Goal: Information Seeking & Learning: Find contact information

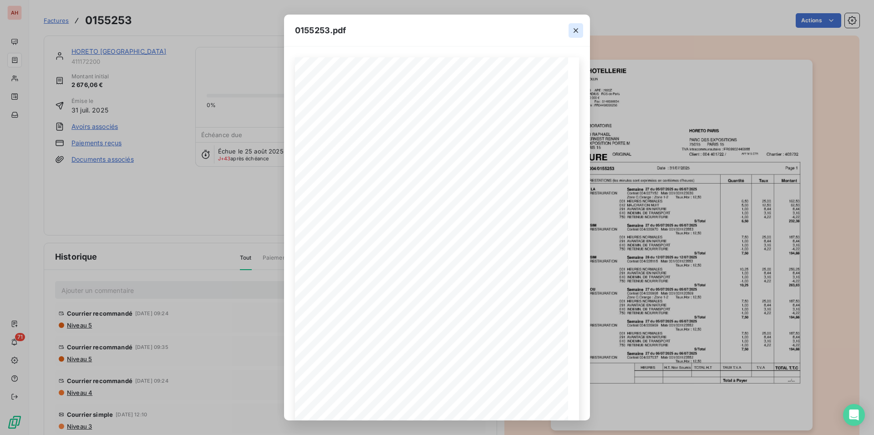
click at [572, 30] on icon "button" at bounding box center [576, 30] width 9 height 9
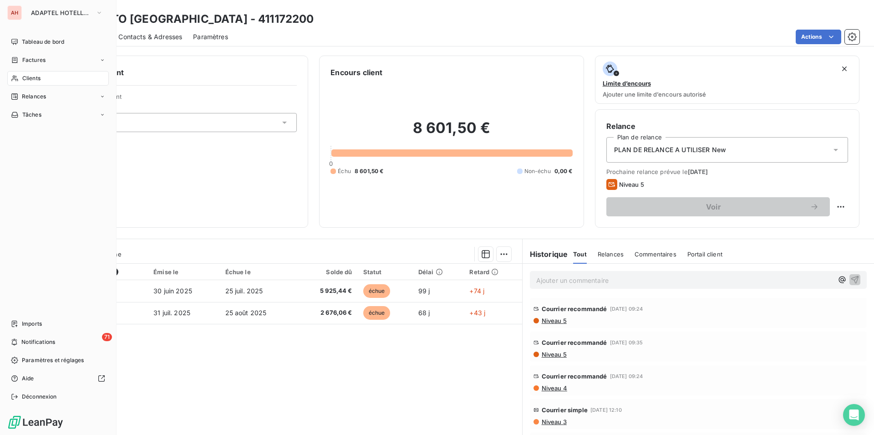
click at [17, 76] on icon at bounding box center [15, 78] width 8 height 7
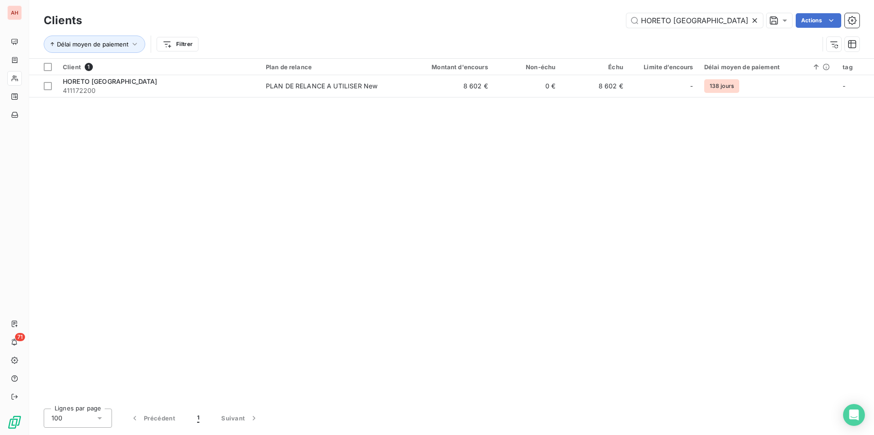
click at [756, 17] on icon at bounding box center [755, 20] width 9 height 9
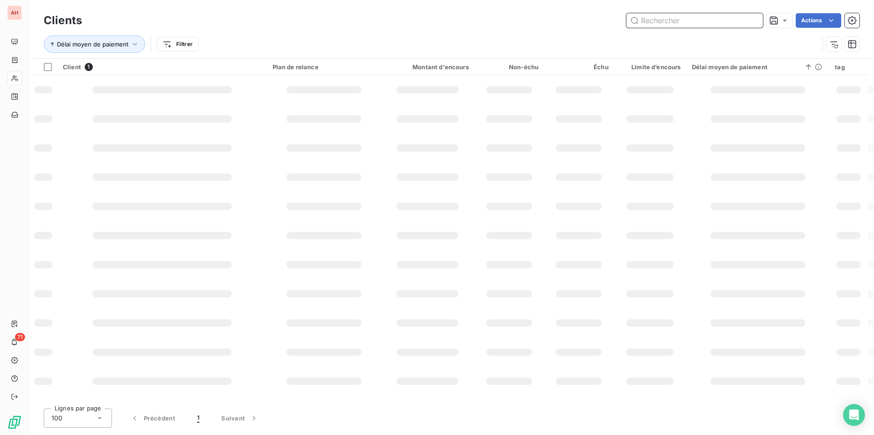
click at [667, 23] on input "text" at bounding box center [695, 20] width 137 height 15
click at [668, 19] on input "text" at bounding box center [695, 20] width 137 height 15
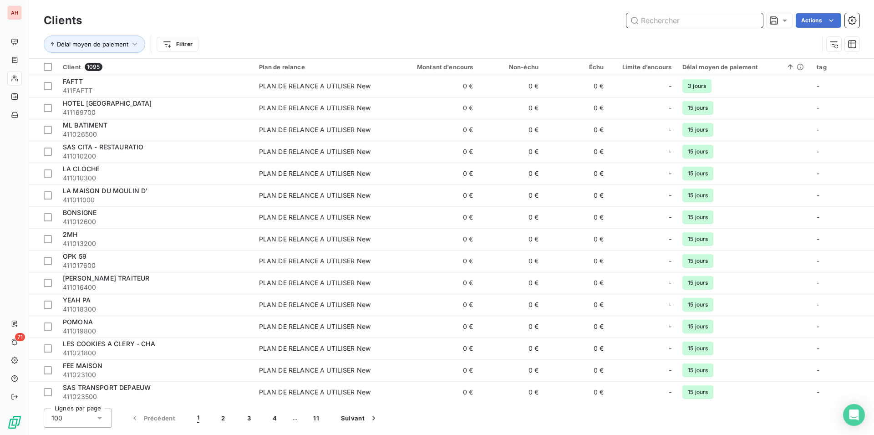
click at [668, 19] on input "text" at bounding box center [695, 20] width 137 height 15
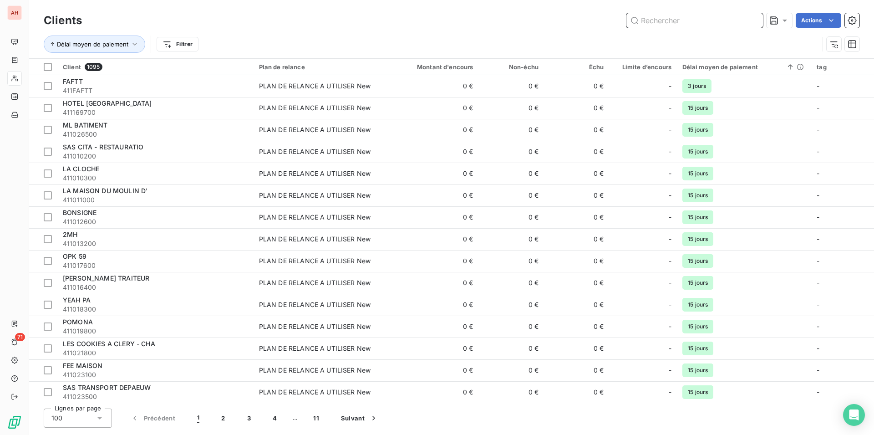
click at [668, 19] on input "text" at bounding box center [695, 20] width 137 height 15
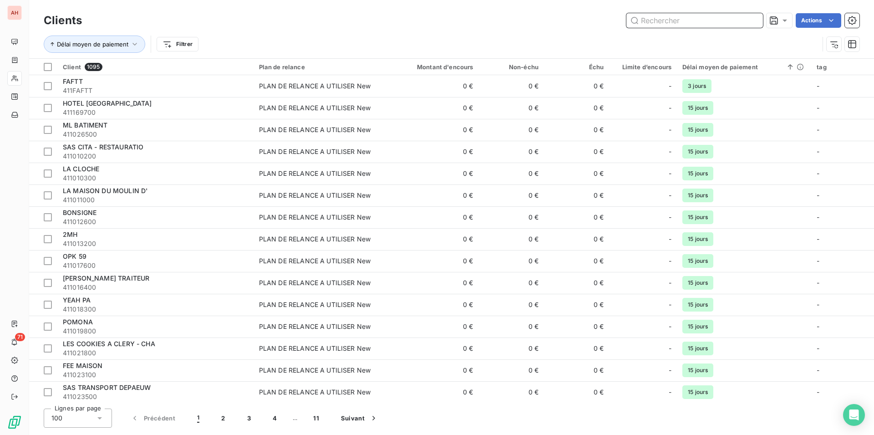
click at [668, 19] on input "text" at bounding box center [695, 20] width 137 height 15
paste input "PAMPAM EVENTS"
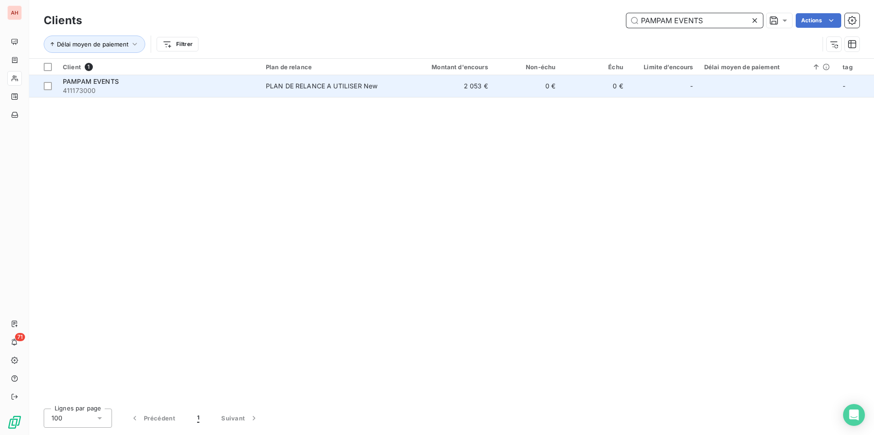
type input "PAMPAM EVENTS"
click at [202, 85] on div "PAMPAM EVENTS" at bounding box center [159, 81] width 192 height 9
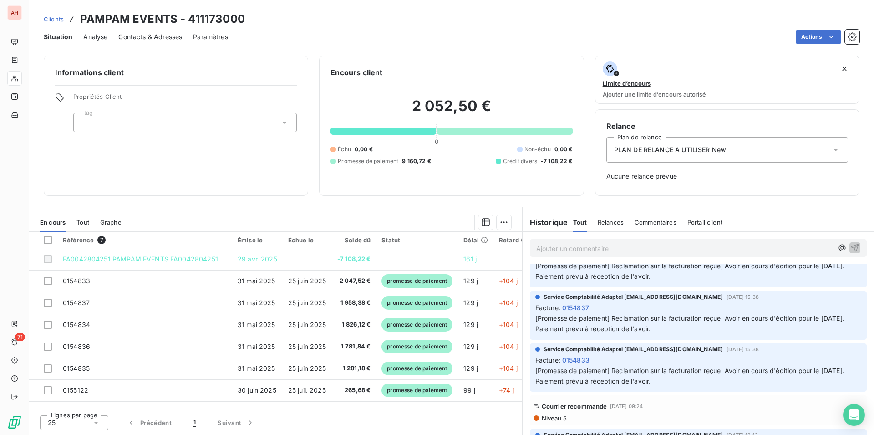
scroll to position [186, 0]
drag, startPoint x: 649, startPoint y: 377, endPoint x: 615, endPoint y: 370, distance: 34.9
click at [615, 370] on span "[Promesse de paiement] Reclamation sur la facturation reçue, Avoir en cours d'é…" at bounding box center [691, 374] width 311 height 18
click at [658, 386] on div "Service Comptabilité Adaptel recouvrement@adaptel.fr 22 sept. 2025, 15:38 Factu…" at bounding box center [698, 366] width 337 height 49
drag, startPoint x: 650, startPoint y: 381, endPoint x: 625, endPoint y: 366, distance: 29.4
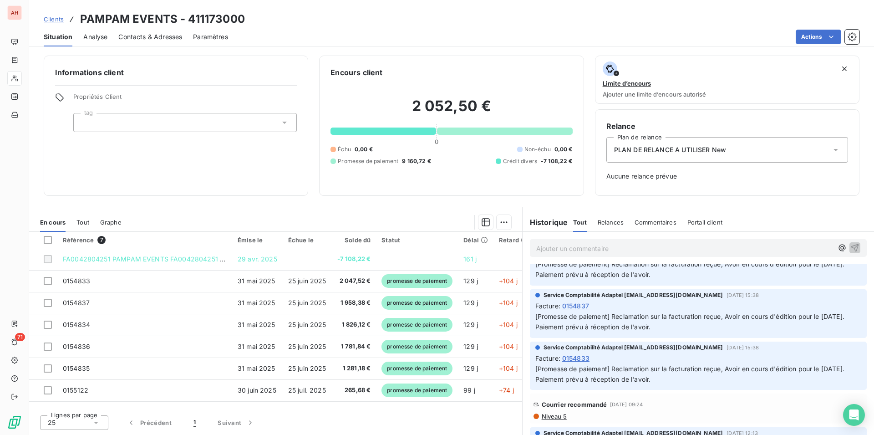
click at [613, 372] on span "[Promesse de paiement] Reclamation sur la facturation reçue, Avoir en cours d'é…" at bounding box center [691, 374] width 311 height 18
copy span "Reclamation sur la facturation reçue, Avoir en cours d'édition pour le 12/10/25…"
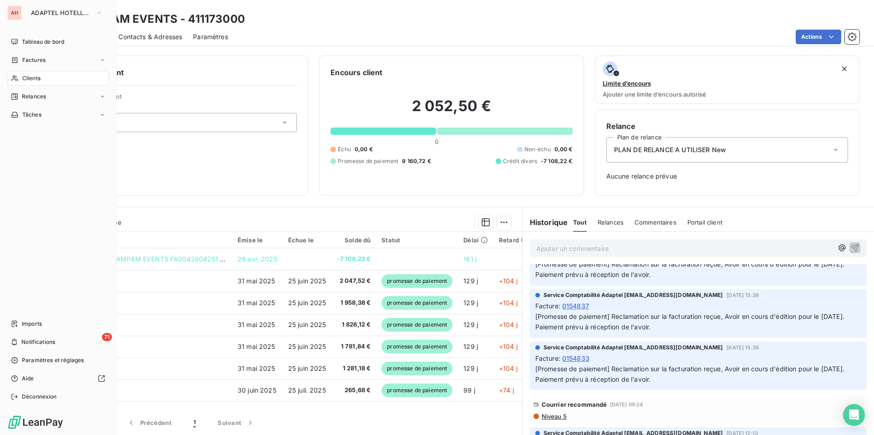
click at [26, 81] on span "Clients" at bounding box center [31, 78] width 18 height 8
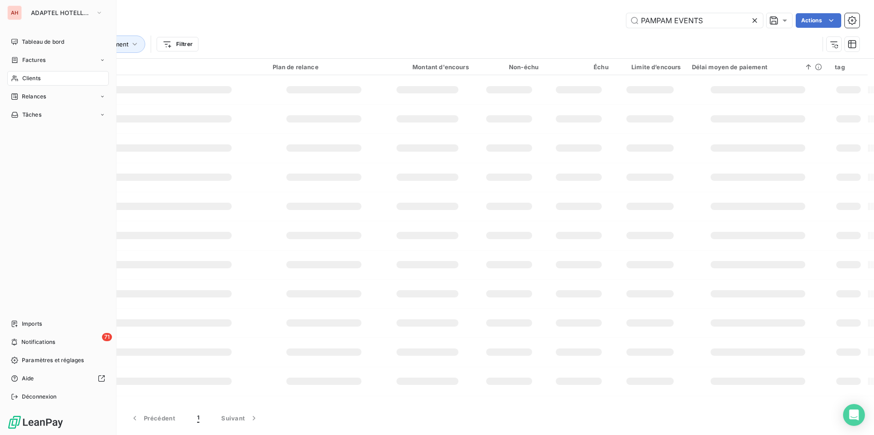
click at [26, 81] on span "Clients" at bounding box center [31, 78] width 18 height 8
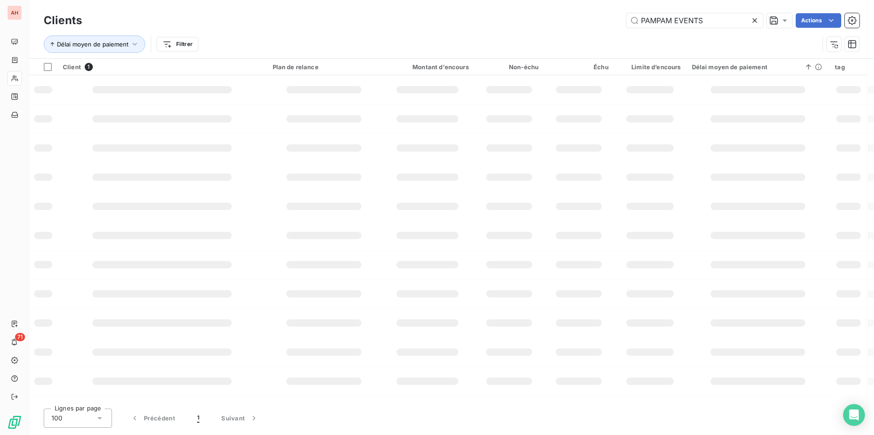
click at [757, 17] on icon at bounding box center [755, 20] width 9 height 9
click at [755, 17] on input "text" at bounding box center [695, 20] width 137 height 15
click at [710, 18] on input "text" at bounding box center [695, 20] width 137 height 15
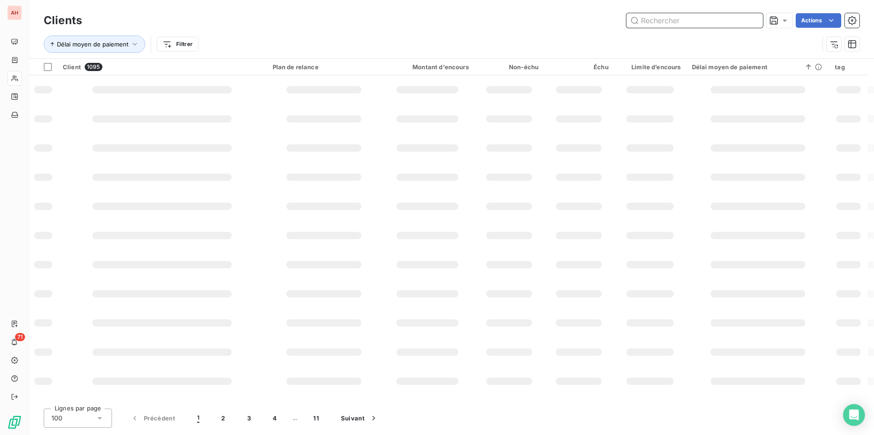
click at [710, 18] on input "text" at bounding box center [695, 20] width 137 height 15
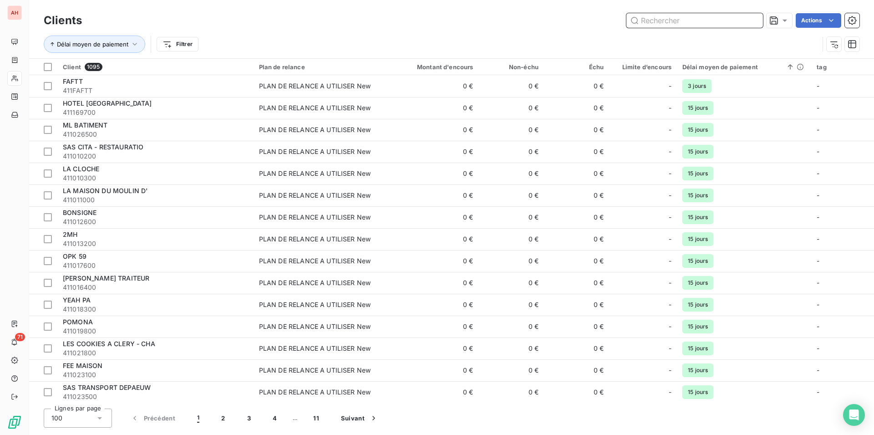
click at [710, 18] on input "text" at bounding box center [695, 20] width 137 height 15
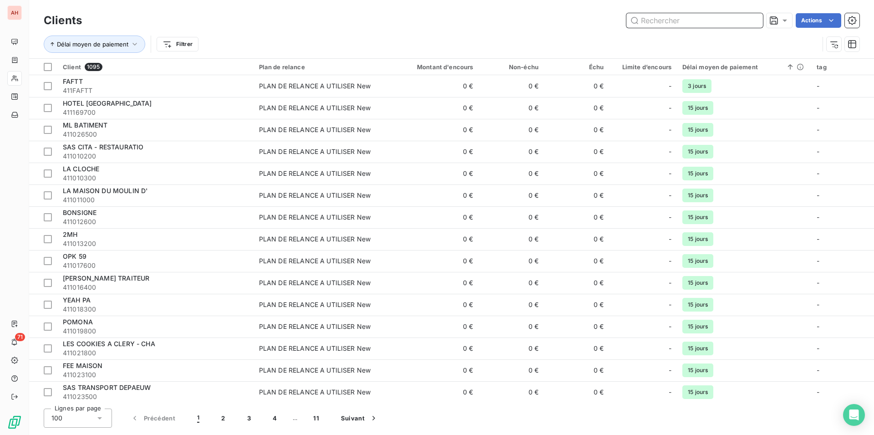
click at [710, 18] on input "text" at bounding box center [695, 20] width 137 height 15
paste input "WESTOTEL LE POULIGUEN"
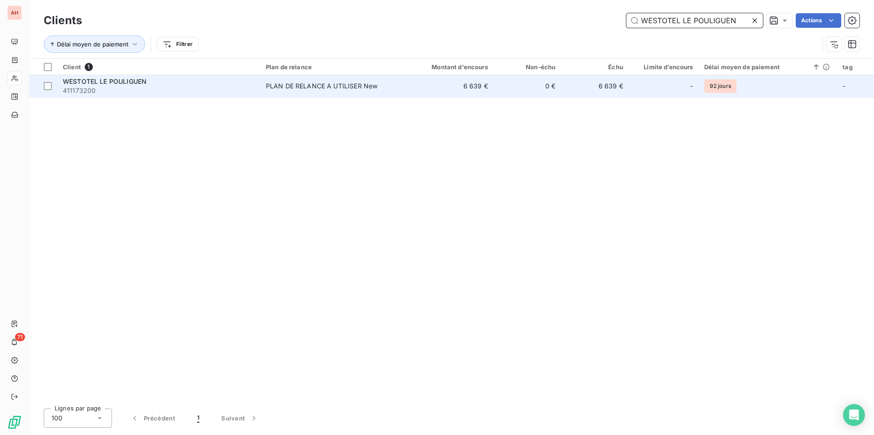
type input "WESTOTEL LE POULIGUEN"
click at [388, 86] on span "PLAN DE RELANCE A UTILISER New" at bounding box center [332, 86] width 132 height 9
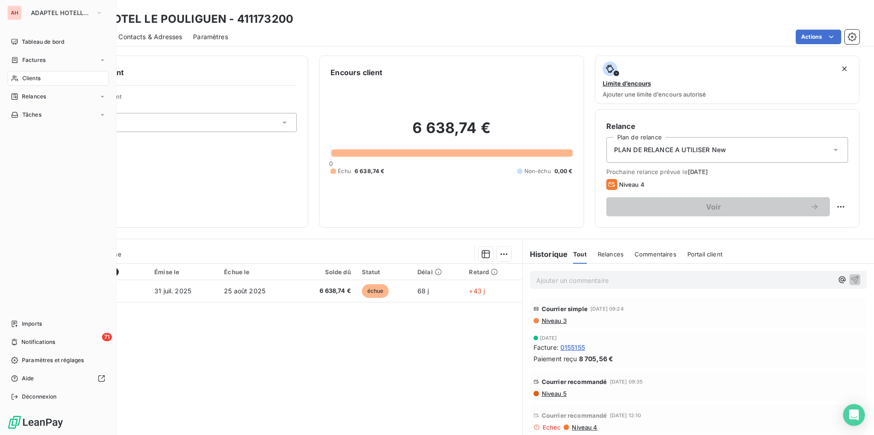
click at [20, 79] on div "Clients" at bounding box center [58, 78] width 102 height 15
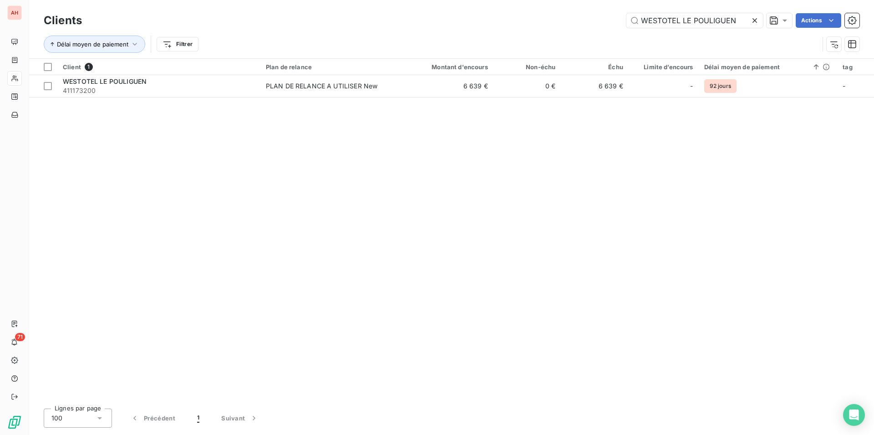
click at [756, 25] on icon at bounding box center [755, 20] width 9 height 9
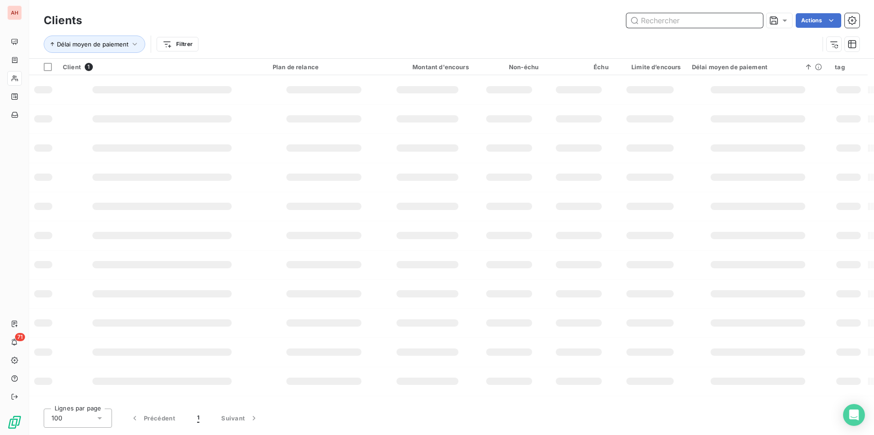
click at [756, 25] on input "text" at bounding box center [695, 20] width 137 height 15
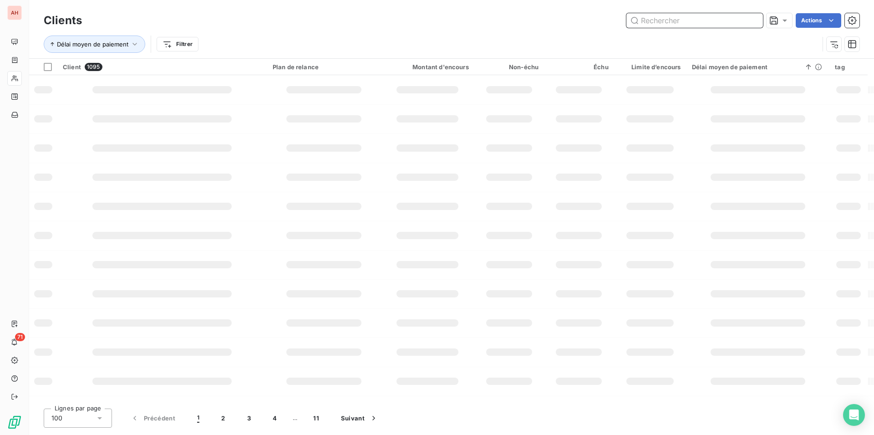
click at [756, 25] on input "text" at bounding box center [695, 20] width 137 height 15
click at [697, 25] on input "text" at bounding box center [695, 20] width 137 height 15
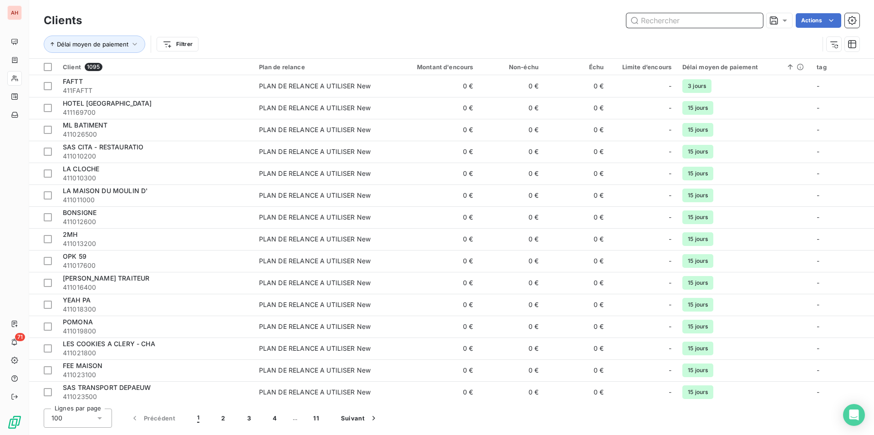
click at [697, 25] on input "text" at bounding box center [695, 20] width 137 height 15
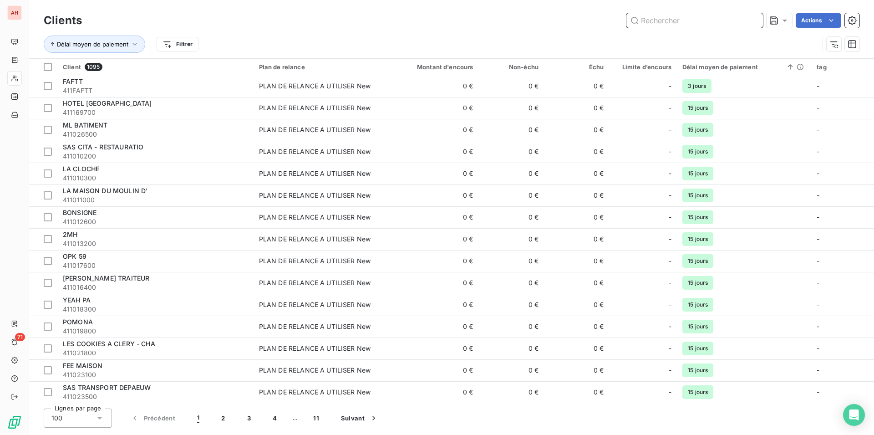
click at [697, 25] on input "text" at bounding box center [695, 20] width 137 height 15
click at [693, 9] on div "Clients Actions Délai moyen de paiement Filtrer" at bounding box center [451, 29] width 845 height 58
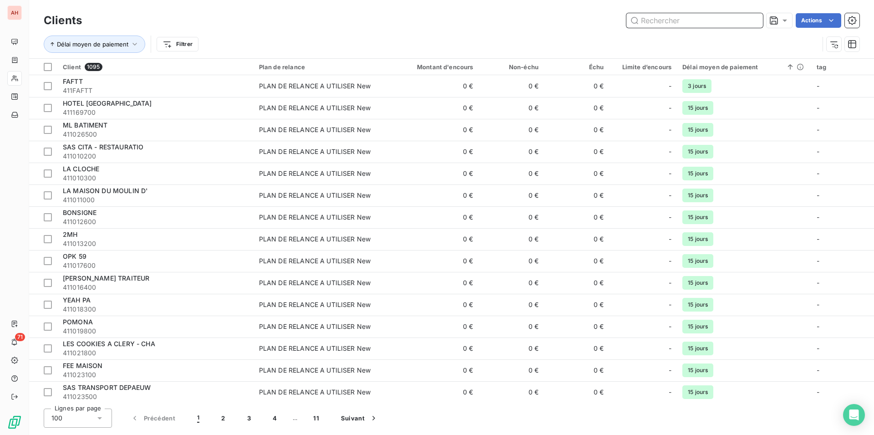
click at [682, 25] on input "text" at bounding box center [695, 20] width 137 height 15
paste input "SONATA MAUBOURG"
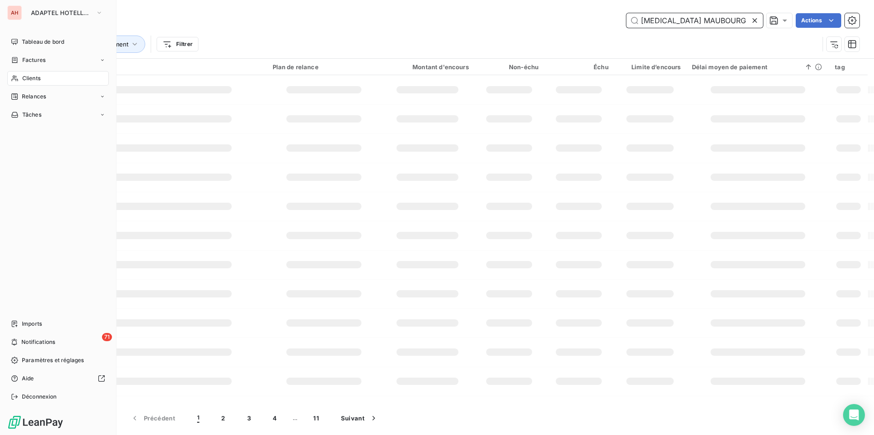
type input "SONATA MAUBOURG"
click at [20, 76] on div "Clients" at bounding box center [58, 78] width 102 height 15
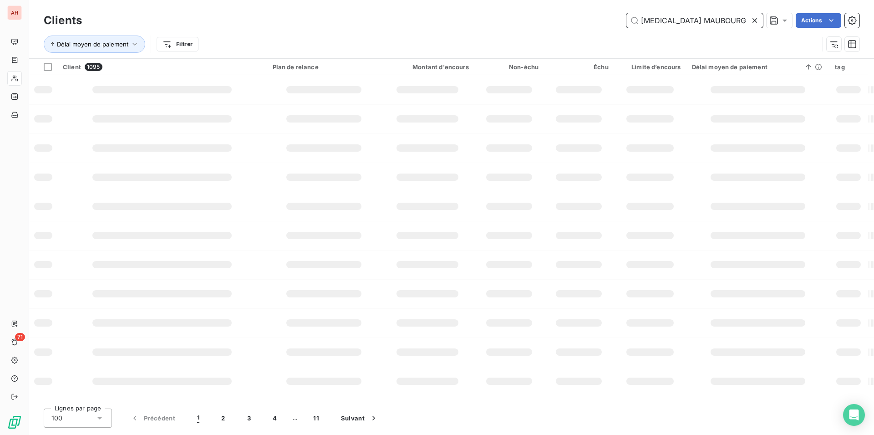
click at [722, 20] on input "SONATA MAUBOURG" at bounding box center [695, 20] width 137 height 15
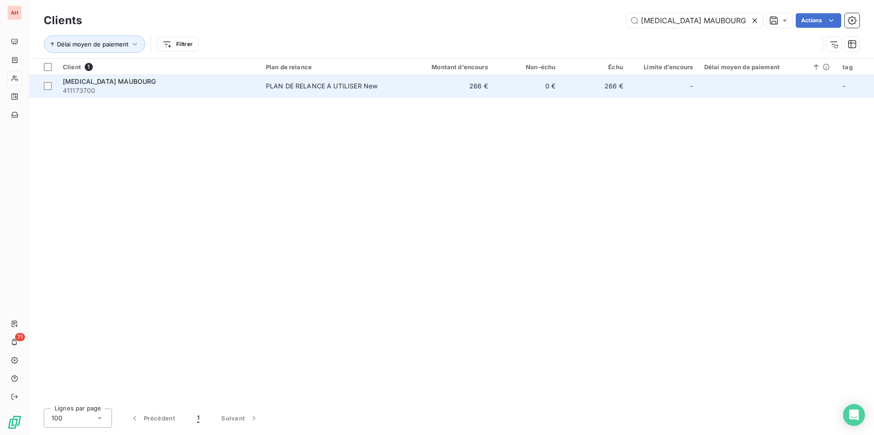
click at [275, 92] on td "PLAN DE RELANCE A UTILISER New" at bounding box center [332, 86] width 143 height 22
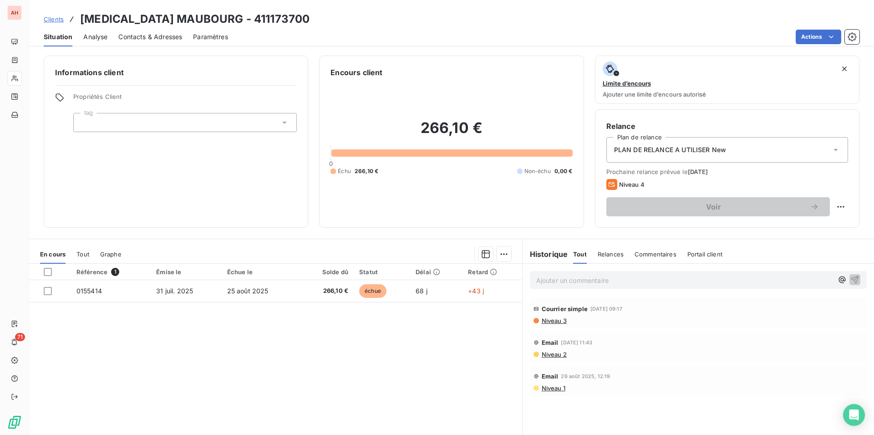
click at [307, 354] on div "Référence 1 Émise le Échue le Solde dû Statut Délai Retard 0155414 31 juil. 202…" at bounding box center [275, 351] width 493 height 175
click at [169, 317] on div "Référence 1 Émise le Échue le Solde dû Statut Délai Retard 0155414 31 juil. 202…" at bounding box center [275, 351] width 493 height 175
click at [169, 316] on div "Référence 1 Émise le Échue le Solde dû Statut Délai Retard 0155414 31 juil. 202…" at bounding box center [275, 351] width 493 height 175
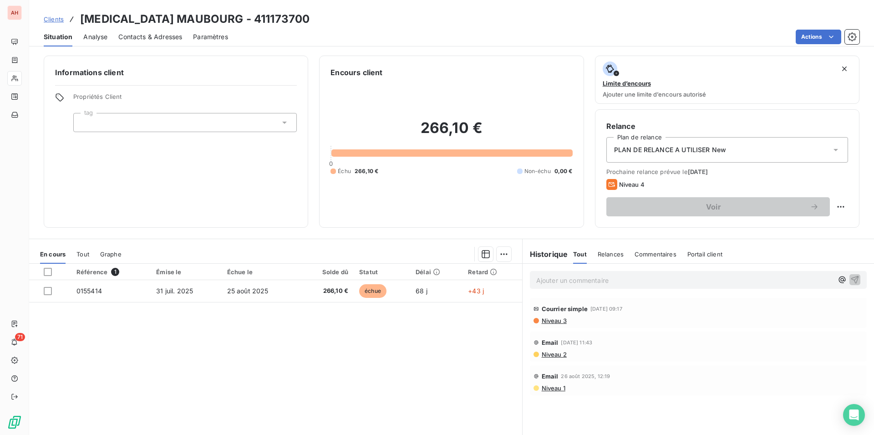
click at [169, 316] on div "Référence 1 Émise le Échue le Solde dû Statut Délai Retard 0155414 31 juil. 202…" at bounding box center [275, 351] width 493 height 175
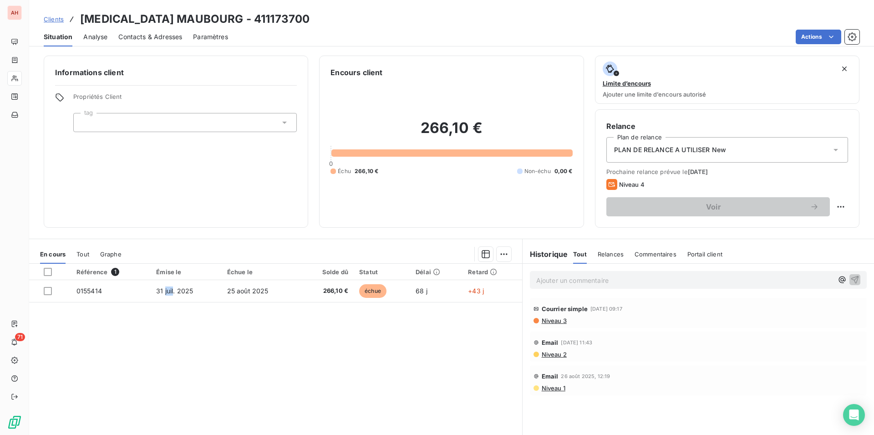
click at [169, 316] on div "Référence 1 Émise le Échue le Solde dû Statut Délai Retard 0155414 31 juil. 202…" at bounding box center [275, 351] width 493 height 175
click at [172, 339] on div "Référence 1 Émise le Échue le Solde dû Statut Délai Retard 0155414 31 juil. 202…" at bounding box center [275, 351] width 493 height 175
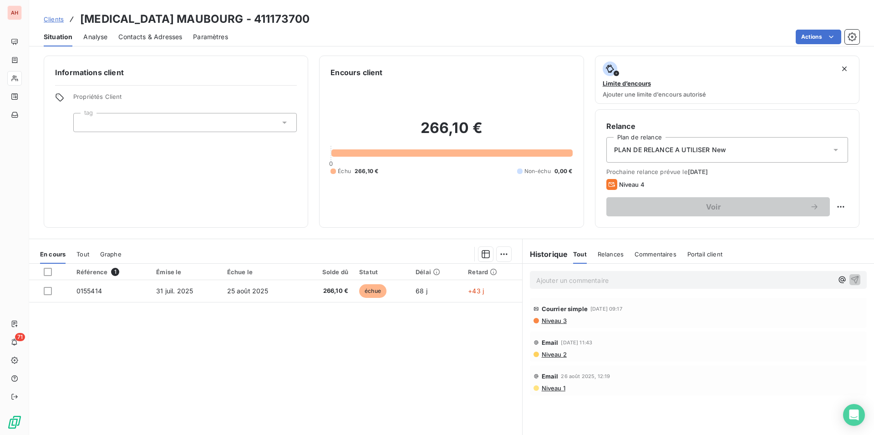
click at [172, 339] on div "Référence 1 Émise le Échue le Solde dû Statut Délai Retard 0155414 31 juil. 202…" at bounding box center [275, 351] width 493 height 175
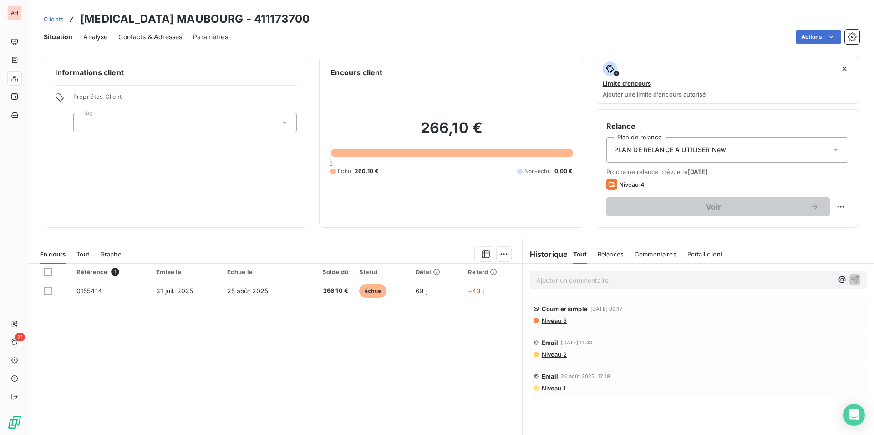
click at [172, 339] on div "Référence 1 Émise le Échue le Solde dû Statut Délai Retard 0155414 31 juil. 202…" at bounding box center [275, 351] width 493 height 175
click at [182, 358] on div "Référence 1 Émise le Échue le Solde dû Statut Délai Retard 0155414 31 juil. 202…" at bounding box center [275, 351] width 493 height 175
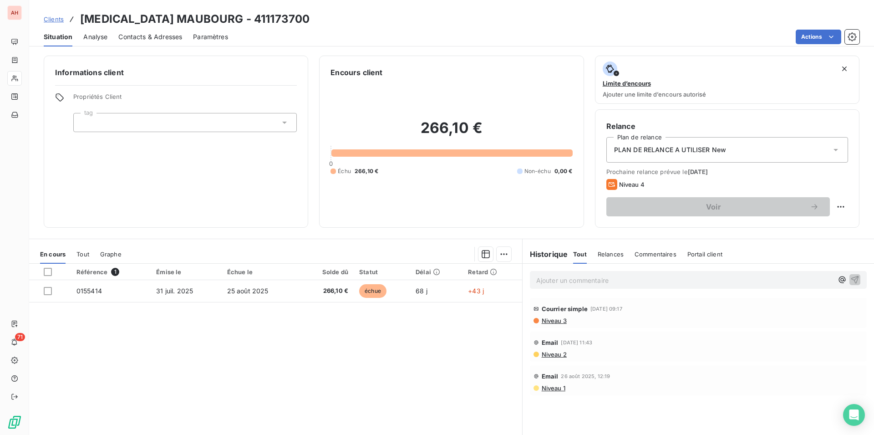
click at [242, 347] on div "Référence 1 Émise le Échue le Solde dû Statut Délai Retard 0155414 31 juil. 202…" at bounding box center [275, 351] width 493 height 175
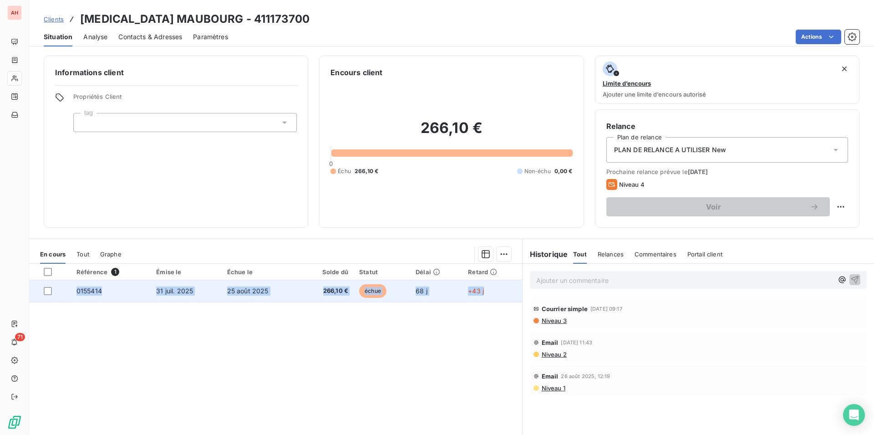
drag, startPoint x: 81, startPoint y: 20, endPoint x: 491, endPoint y: 294, distance: 493.8
click at [491, 294] on div "Clients SONATA MAUBOURG - 411173700 Situation Analyse Contacts & Adresses Param…" at bounding box center [451, 217] width 845 height 435
copy tr "0155414 31 juil. 2025 25 août 2025 266,10 € échue 68 j +43 j"
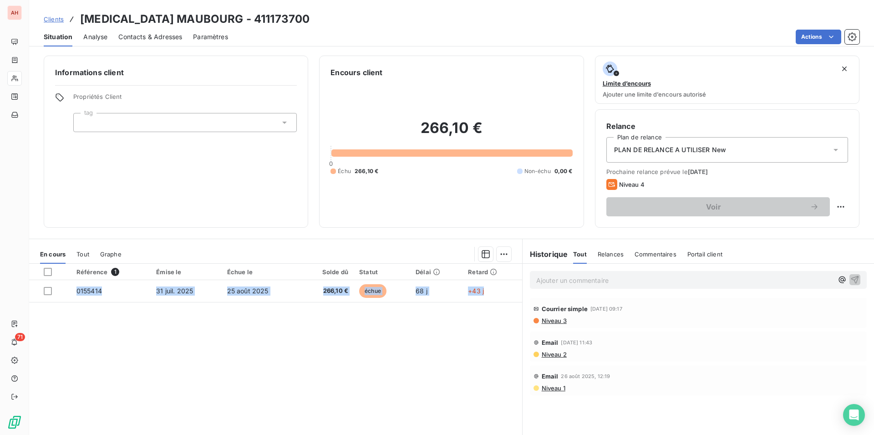
click at [256, 20] on h3 "SONATA MAUBOURG - 411173700" at bounding box center [195, 19] width 230 height 16
click at [156, 38] on span "Contacts & Adresses" at bounding box center [150, 36] width 64 height 9
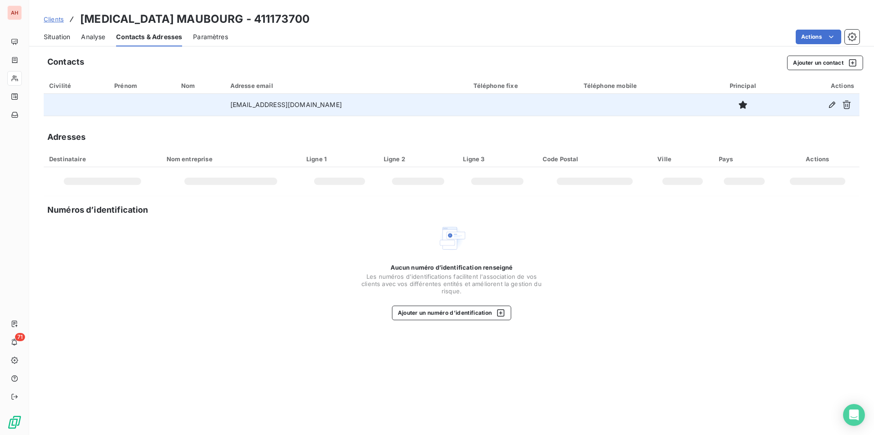
drag, startPoint x: 344, startPoint y: 102, endPoint x: 232, endPoint y: 103, distance: 112.1
click at [232, 103] on td "directeur.sonatafamily@gmail.com" at bounding box center [346, 105] width 243 height 22
copy td "directeur.sonatafamily@gmail.com"
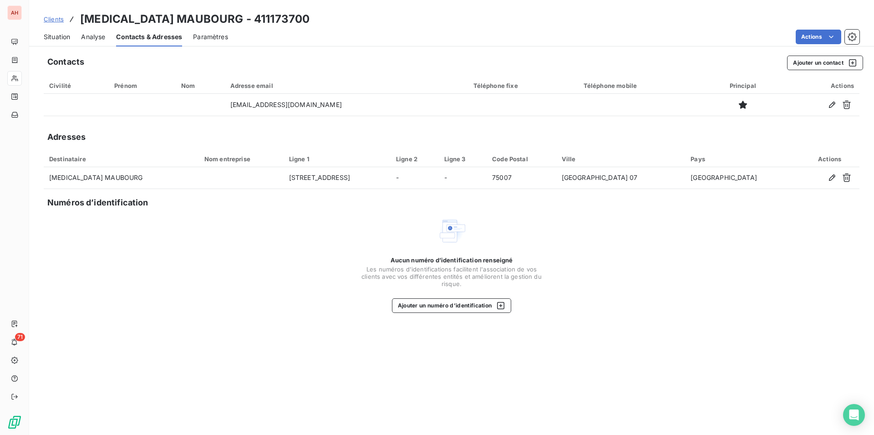
click at [59, 37] on span "Situation" at bounding box center [57, 36] width 26 height 9
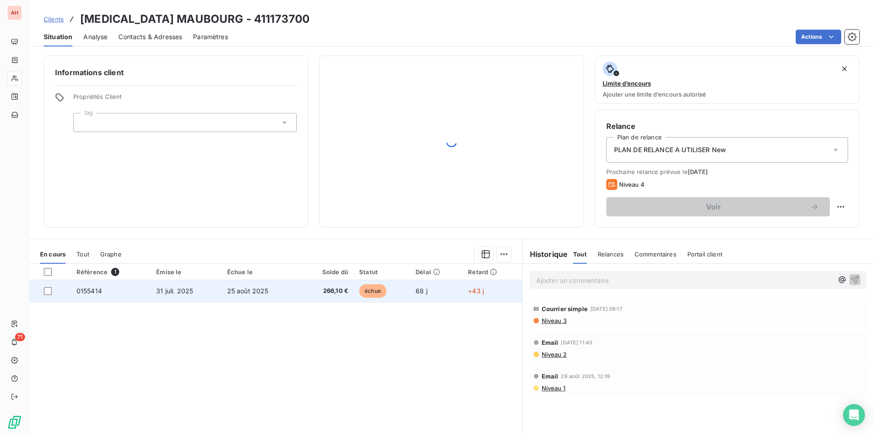
click at [200, 298] on td "31 juil. 2025" at bounding box center [186, 291] width 71 height 22
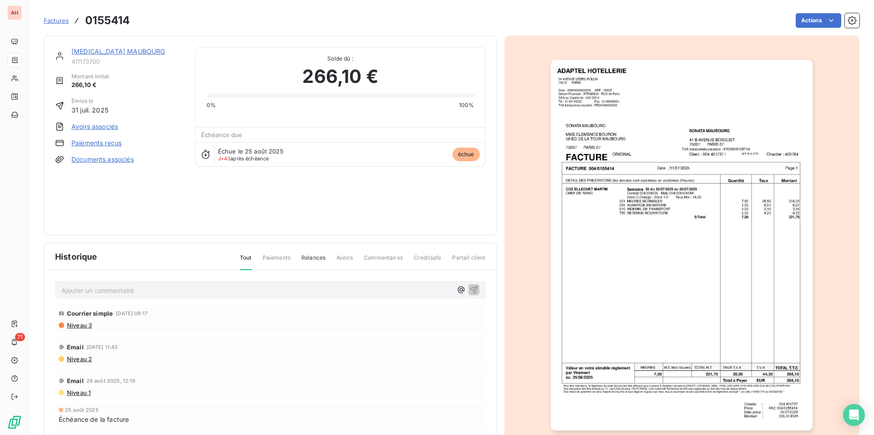
click at [670, 272] on img "button" at bounding box center [682, 245] width 262 height 371
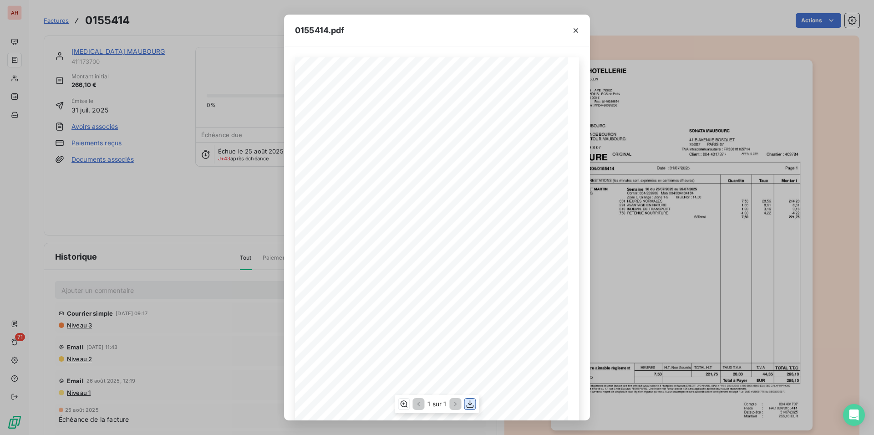
click at [470, 402] on icon "button" at bounding box center [470, 403] width 9 height 9
click at [578, 30] on icon "button" at bounding box center [576, 30] width 9 height 9
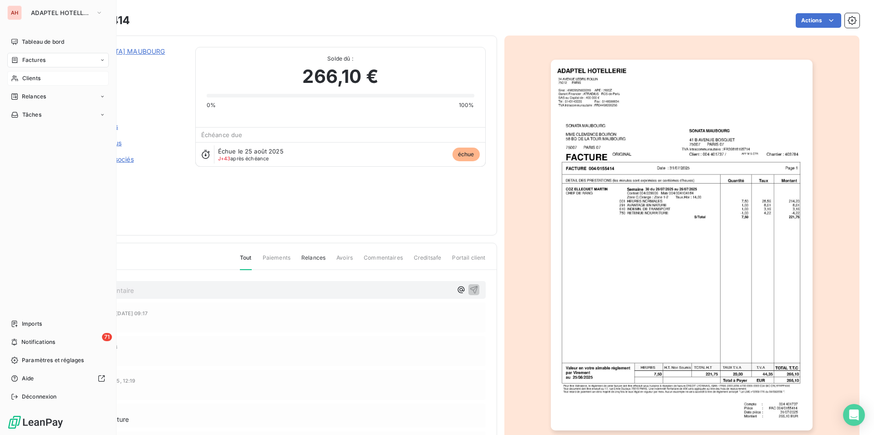
click at [32, 84] on div "Clients" at bounding box center [58, 78] width 102 height 15
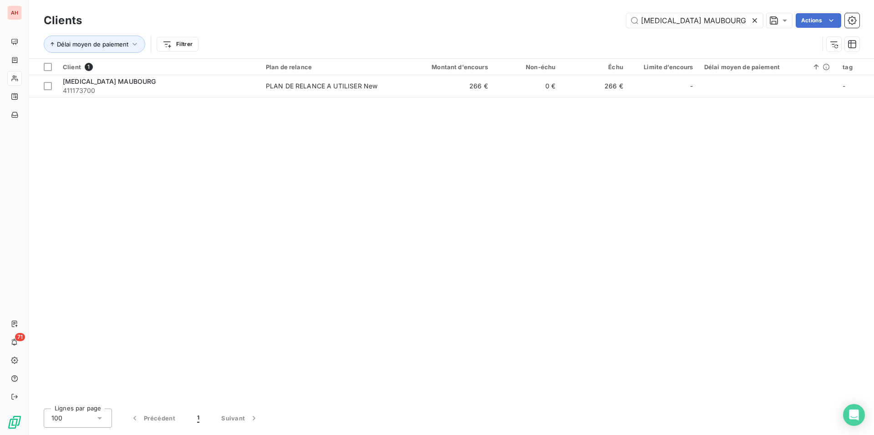
click at [755, 21] on icon at bounding box center [755, 20] width 5 height 5
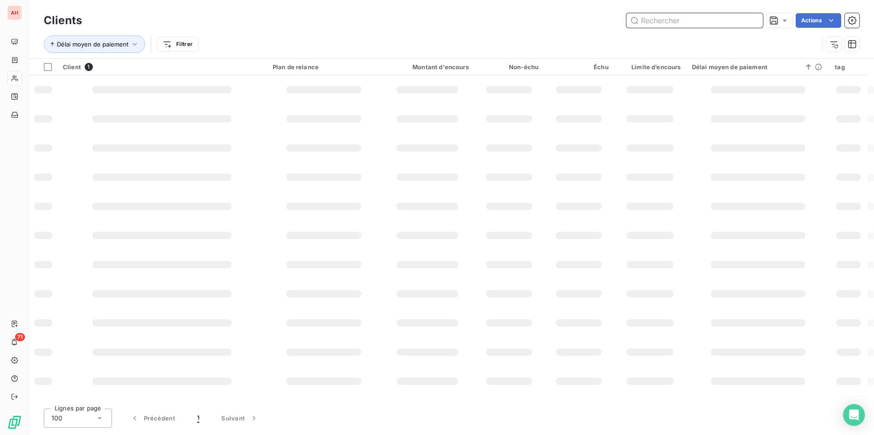
click at [755, 21] on input "text" at bounding box center [695, 20] width 137 height 15
click at [726, 21] on input "text" at bounding box center [695, 20] width 137 height 15
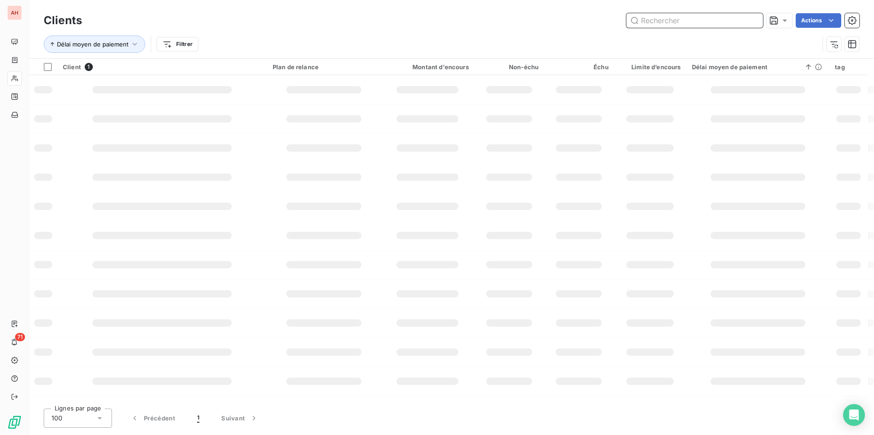
click at [726, 21] on input "text" at bounding box center [695, 20] width 137 height 15
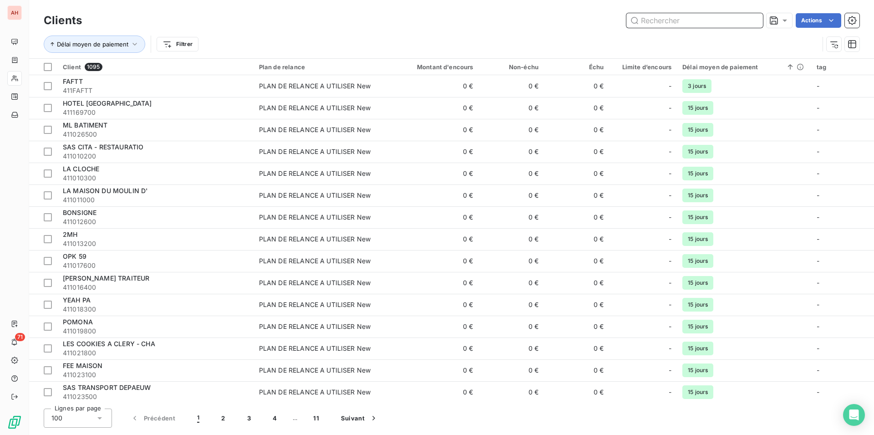
paste input "CITADINES OBERHAUSBERGEN"
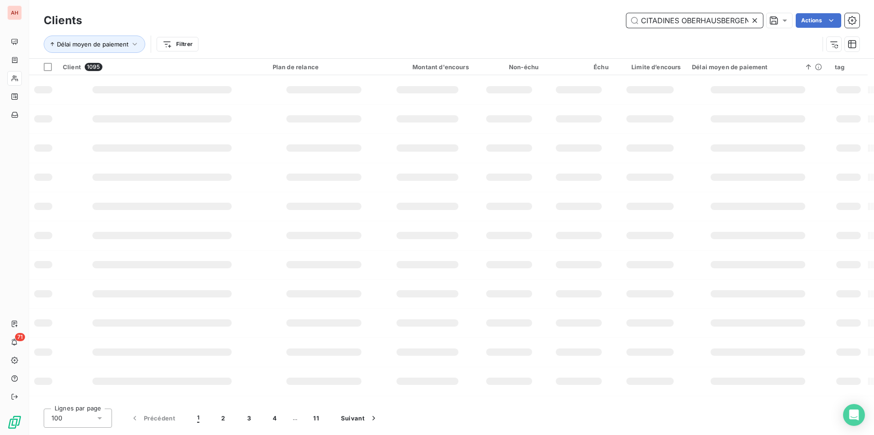
scroll to position [0, 1]
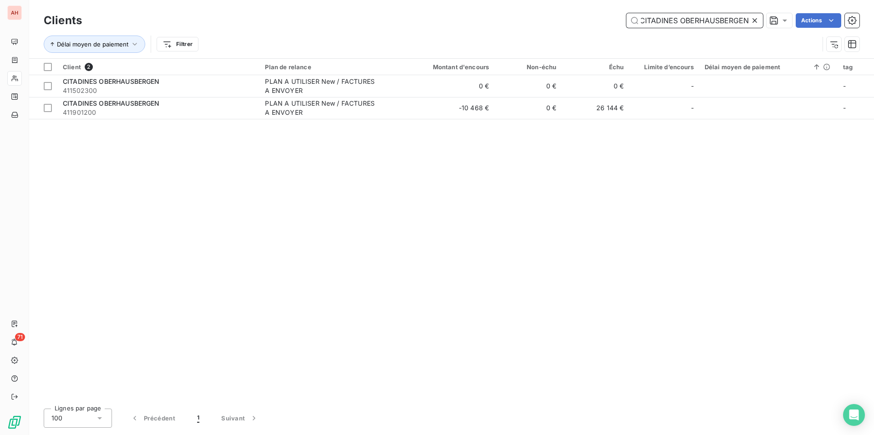
type input "CITADINES OBERHAUSBERGEN"
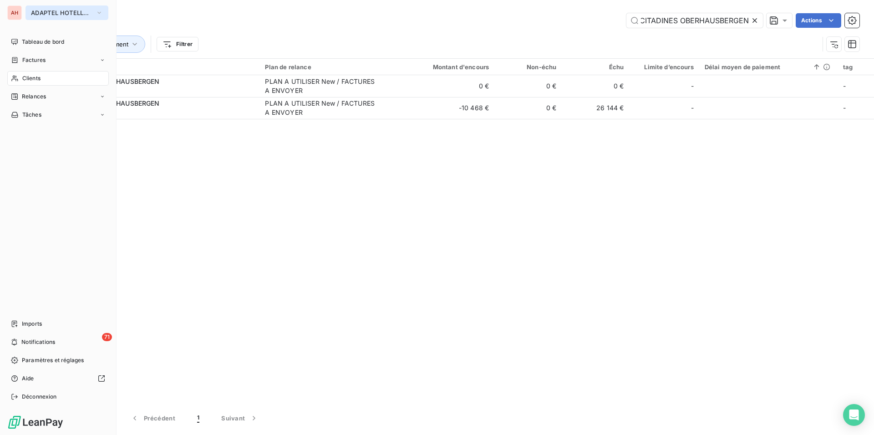
click at [36, 15] on span "ADAPTEL HOTELLERIE" at bounding box center [61, 12] width 61 height 7
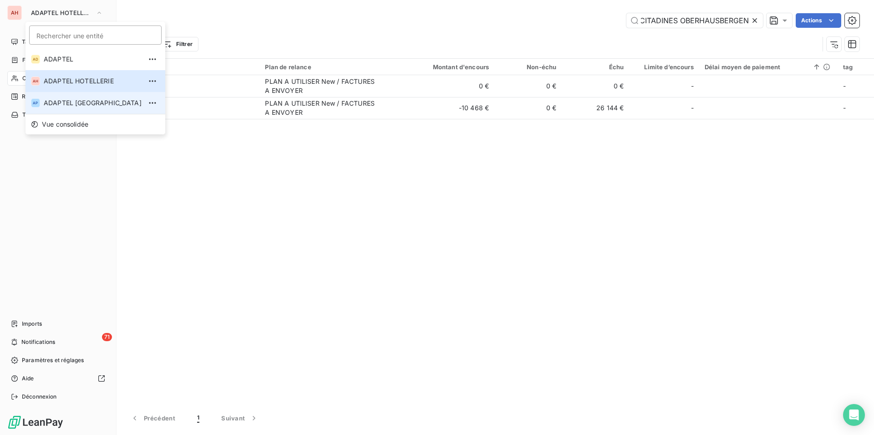
click at [56, 103] on span "ADAPTEL [GEOGRAPHIC_DATA]" at bounding box center [93, 102] width 98 height 9
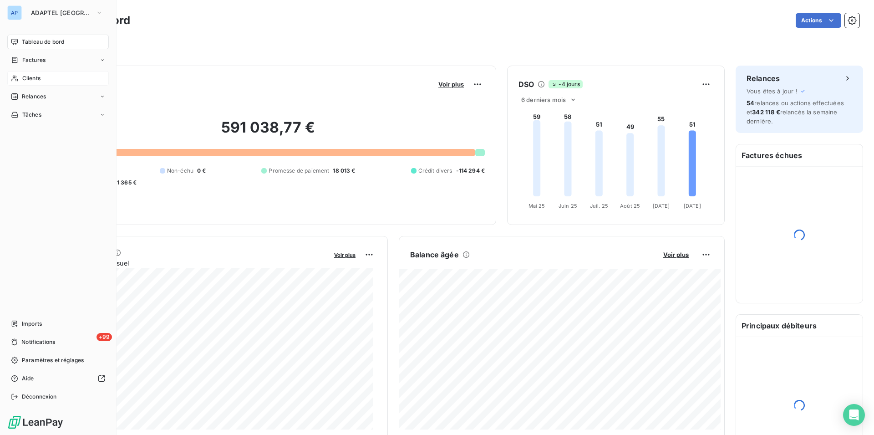
click at [21, 76] on div "Clients" at bounding box center [58, 78] width 102 height 15
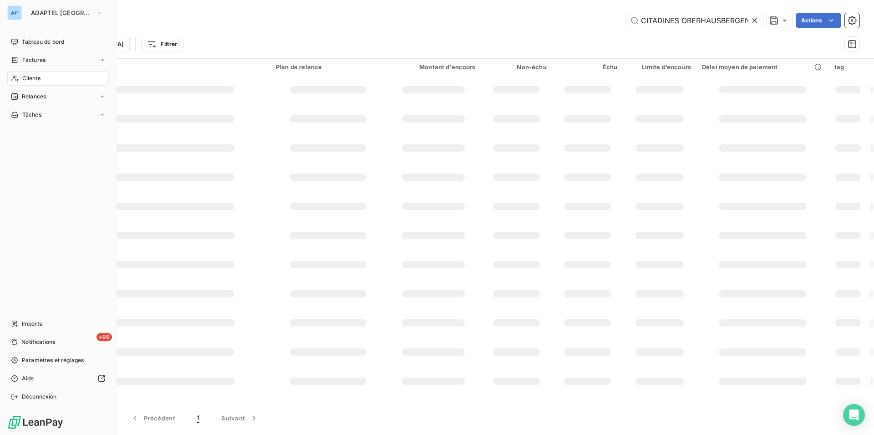
type input "CITADINES OBERHAUSBERGEN"
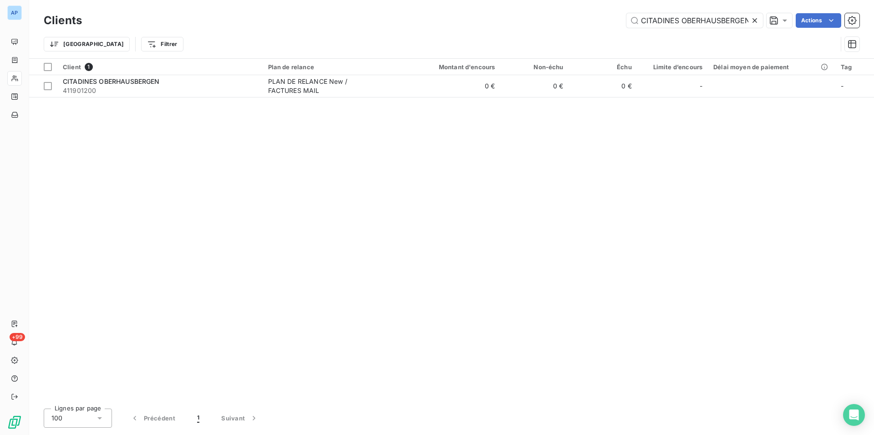
click at [756, 20] on icon at bounding box center [755, 20] width 5 height 5
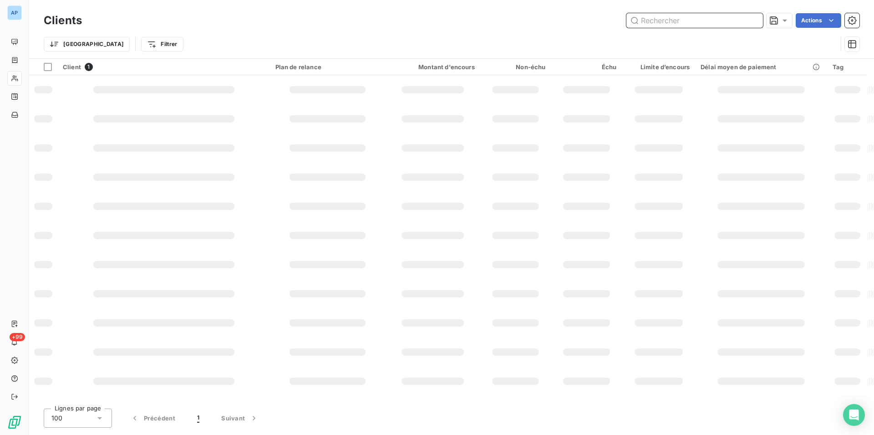
click at [756, 20] on input "text" at bounding box center [695, 20] width 137 height 15
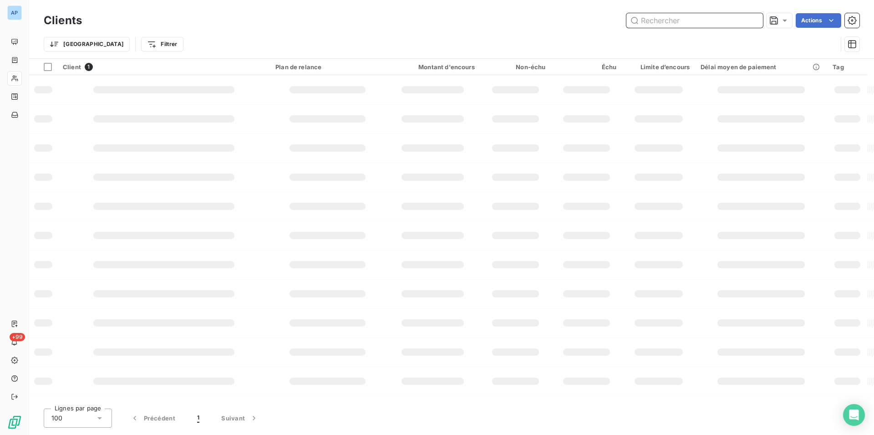
click at [756, 20] on input "text" at bounding box center [695, 20] width 137 height 15
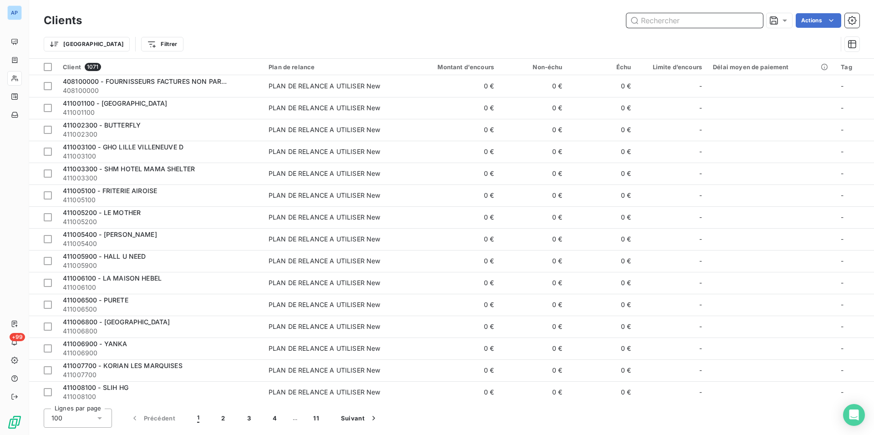
click at [756, 20] on input "text" at bounding box center [695, 20] width 137 height 15
click at [729, 26] on input "text" at bounding box center [695, 20] width 137 height 15
click at [726, 23] on input "text" at bounding box center [695, 20] width 137 height 15
paste input "CITADINES AUSTERLITZ"
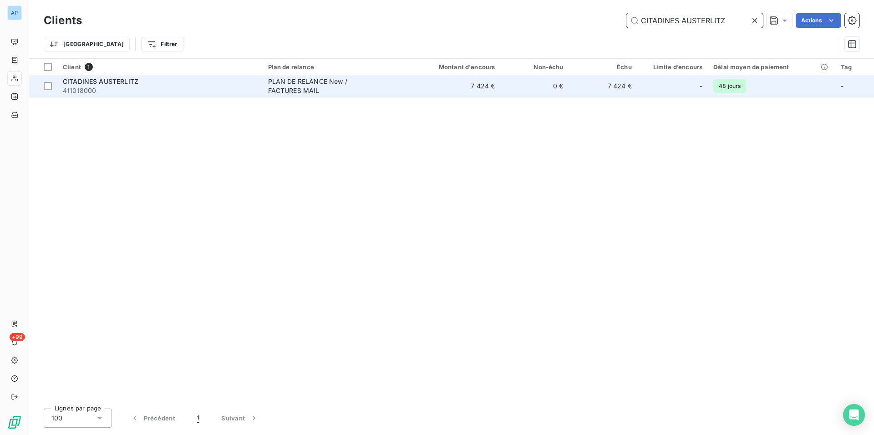
type input "CITADINES AUSTERLITZ"
click at [249, 91] on span "411018000" at bounding box center [160, 90] width 194 height 9
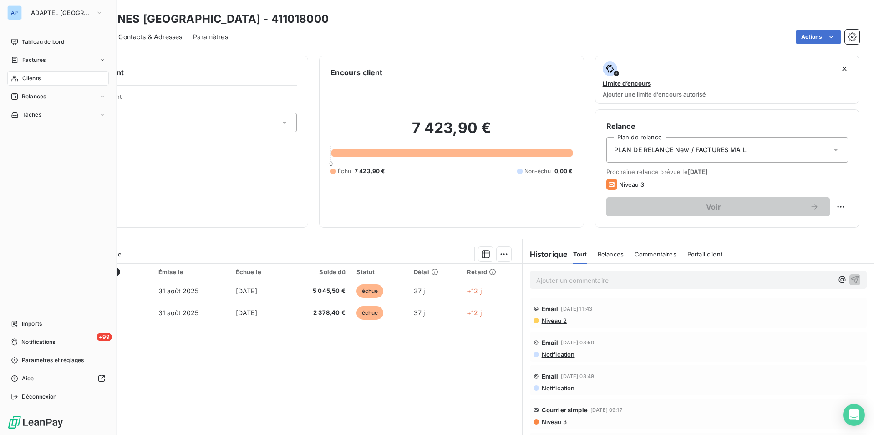
click at [20, 75] on div "Clients" at bounding box center [58, 78] width 102 height 15
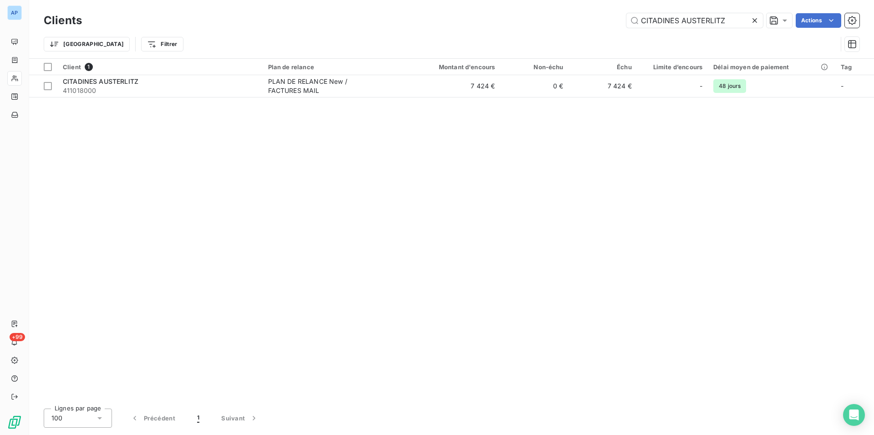
click at [754, 18] on icon at bounding box center [755, 20] width 9 height 9
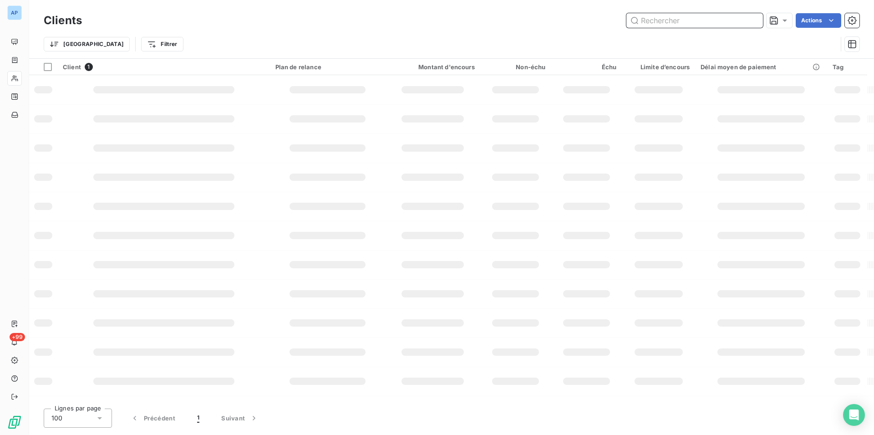
click at [754, 18] on input "text" at bounding box center [695, 20] width 137 height 15
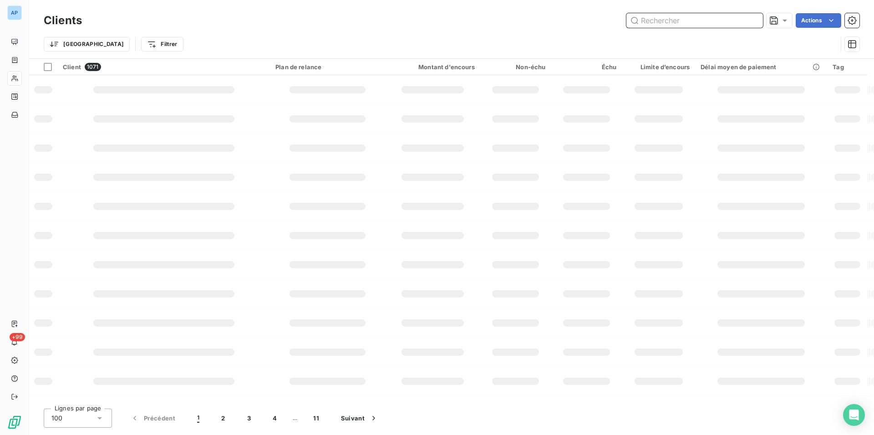
click at [754, 18] on input "text" at bounding box center [695, 20] width 137 height 15
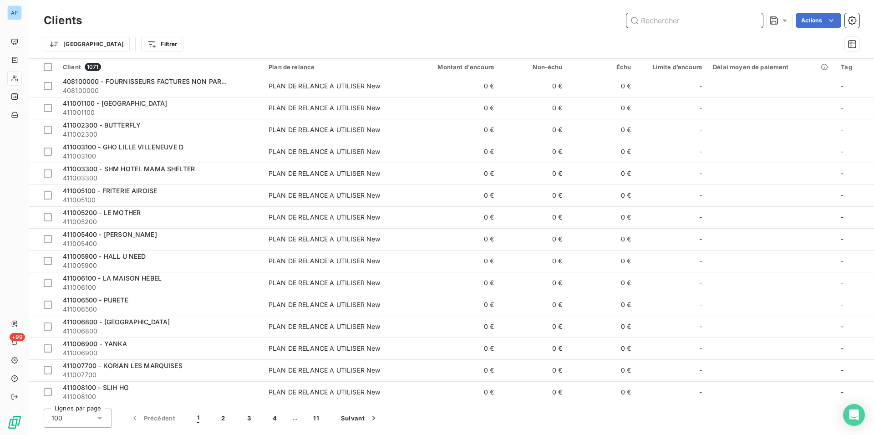
click at [754, 18] on input "text" at bounding box center [695, 20] width 137 height 15
paste input "CITADINES BASTILLE GARE DE LYO"
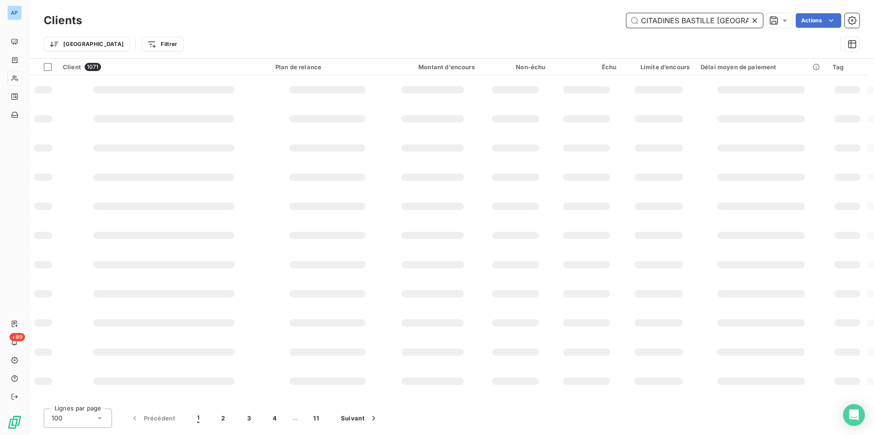
scroll to position [0, 15]
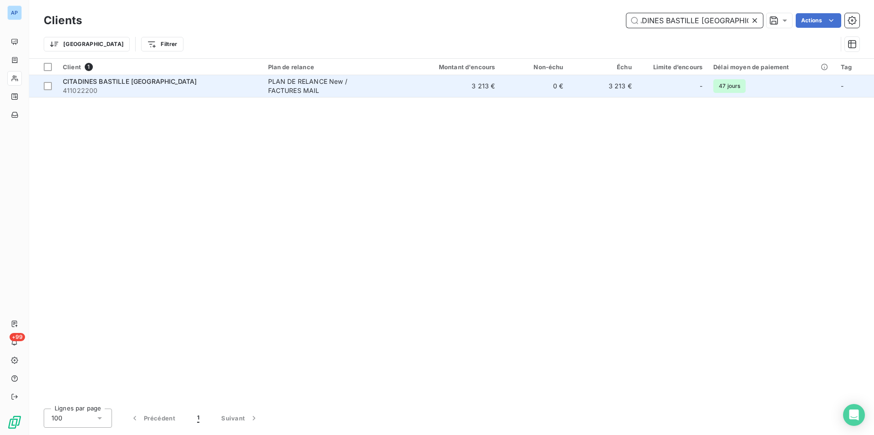
type input "CITADINES BASTILLE GARE DE LYO"
click at [395, 89] on span "PLAN DE RELANCE New / FACTURES MAIL" at bounding box center [336, 86] width 136 height 18
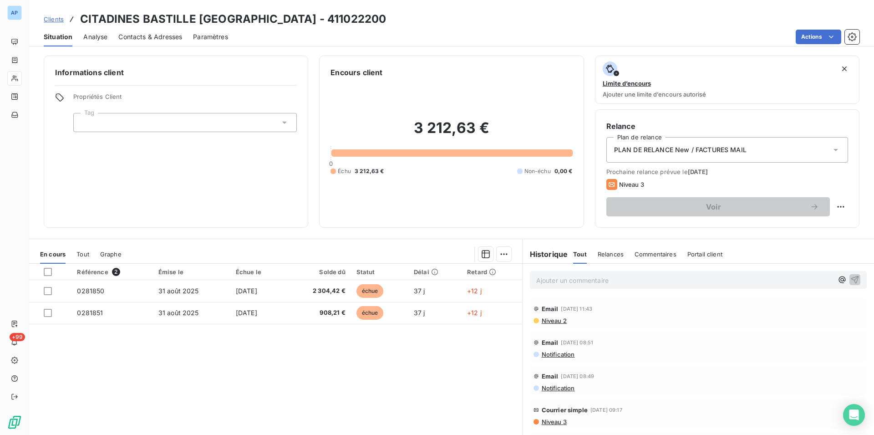
click at [260, 368] on div "Référence 2 Émise le Échue le Solde dû Statut Délai Retard 0281850 31 août 2025…" at bounding box center [275, 351] width 493 height 175
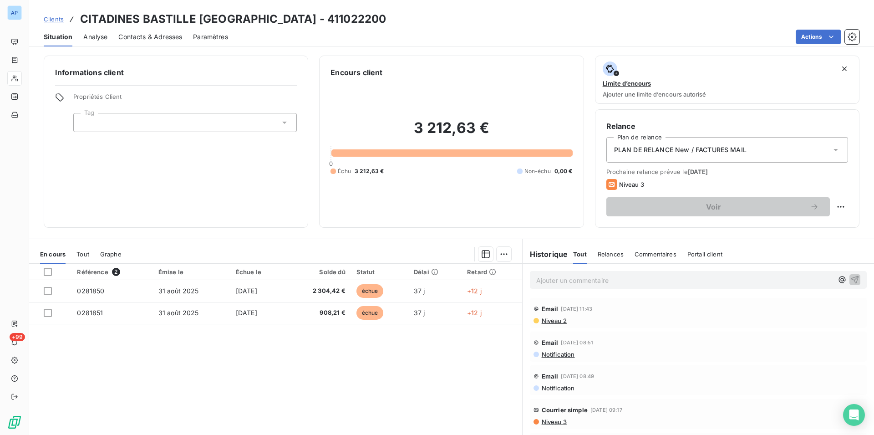
click at [260, 368] on div "Référence 2 Émise le Échue le Solde dû Statut Délai Retard 0281850 31 août 2025…" at bounding box center [275, 351] width 493 height 175
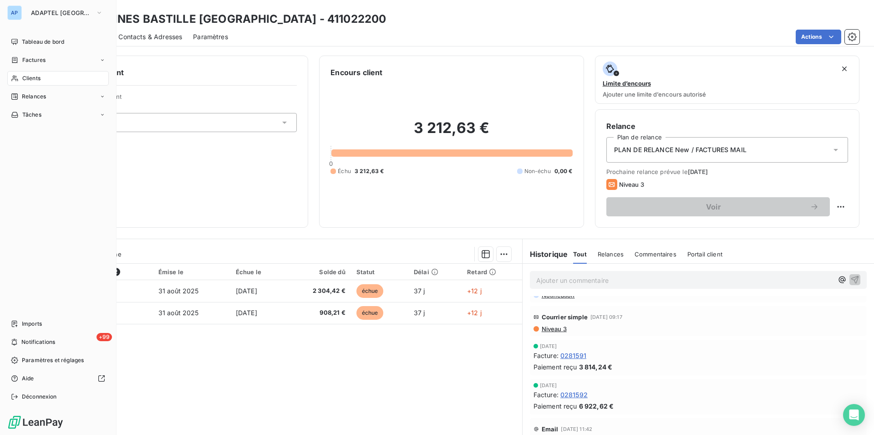
click at [16, 80] on icon at bounding box center [15, 78] width 8 height 7
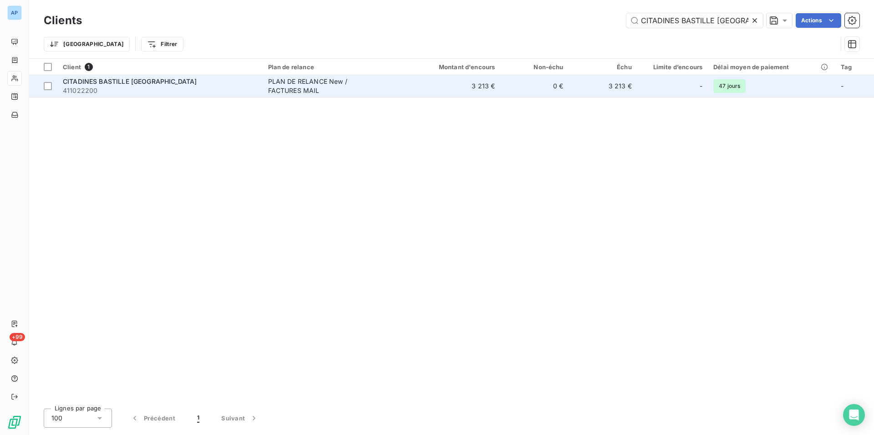
scroll to position [0, 15]
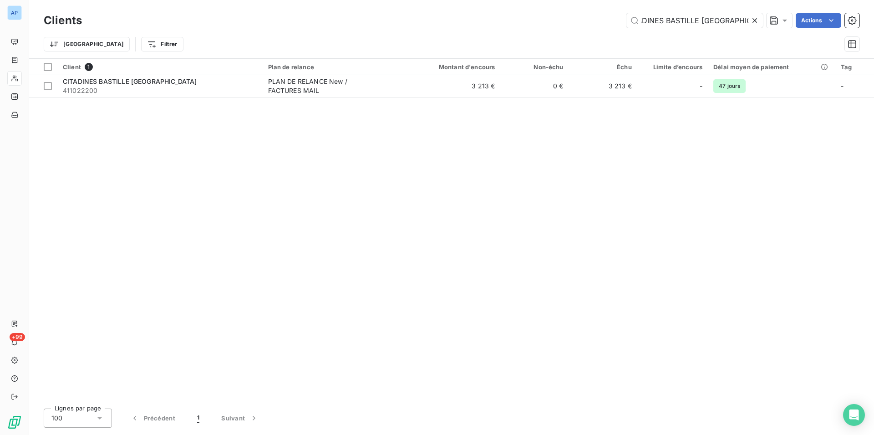
click at [758, 20] on icon at bounding box center [755, 20] width 9 height 9
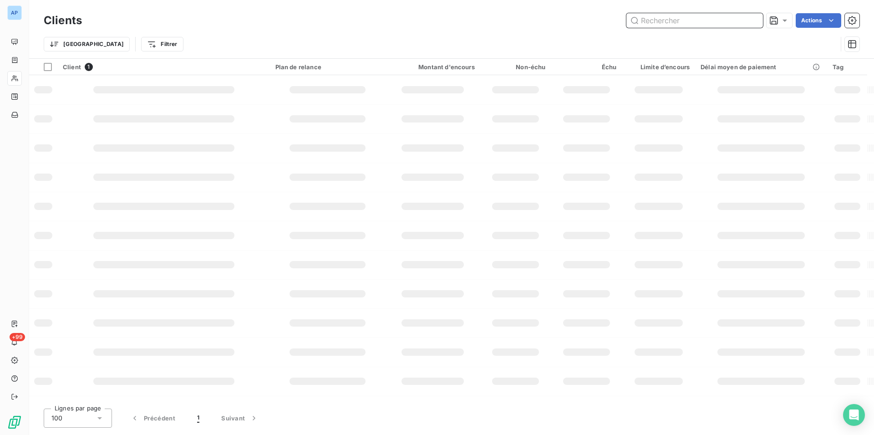
click at [758, 20] on input "text" at bounding box center [695, 20] width 137 height 15
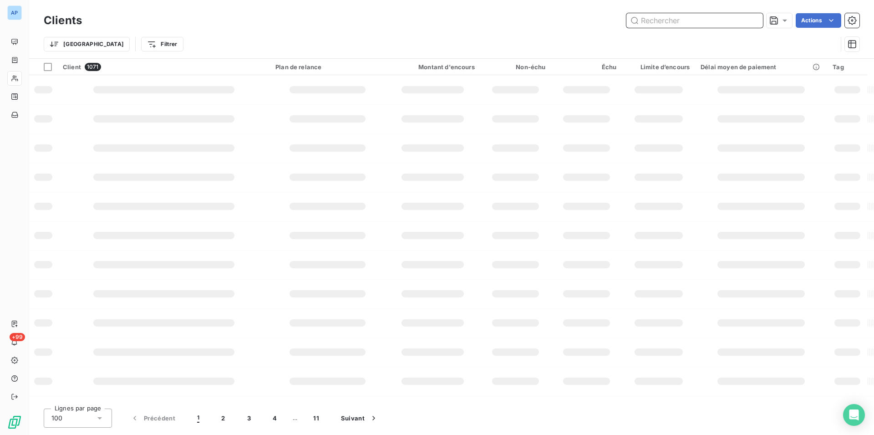
click at [672, 26] on input "text" at bounding box center [695, 20] width 137 height 15
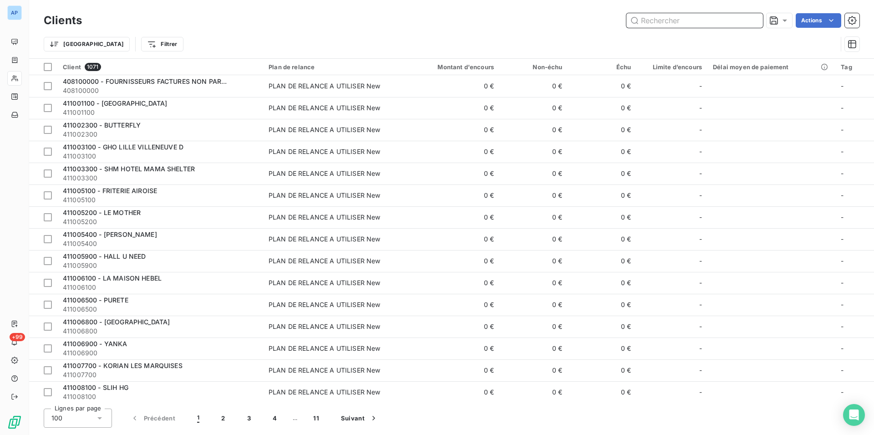
click at [672, 26] on input "text" at bounding box center [695, 20] width 137 height 15
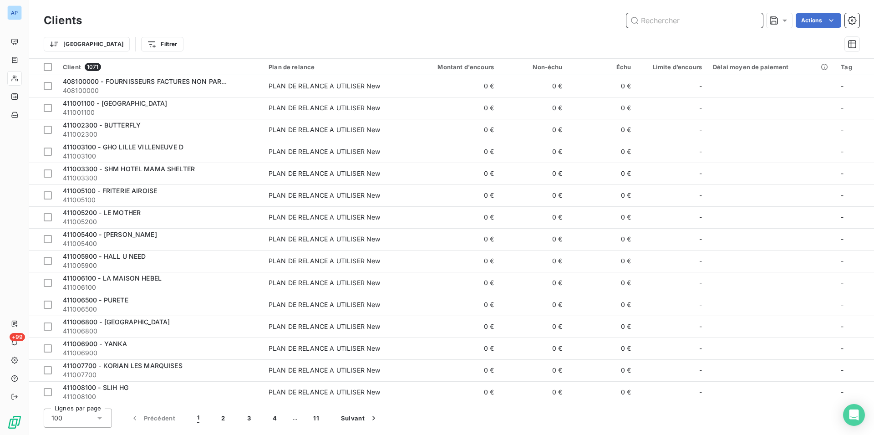
paste input "DAUPHINE ST GERMAIN"
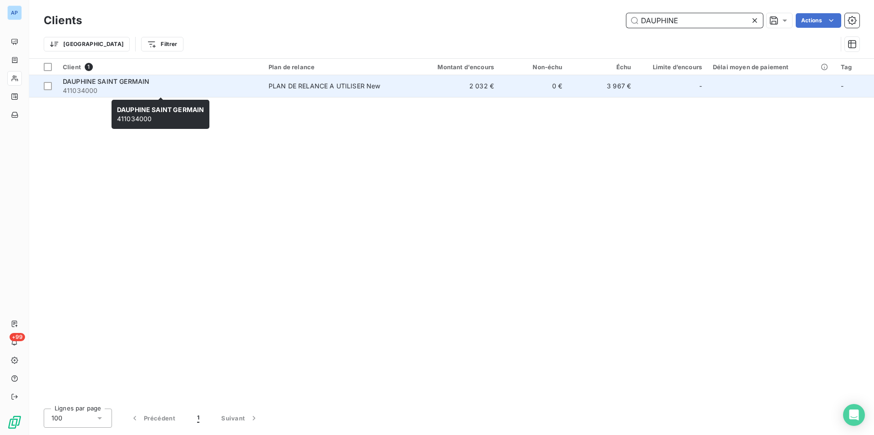
type input "DAUPHINE"
click at [156, 87] on span "411034000" at bounding box center [160, 90] width 195 height 9
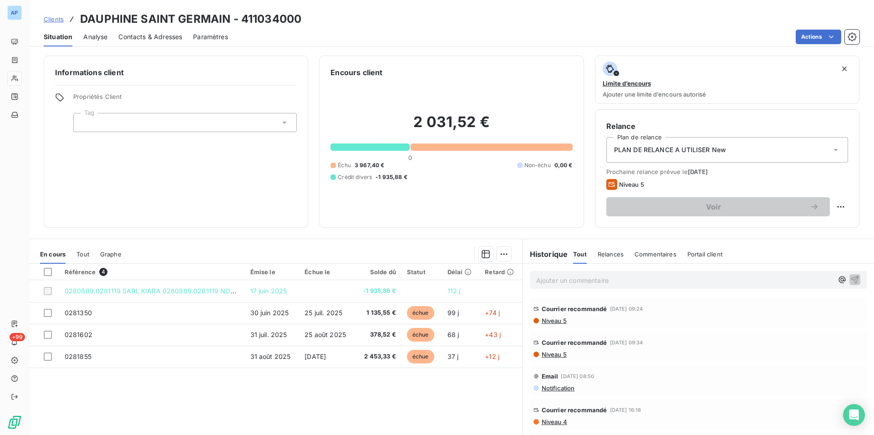
click at [78, 253] on span "Tout" at bounding box center [83, 253] width 13 height 7
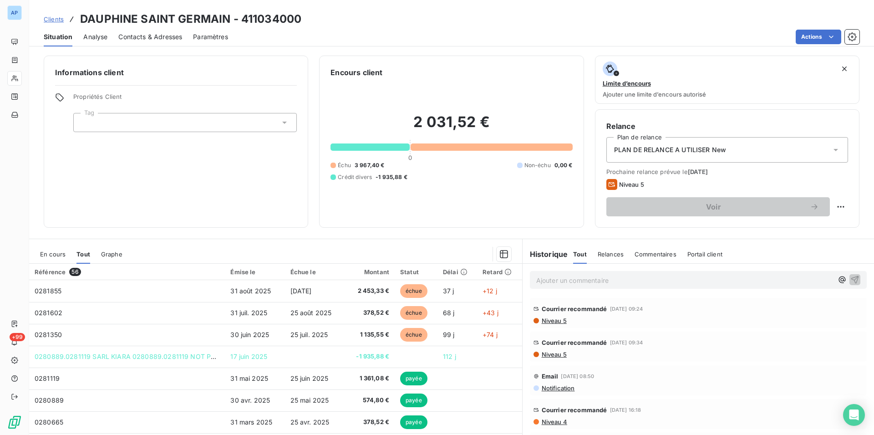
click at [482, 38] on div "Actions" at bounding box center [549, 37] width 621 height 15
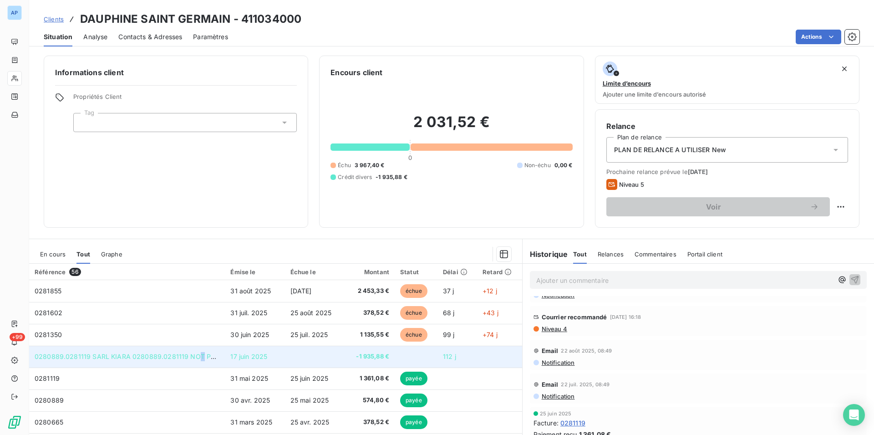
click at [199, 360] on td "0280889.0281119 SARL KIARA 0280889.0281119 NOT PROVIDED" at bounding box center [127, 357] width 196 height 22
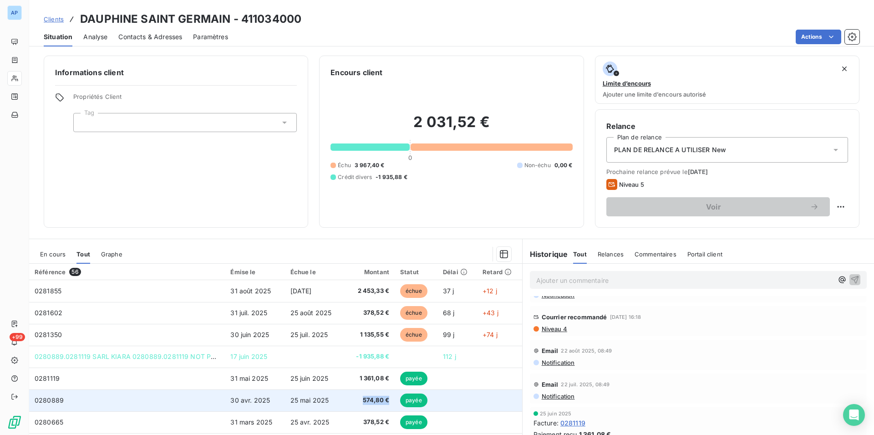
drag, startPoint x: 381, startPoint y: 401, endPoint x: 346, endPoint y: 402, distance: 34.6
click at [351, 402] on span "574,80 €" at bounding box center [370, 400] width 38 height 9
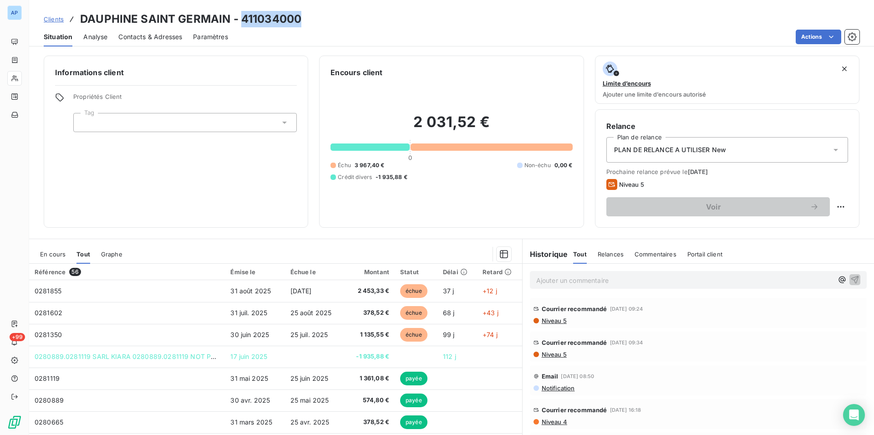
drag, startPoint x: 304, startPoint y: 20, endPoint x: 241, endPoint y: 13, distance: 63.7
click at [241, 13] on div "Clients DAUPHINE SAINT GERMAIN - 411034000" at bounding box center [451, 19] width 845 height 16
copy h3 "411034000"
click at [50, 252] on span "En cours" at bounding box center [53, 253] width 26 height 7
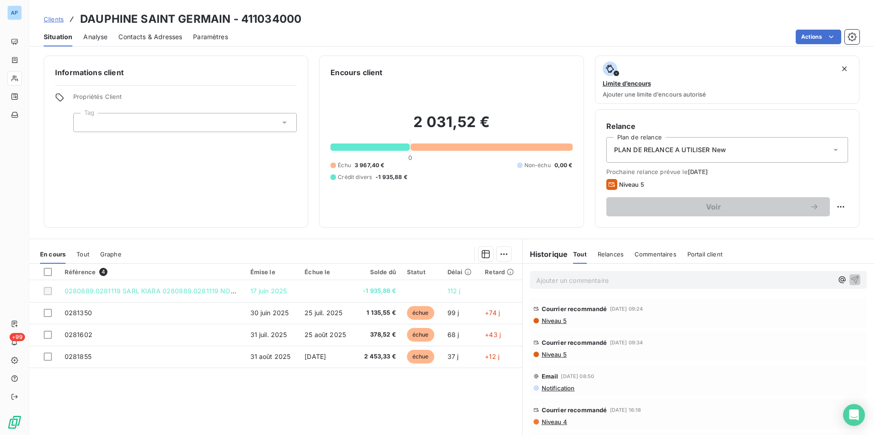
click at [454, 396] on div "Référence 4 Émise le Échue le Solde dû Statut Délai Retard 0280889.0281119 SARL…" at bounding box center [275, 351] width 493 height 175
click at [473, 391] on div "Référence 4 Émise le Échue le Solde dû Statut Délai Retard 0280889.0281119 SARL…" at bounding box center [275, 351] width 493 height 175
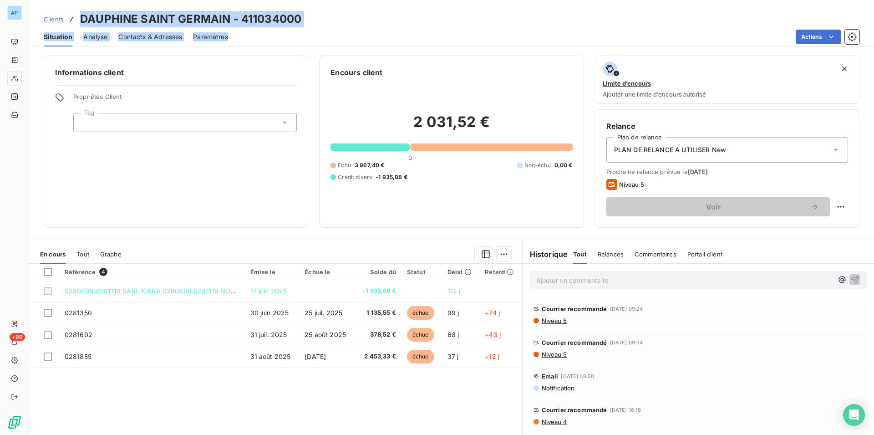
drag, startPoint x: 502, startPoint y: 356, endPoint x: 78, endPoint y: 1, distance: 552.5
click at [78, 264] on div "Référence 4 Émise le Échue le Solde dû Statut Délai Retard 0280889.0281119 SARL…" at bounding box center [275, 351] width 493 height 175
copy div "DAUPHINE SAINT GERMAIN - 411034000 Situation Analyse Contacts & Adresses Paramè…"
click at [219, 391] on div "Référence 4 Émise le Échue le Solde dû Statut Délai Retard 0280889.0281119 SARL…" at bounding box center [275, 351] width 493 height 175
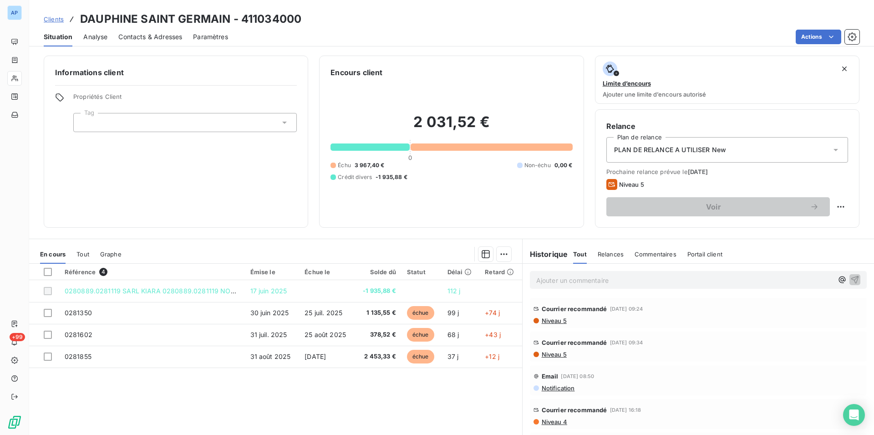
click at [148, 36] on span "Contacts & Adresses" at bounding box center [150, 36] width 64 height 9
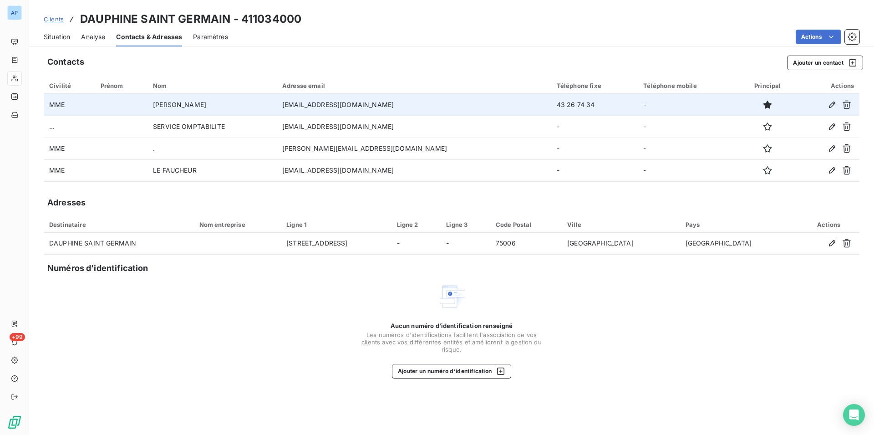
click at [371, 105] on td "marie@mariepro.com" at bounding box center [414, 105] width 275 height 22
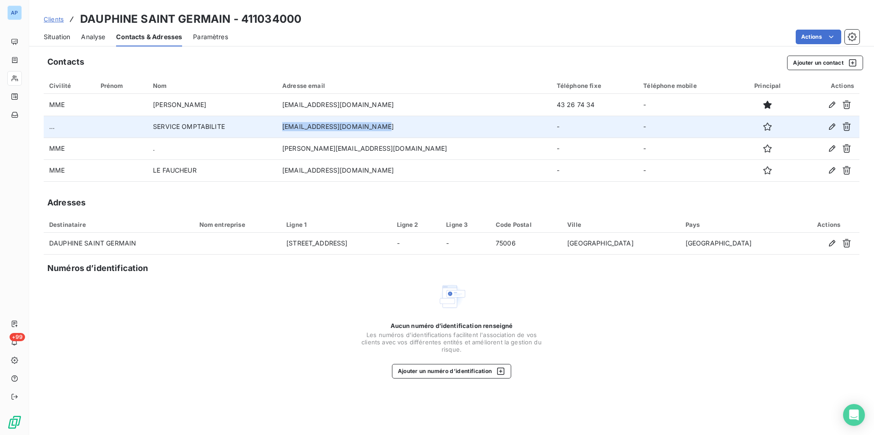
drag, startPoint x: 400, startPoint y: 125, endPoint x: 314, endPoint y: 129, distance: 86.2
click at [308, 131] on td "kiara.dext@multiple.dext.cc" at bounding box center [414, 127] width 275 height 22
copy td "kiara.dext@multiple.dext.cc"
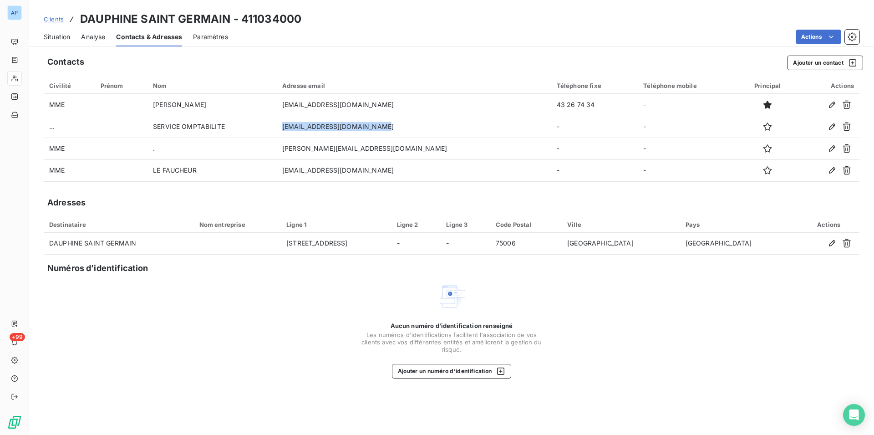
click at [48, 34] on span "Situation" at bounding box center [57, 36] width 26 height 9
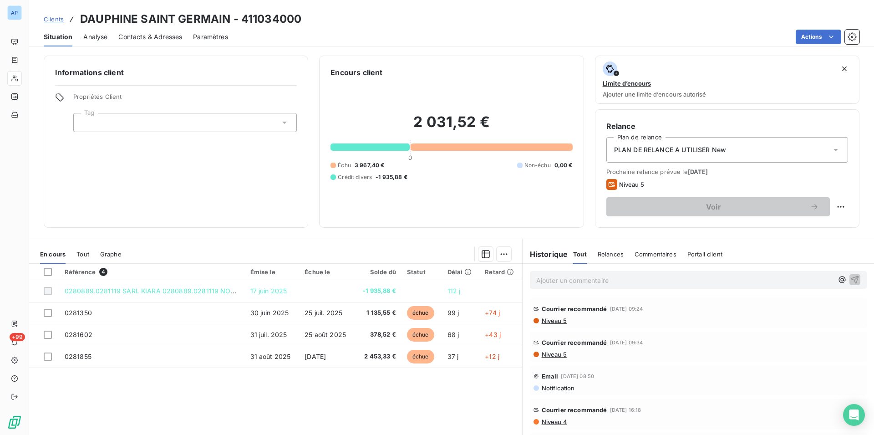
click at [163, 386] on div "Référence 4 Émise le Échue le Solde dû Statut Délai Retard 0280889.0281119 SARL…" at bounding box center [275, 351] width 493 height 175
click at [155, 36] on span "Contacts & Adresses" at bounding box center [150, 36] width 64 height 9
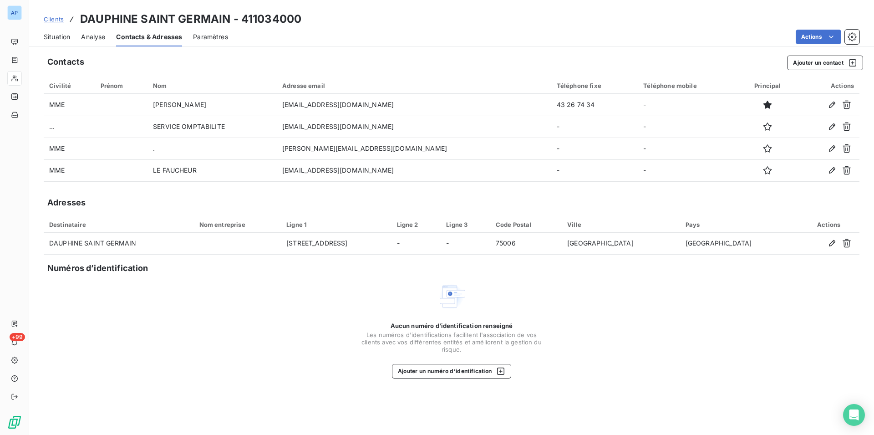
click at [57, 40] on span "Situation" at bounding box center [57, 36] width 26 height 9
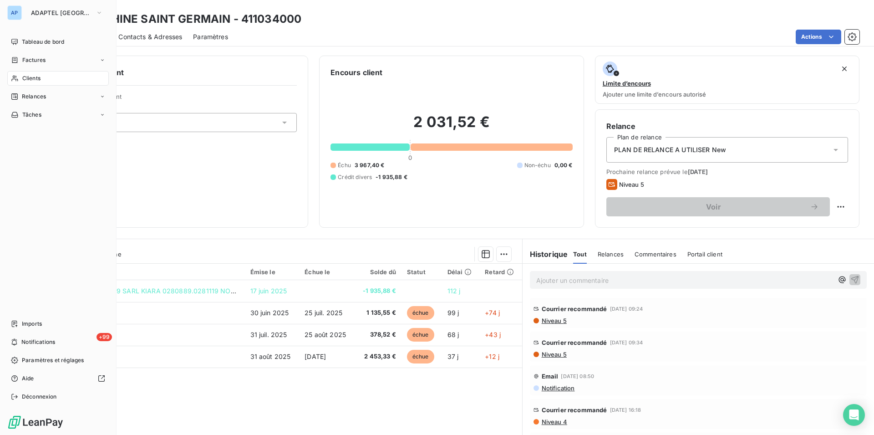
click at [18, 81] on icon at bounding box center [15, 78] width 8 height 7
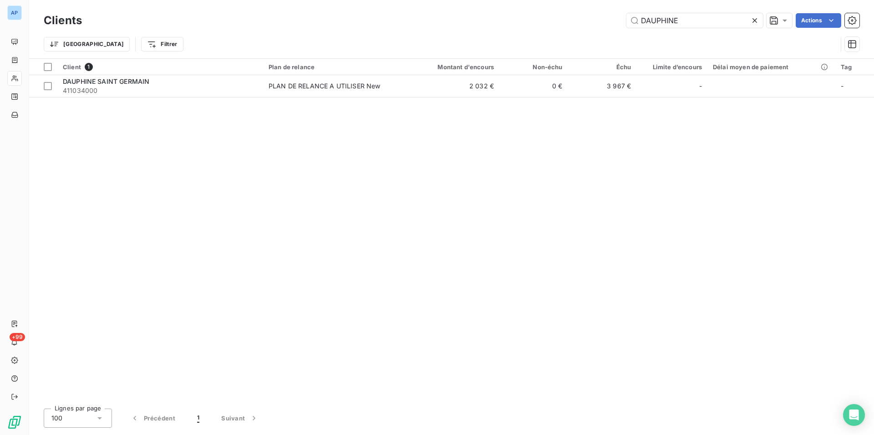
click at [756, 16] on icon at bounding box center [755, 20] width 9 height 9
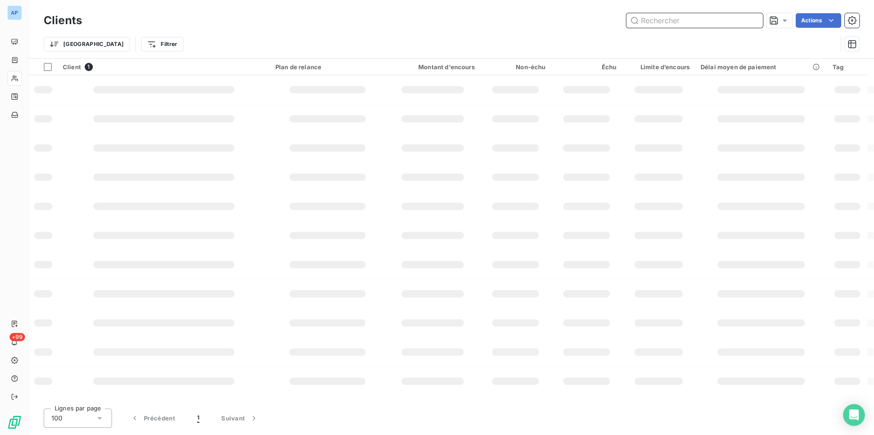
click at [756, 16] on input "DAUPHINE" at bounding box center [695, 20] width 137 height 15
click at [756, 16] on input "text" at bounding box center [695, 20] width 137 height 15
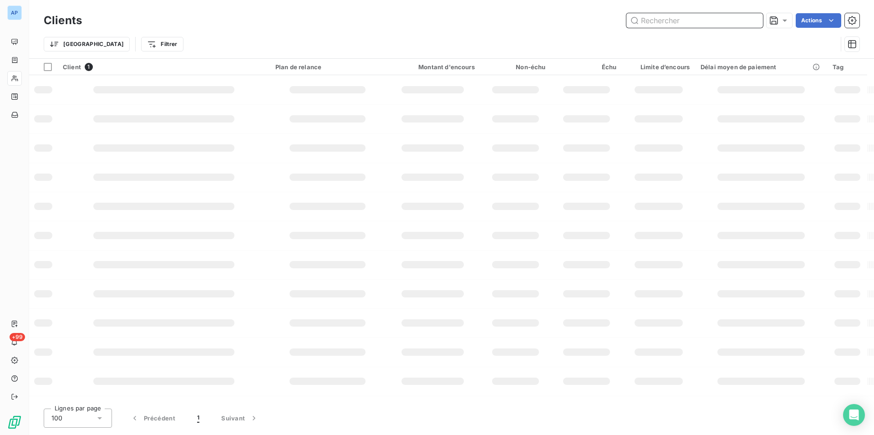
click at [756, 16] on input "text" at bounding box center [695, 20] width 137 height 15
click at [713, 25] on input "text" at bounding box center [695, 20] width 137 height 15
click at [695, 18] on input "text" at bounding box center [695, 20] width 137 height 15
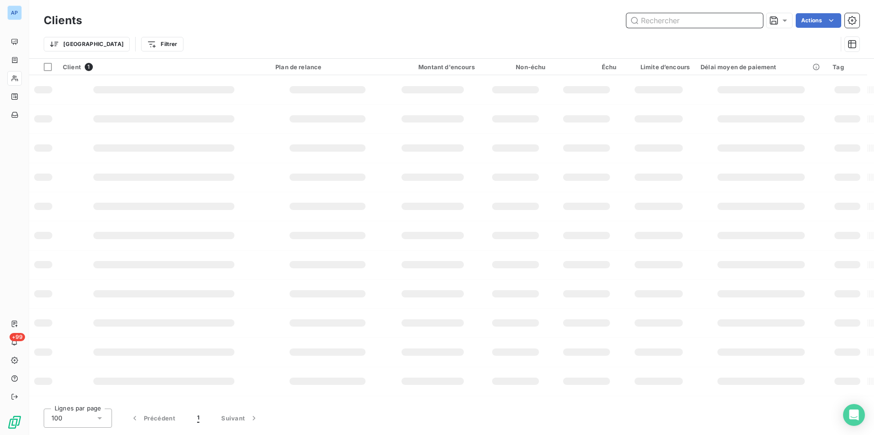
click at [695, 18] on input "text" at bounding box center [695, 20] width 137 height 15
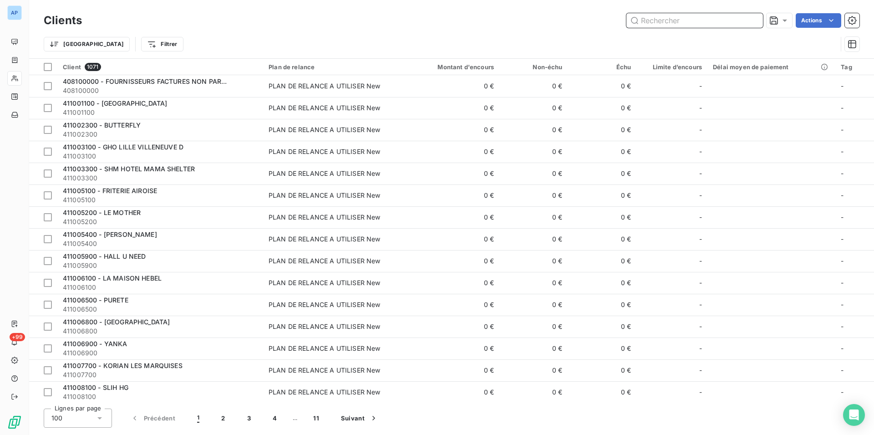
click at [695, 18] on input "text" at bounding box center [695, 20] width 137 height 15
paste input "MSOCIAL HOTEL PARIS"
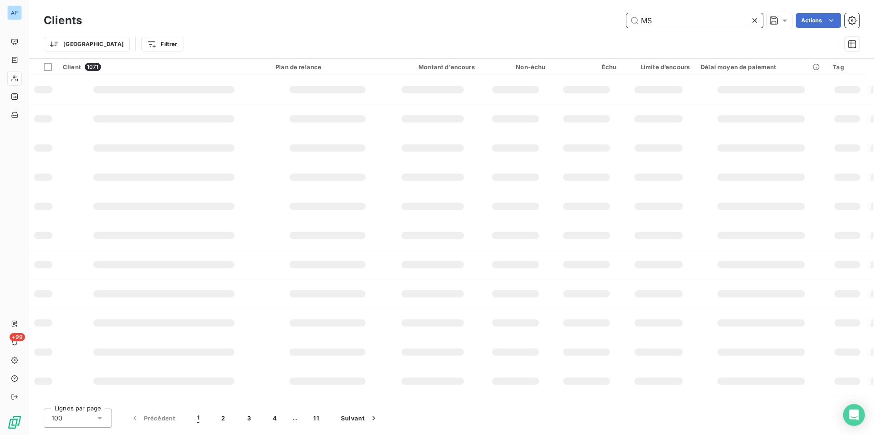
type input "M"
click at [644, 18] on input "text" at bounding box center [695, 20] width 137 height 15
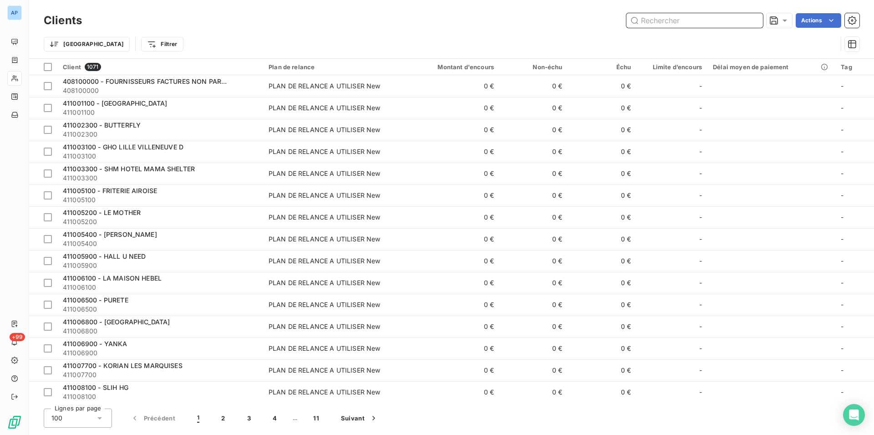
click at [650, 21] on input "text" at bounding box center [695, 20] width 137 height 15
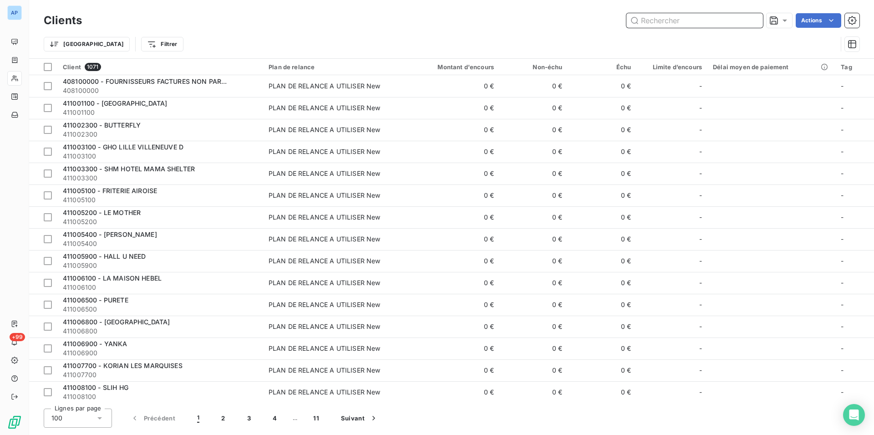
click at [650, 21] on input "text" at bounding box center [695, 20] width 137 height 15
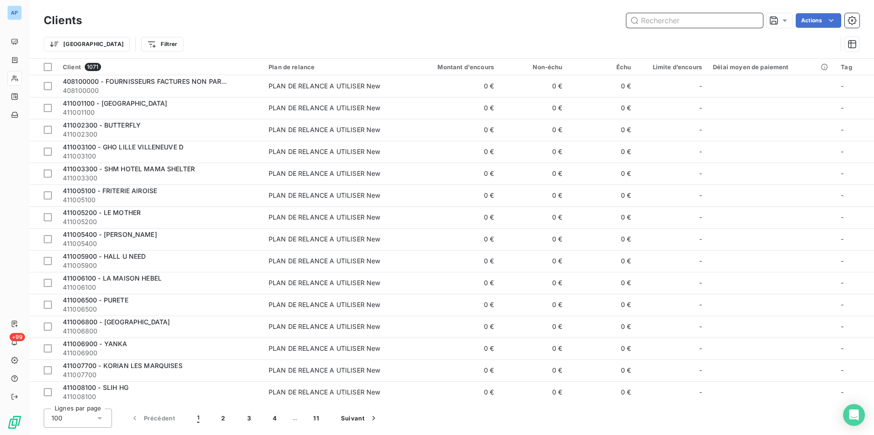
click at [650, 21] on input "text" at bounding box center [695, 20] width 137 height 15
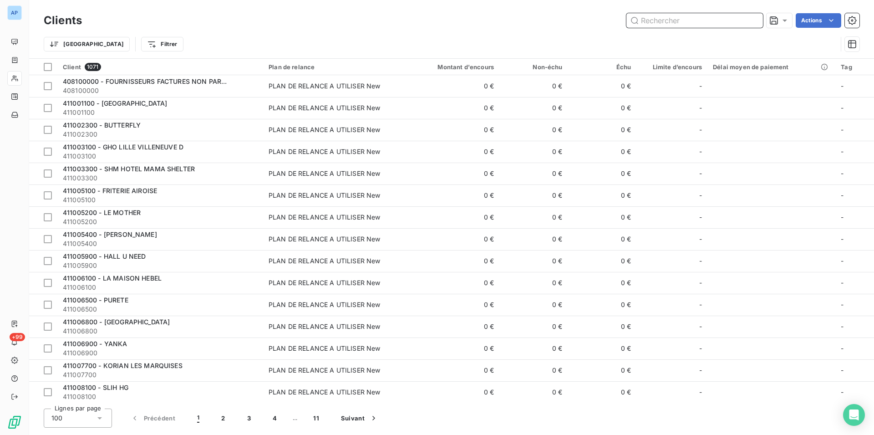
click at [651, 21] on input "text" at bounding box center [695, 20] width 137 height 15
click at [657, 15] on input "text" at bounding box center [695, 20] width 137 height 15
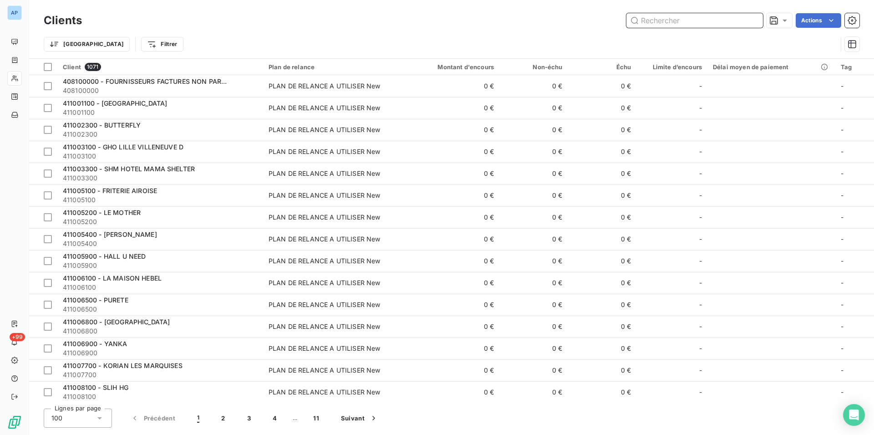
paste input "411062100"
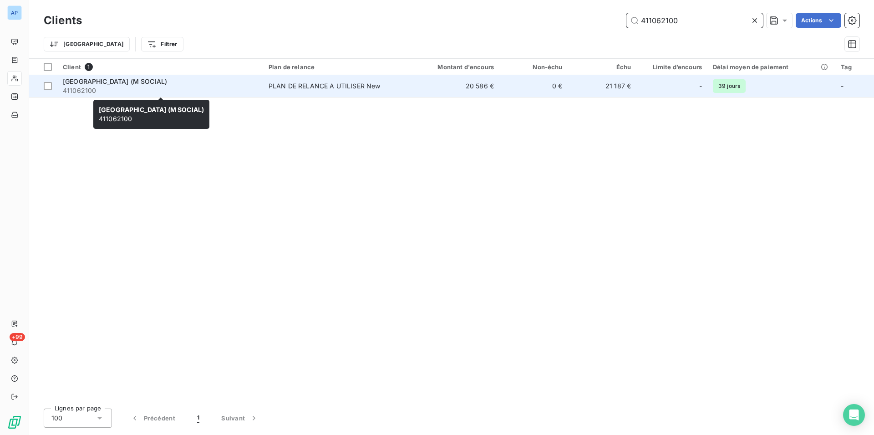
type input "411062100"
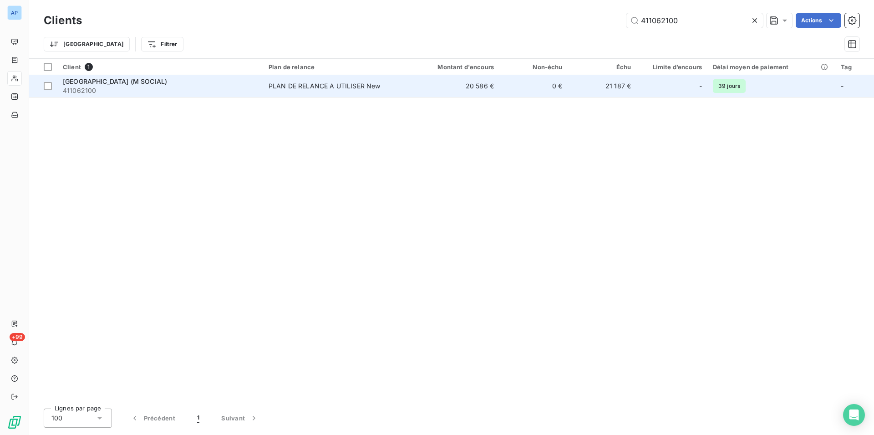
click at [170, 88] on span "411062100" at bounding box center [160, 90] width 195 height 9
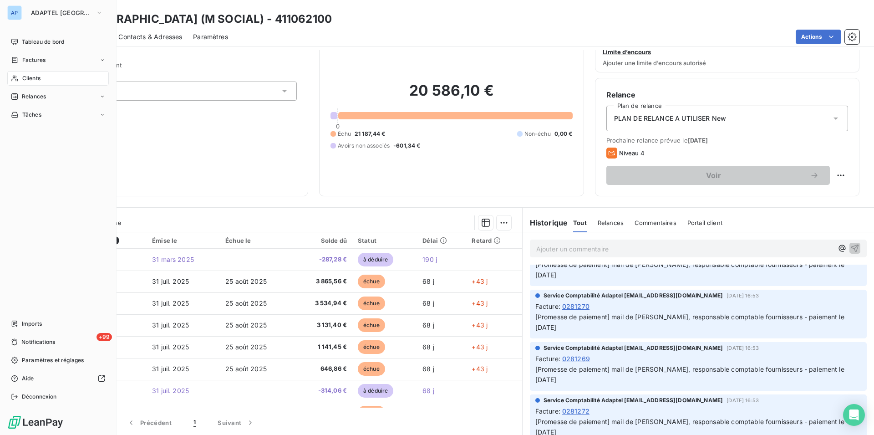
click at [15, 81] on icon at bounding box center [15, 78] width 8 height 7
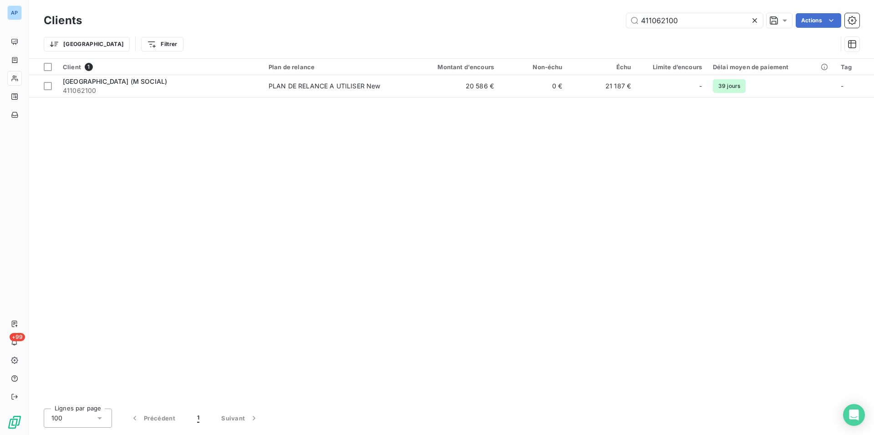
click at [754, 14] on div at bounding box center [757, 20] width 13 height 15
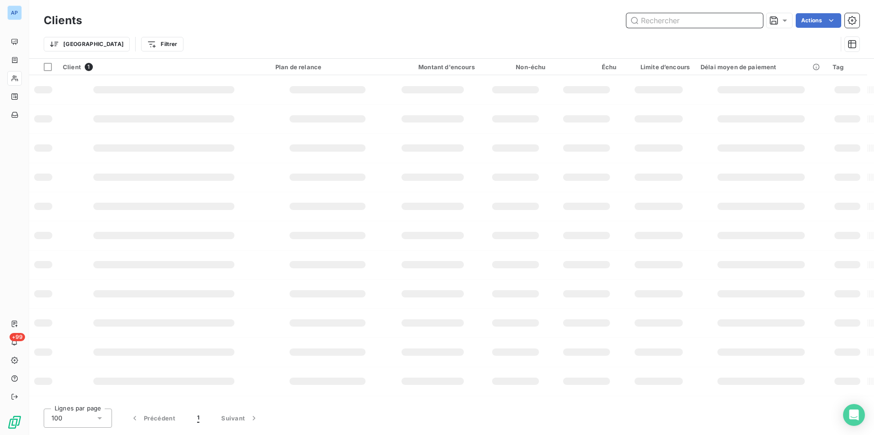
click at [751, 27] on input "text" at bounding box center [695, 20] width 137 height 15
click at [751, 25] on input "text" at bounding box center [695, 20] width 137 height 15
click at [725, 26] on input "text" at bounding box center [695, 20] width 137 height 15
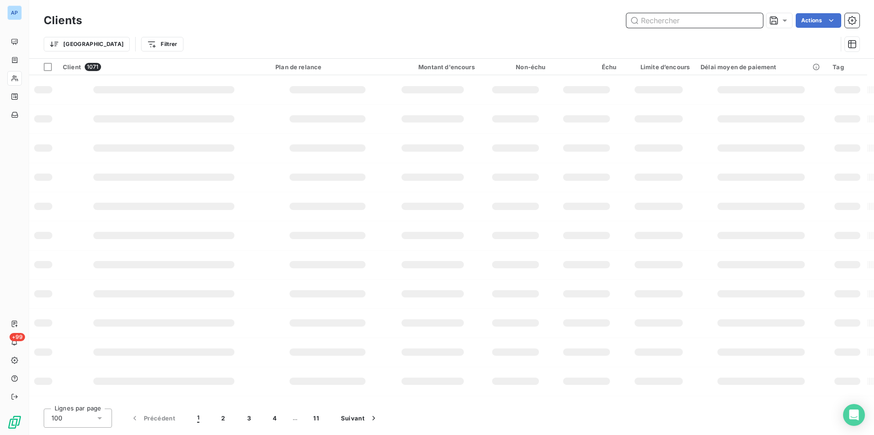
click at [725, 26] on input "text" at bounding box center [695, 20] width 137 height 15
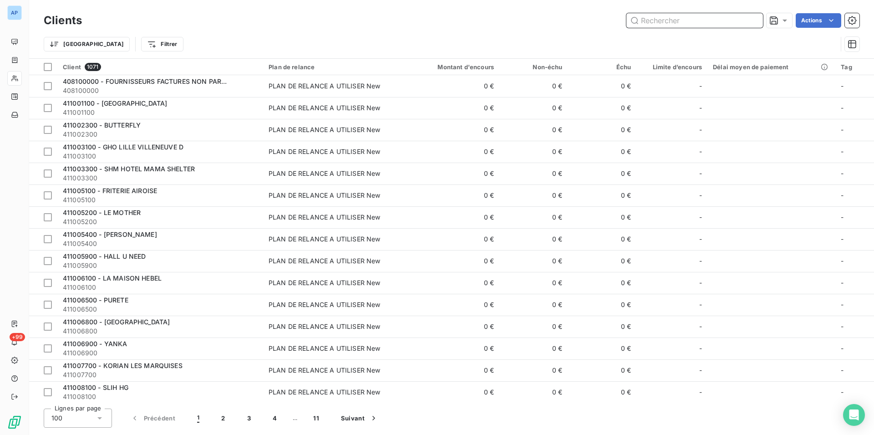
click at [725, 26] on input "text" at bounding box center [695, 20] width 137 height 15
click at [721, 25] on input "text" at bounding box center [695, 20] width 137 height 15
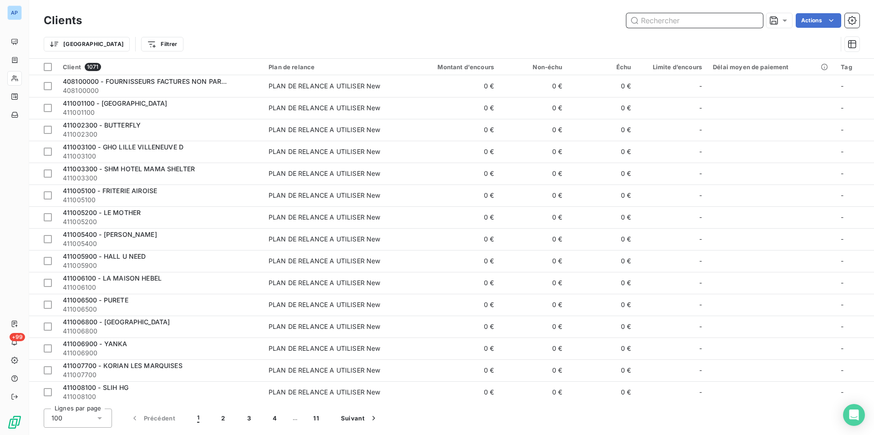
click at [718, 20] on input "text" at bounding box center [695, 20] width 137 height 15
paste input "HOTEL WARWICK"
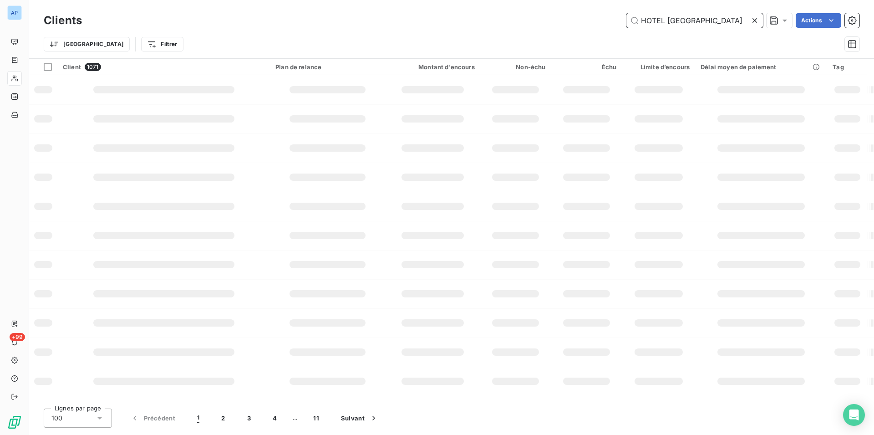
type input "HOTEL WARWICK"
click at [753, 17] on icon at bounding box center [755, 20] width 9 height 9
click at [658, 19] on input "text" at bounding box center [695, 20] width 137 height 15
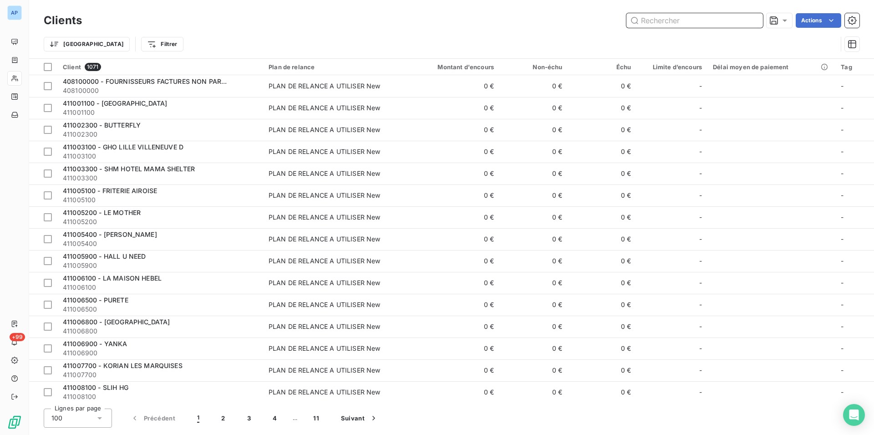
click at [658, 19] on input "text" at bounding box center [695, 20] width 137 height 15
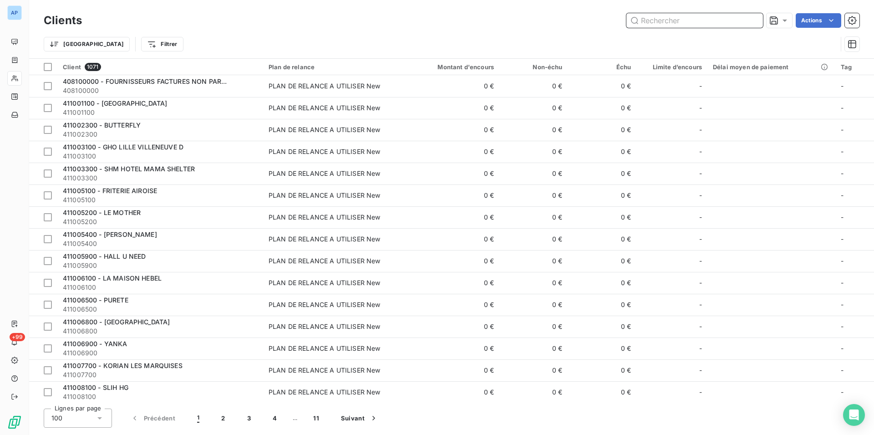
paste input "411300900"
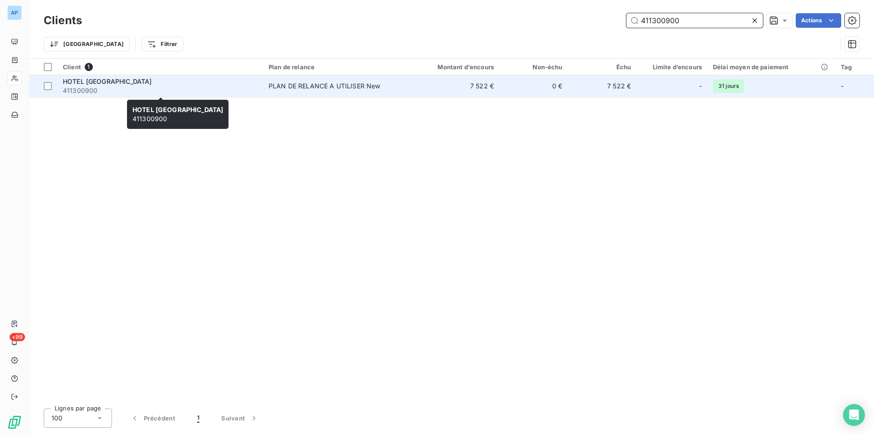
type input "411300900"
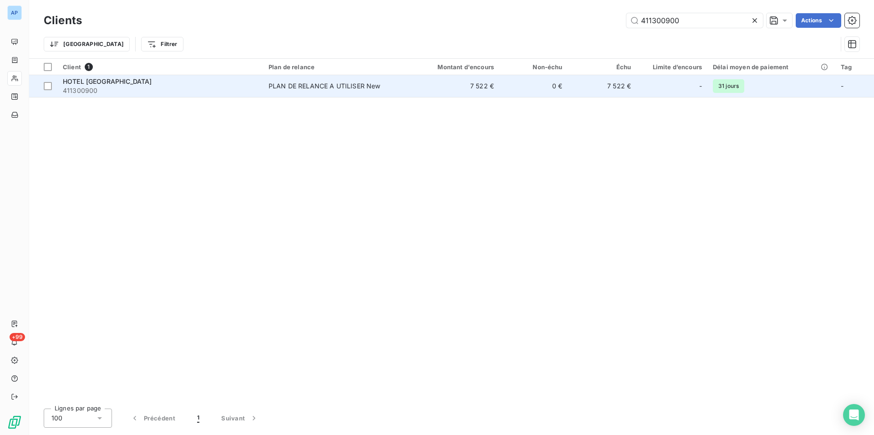
click at [245, 85] on div "HOTEL WARWICK" at bounding box center [160, 81] width 195 height 9
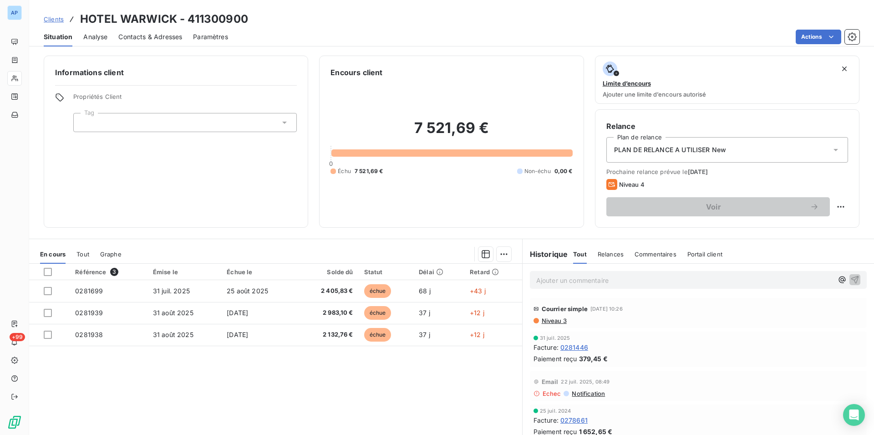
click at [149, 34] on span "Contacts & Adresses" at bounding box center [150, 36] width 64 height 9
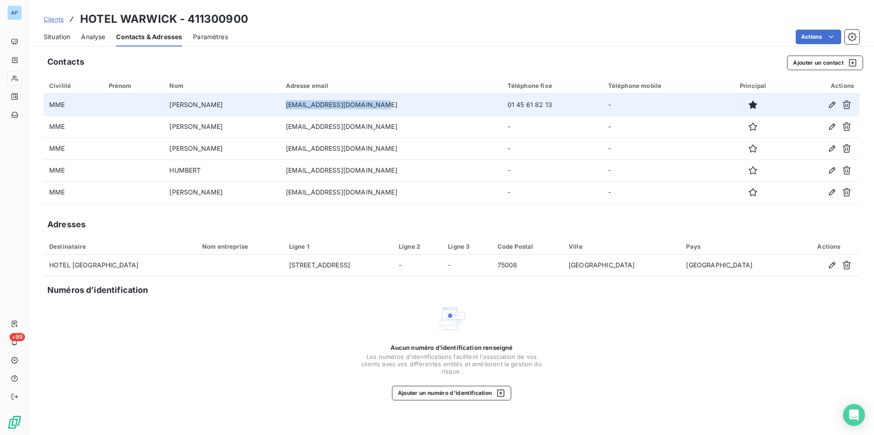
drag, startPoint x: 426, startPoint y: 107, endPoint x: 324, endPoint y: 107, distance: 101.6
click at [324, 107] on td "sesteves@warwickhotels.com" at bounding box center [392, 105] width 222 height 22
copy td "sesteves@warwickhotels.com"
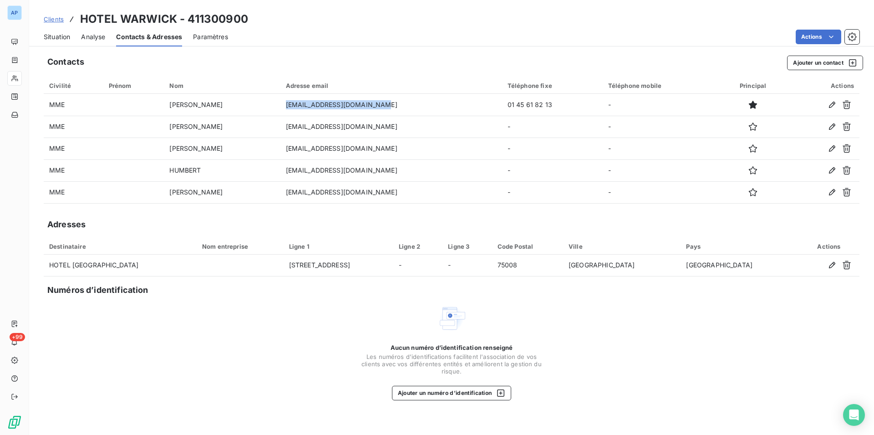
click at [60, 38] on span "Situation" at bounding box center [57, 36] width 26 height 9
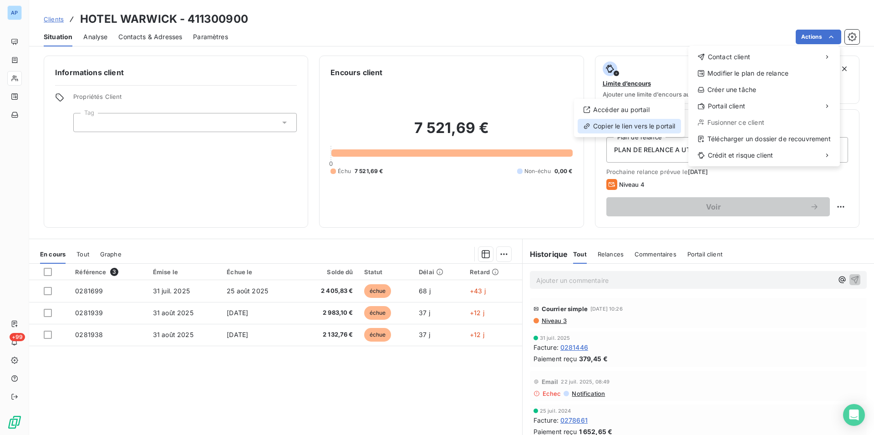
click at [656, 128] on div "Copier le lien vers le portail" at bounding box center [629, 126] width 103 height 15
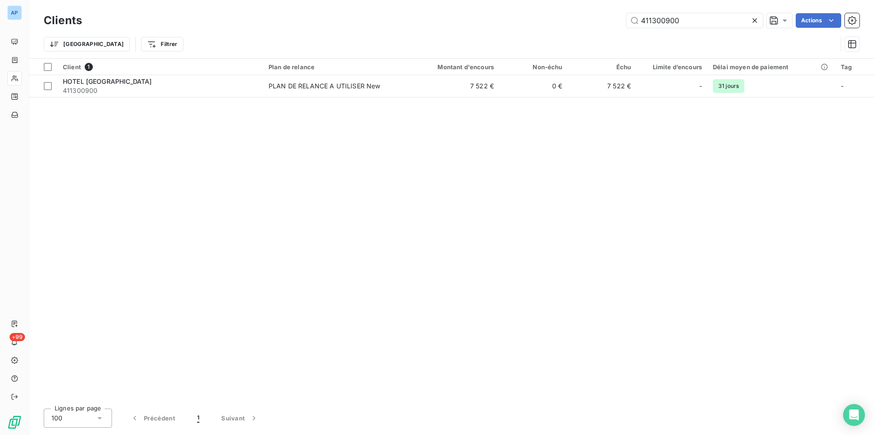
click at [754, 22] on icon at bounding box center [755, 20] width 9 height 9
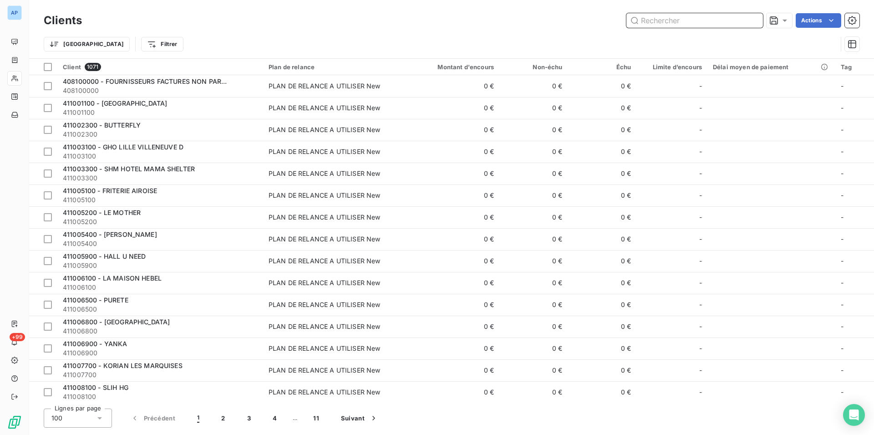
click at [666, 24] on input "text" at bounding box center [695, 20] width 137 height 15
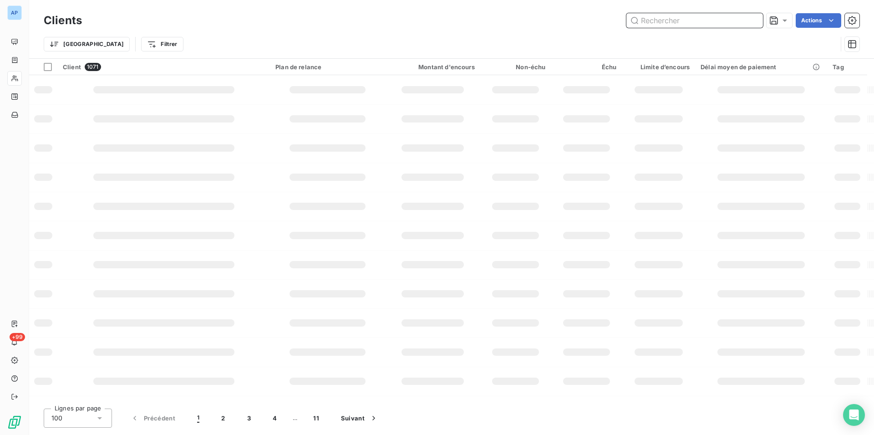
click at [646, 23] on input "text" at bounding box center [695, 20] width 137 height 15
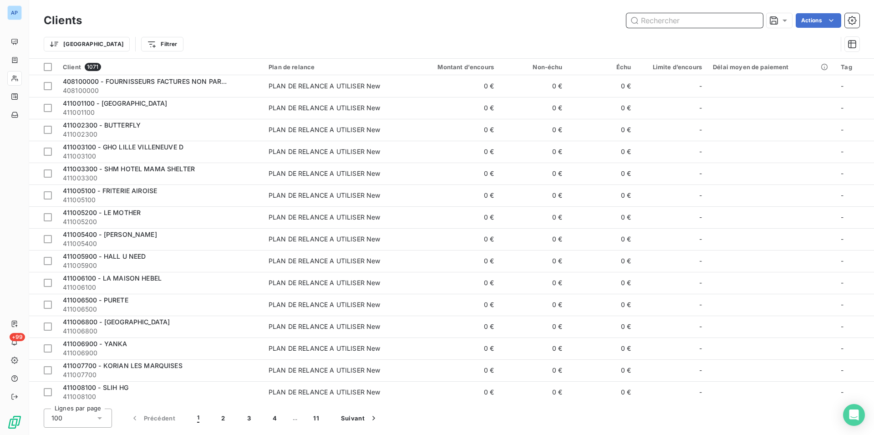
click at [646, 23] on input "text" at bounding box center [695, 20] width 137 height 15
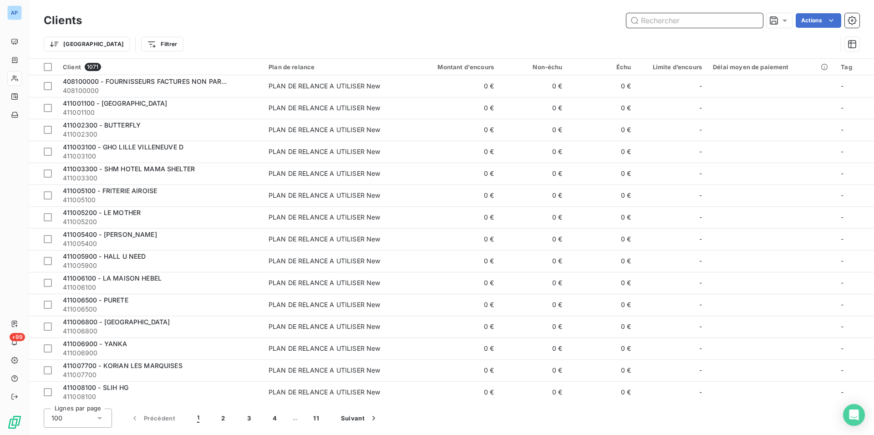
click at [646, 23] on input "text" at bounding box center [695, 20] width 137 height 15
paste input "LES JARDINS DU MARAIS"
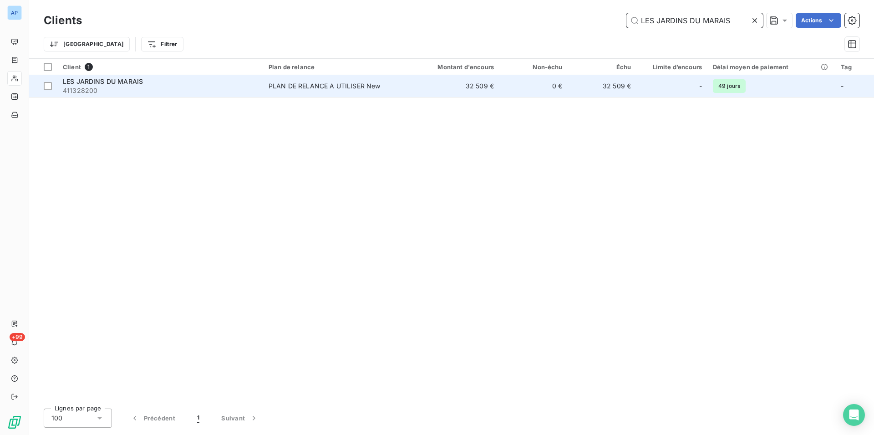
type input "LES JARDINS DU MARAIS"
click at [330, 85] on div "PLAN DE RELANCE A UTILISER New" at bounding box center [325, 86] width 112 height 9
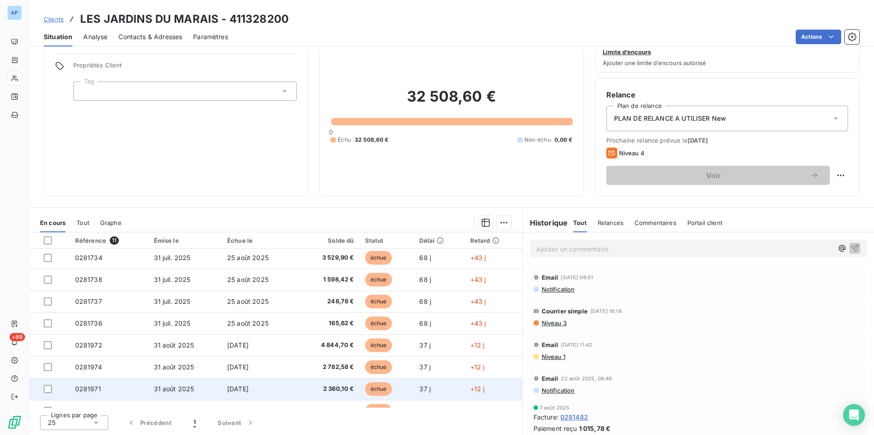
scroll to position [82, 0]
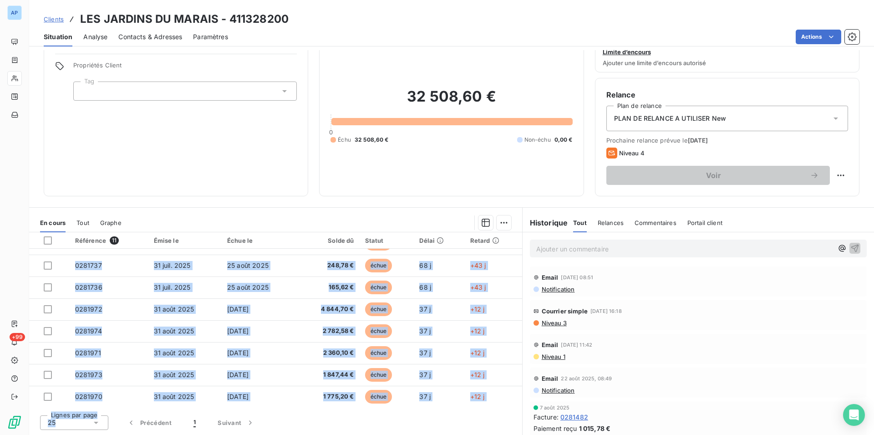
drag, startPoint x: 518, startPoint y: 303, endPoint x: 511, endPoint y: 254, distance: 49.3
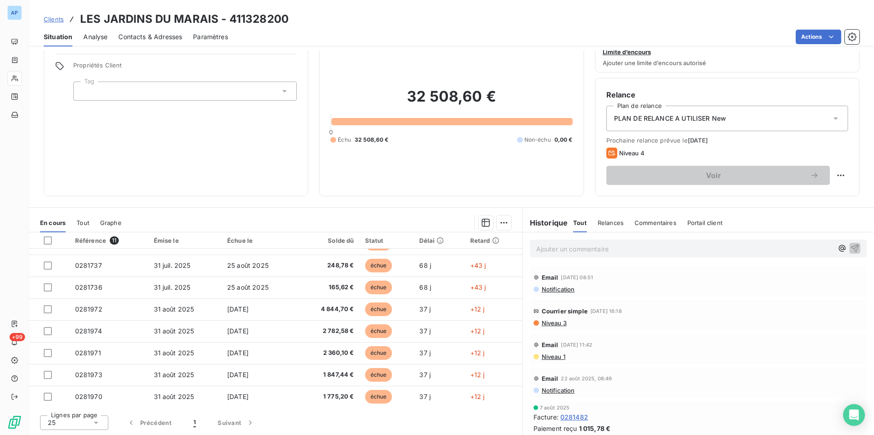
drag, startPoint x: 308, startPoint y: 82, endPoint x: 304, endPoint y: 74, distance: 9.0
click at [307, 82] on div "Informations client Propriétés Client Tag Encours client 32 508,60 € 0 Échu 32 …" at bounding box center [451, 110] width 845 height 172
drag, startPoint x: 80, startPoint y: 16, endPoint x: 507, endPoint y: 152, distance: 447.8
click at [507, 152] on div "Clients LES JARDINS DU MARAIS - 411328200 Situation Analyse Contacts & Adresses…" at bounding box center [451, 217] width 845 height 435
copy div "Encours client 32 508,60 € 0 Échu 32 508,60 €"
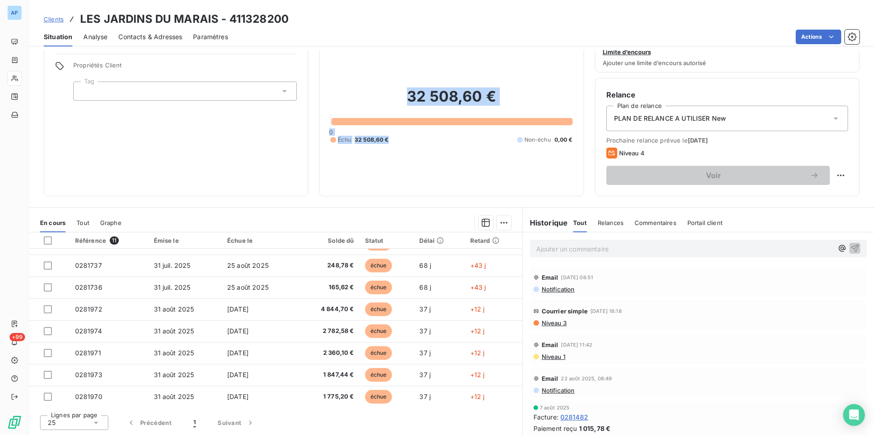
click at [165, 37] on span "Contacts & Adresses" at bounding box center [150, 36] width 64 height 9
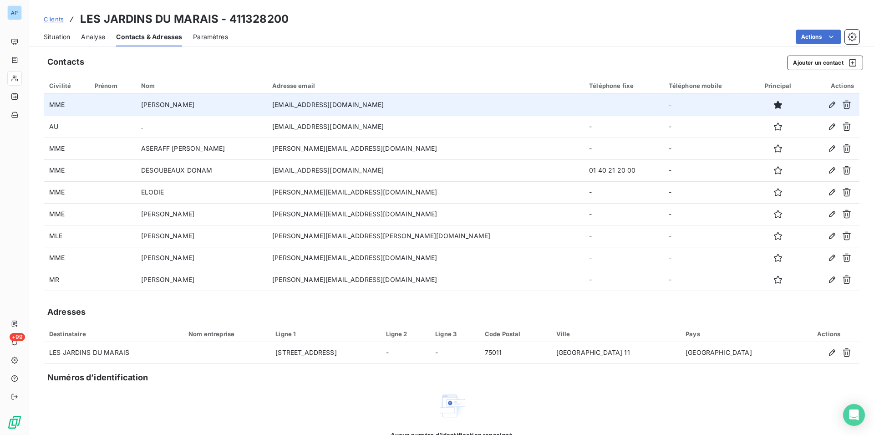
drag, startPoint x: 424, startPoint y: 104, endPoint x: 291, endPoint y: 102, distance: 133.5
click at [291, 102] on td "dounia.mansouri@lesjardinsdumarais.com" at bounding box center [425, 105] width 317 height 22
copy td "dounia.mansouri@lesjardinsdumarais.com"
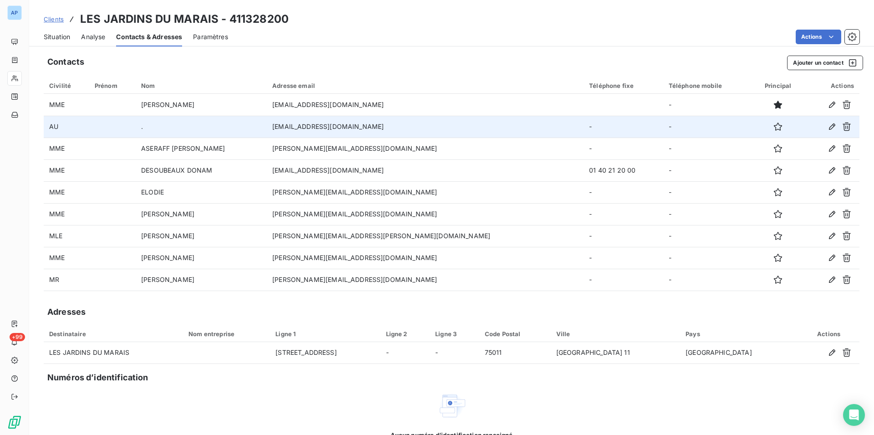
drag, startPoint x: 409, startPoint y: 126, endPoint x: 284, endPoint y: 119, distance: 124.5
click at [284, 119] on td "fournisseurs@thegatecollection.com" at bounding box center [425, 127] width 317 height 22
copy td "fournisseurs@thegatecollection.com"
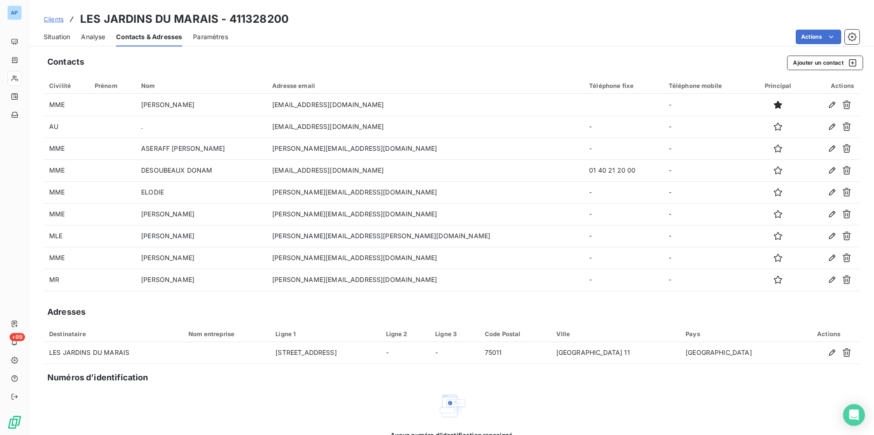
click at [52, 37] on span "Situation" at bounding box center [57, 36] width 26 height 9
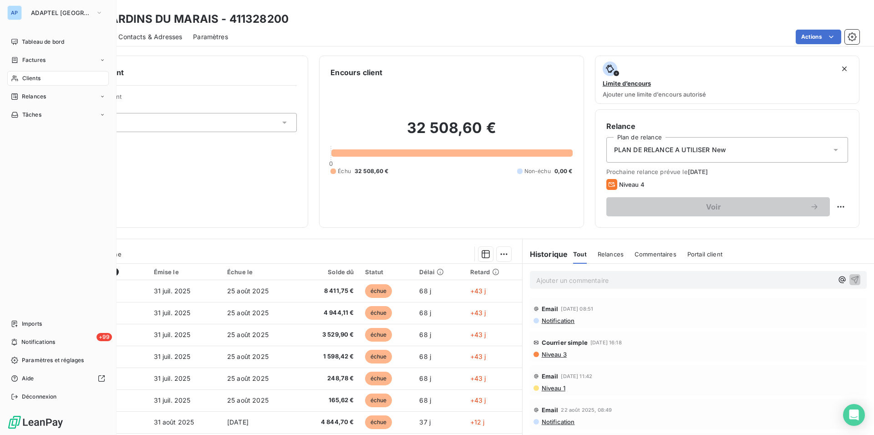
click at [31, 80] on span "Clients" at bounding box center [31, 78] width 18 height 8
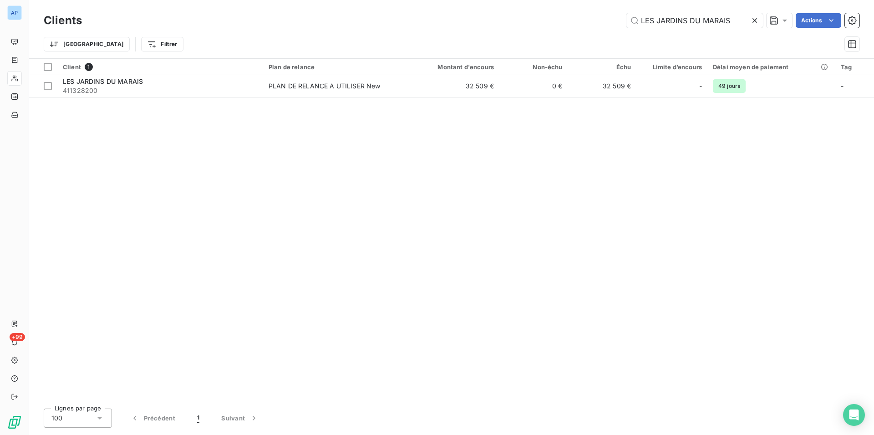
click at [752, 25] on icon at bounding box center [755, 20] width 9 height 9
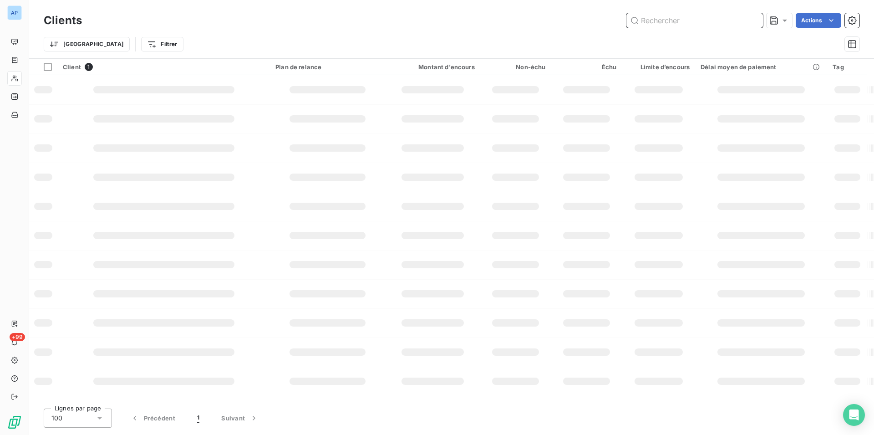
click at [743, 23] on input "text" at bounding box center [695, 20] width 137 height 15
click at [741, 22] on input "text" at bounding box center [695, 20] width 137 height 15
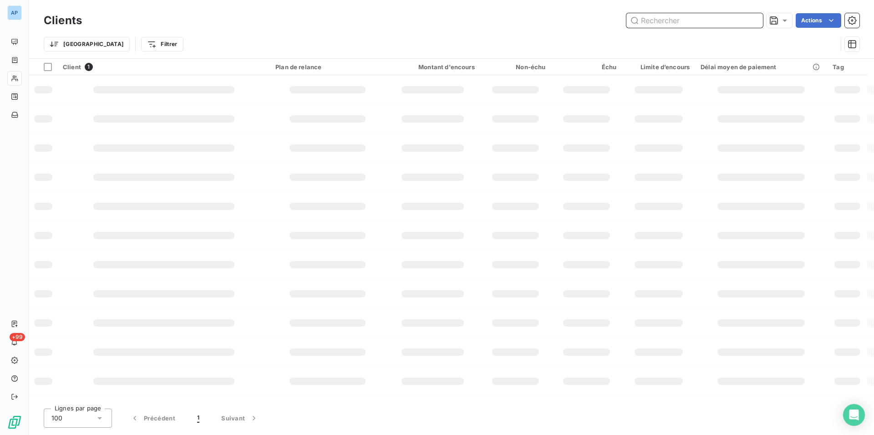
click at [741, 22] on input "text" at bounding box center [695, 20] width 137 height 15
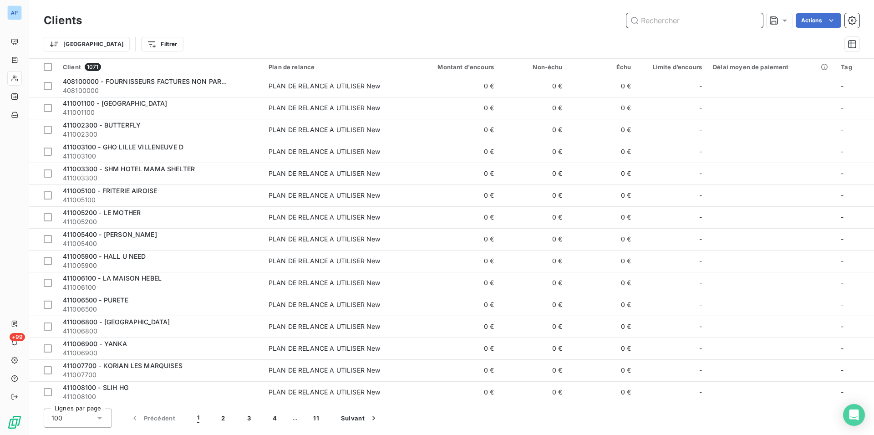
click at [741, 22] on input "text" at bounding box center [695, 20] width 137 height 15
paste input "CITADINES LES HALLES"
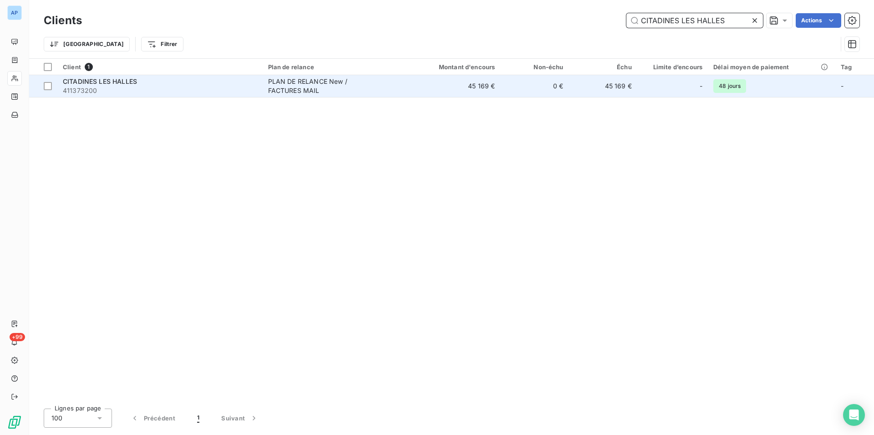
type input "CITADINES LES HALLES"
click at [284, 85] on div "PLAN DE RELANCE New / FACTURES MAIL" at bounding box center [325, 86] width 114 height 18
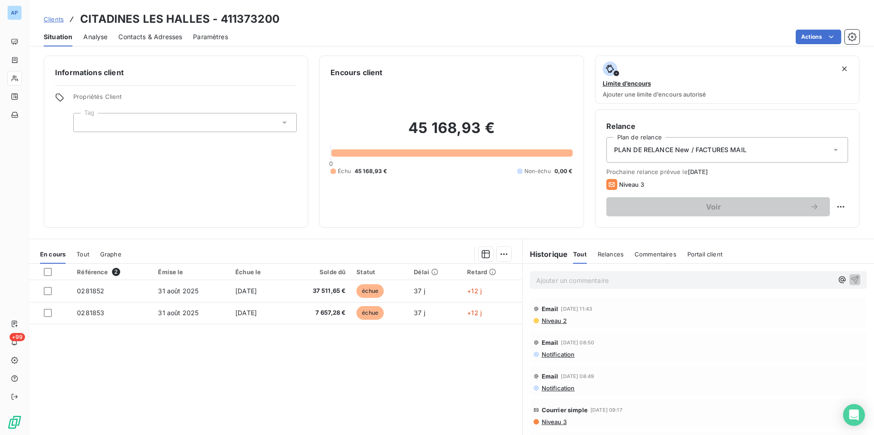
scroll to position [31, 0]
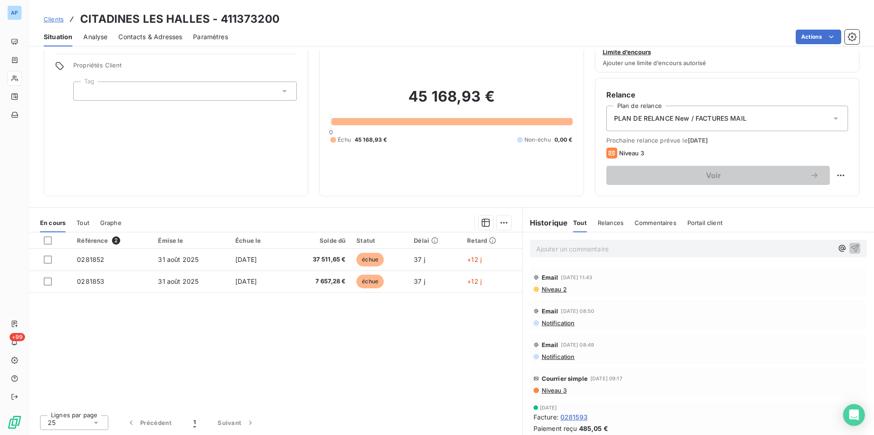
click at [157, 42] on div "Contacts & Adresses" at bounding box center [150, 36] width 64 height 19
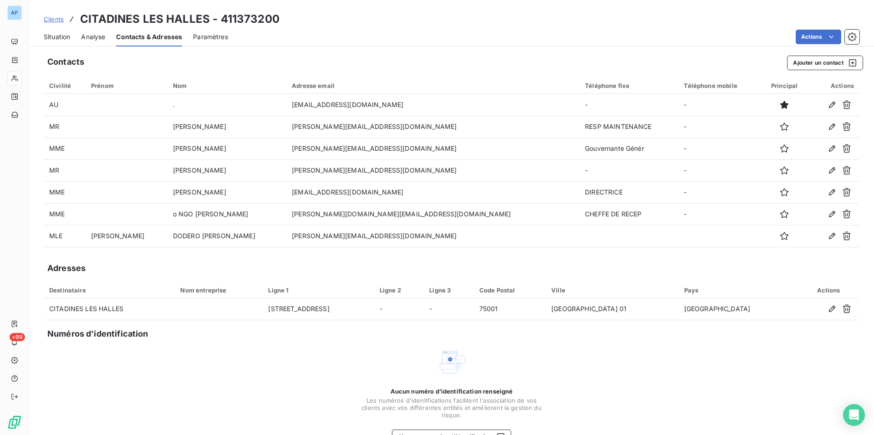
click at [53, 36] on span "Situation" at bounding box center [57, 36] width 26 height 9
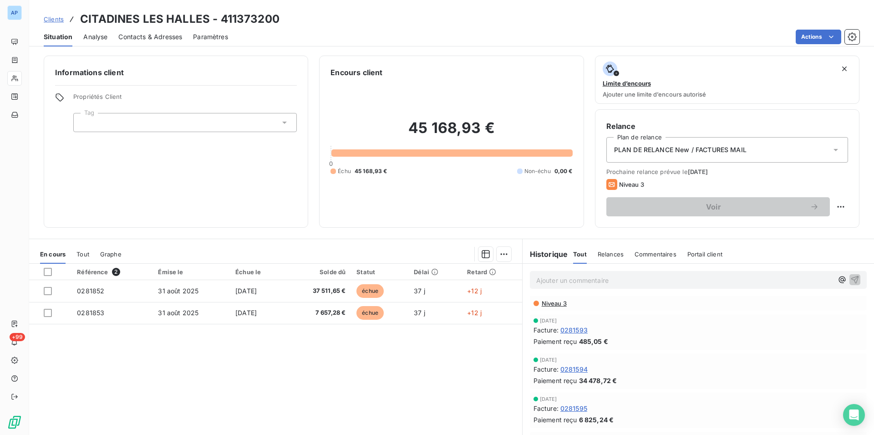
scroll to position [139, 0]
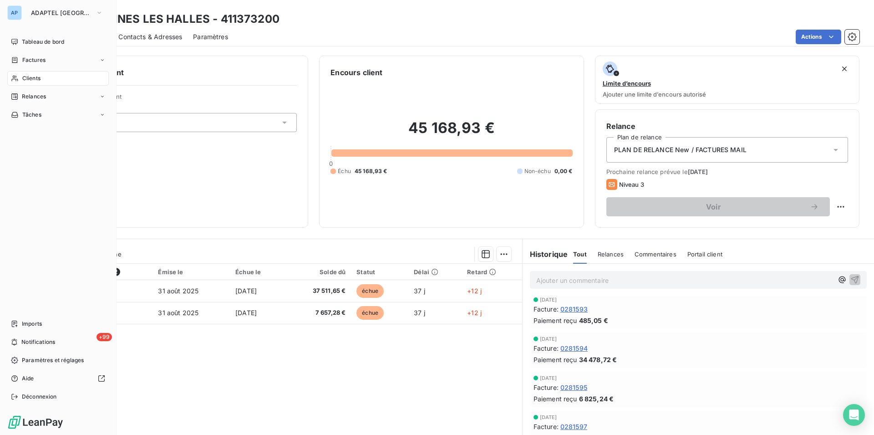
click at [13, 76] on icon at bounding box center [15, 78] width 8 height 7
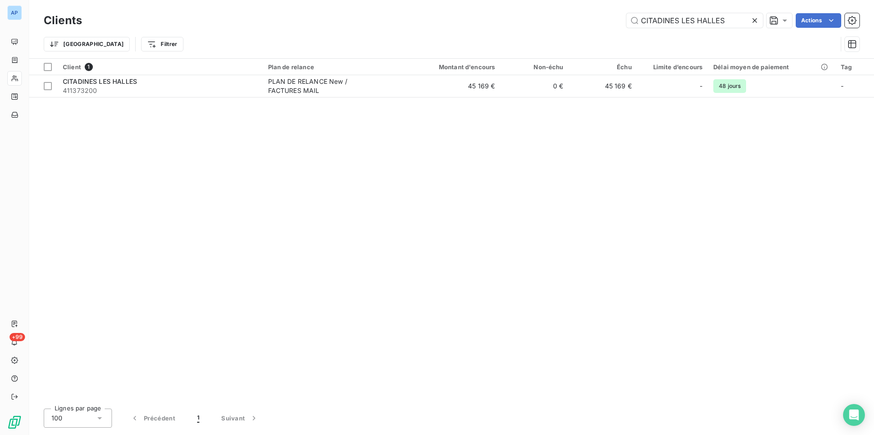
click at [753, 16] on icon at bounding box center [755, 20] width 9 height 9
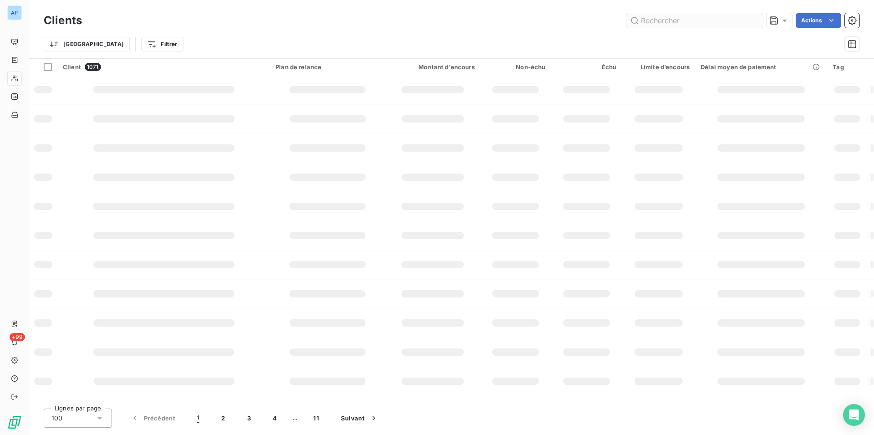
click at [710, 28] on div "Clients Actions" at bounding box center [452, 20] width 816 height 19
click at [699, 22] on input "text" at bounding box center [695, 20] width 137 height 15
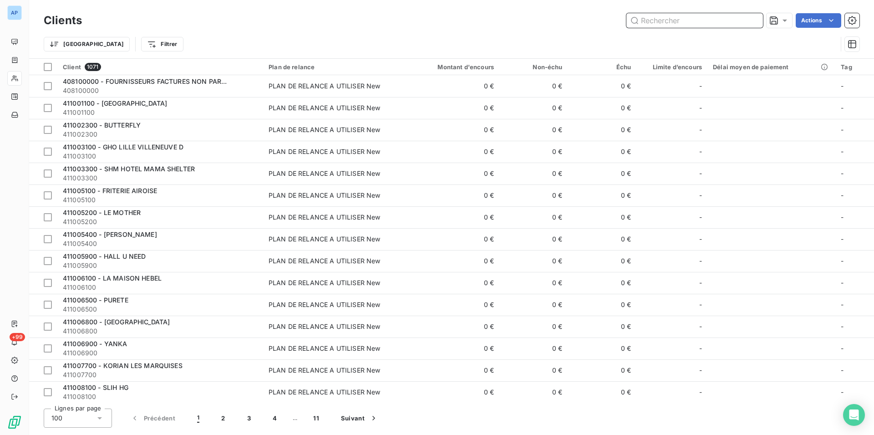
click at [699, 22] on input "text" at bounding box center [695, 20] width 137 height 15
paste input "SOC HOTELIERE CENTRALE"
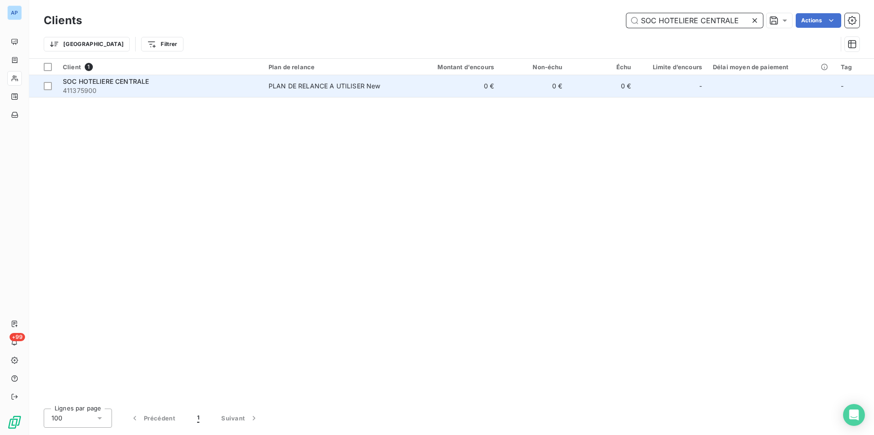
type input "SOC HOTELIERE CENTRALE"
click at [303, 83] on div "PLAN DE RELANCE A UTILISER New" at bounding box center [325, 86] width 112 height 9
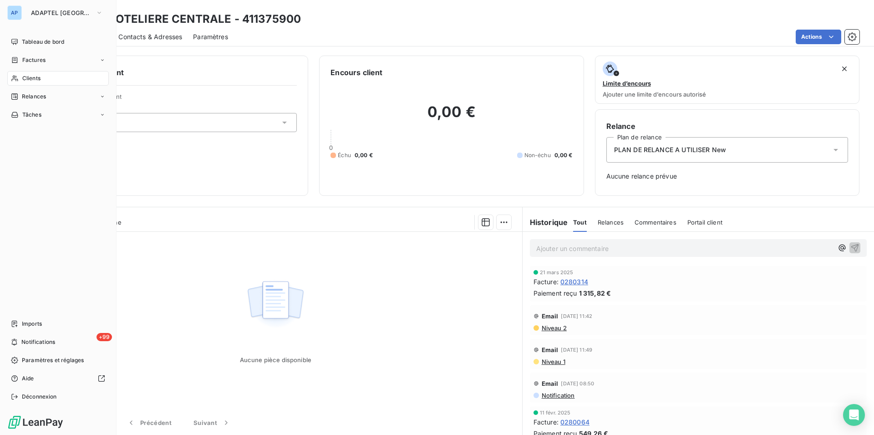
click at [20, 78] on div "Clients" at bounding box center [58, 78] width 102 height 15
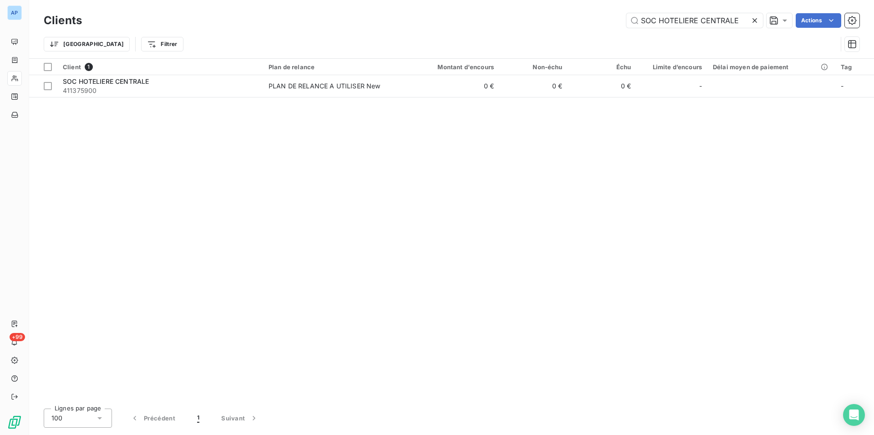
click at [753, 21] on icon at bounding box center [755, 20] width 5 height 5
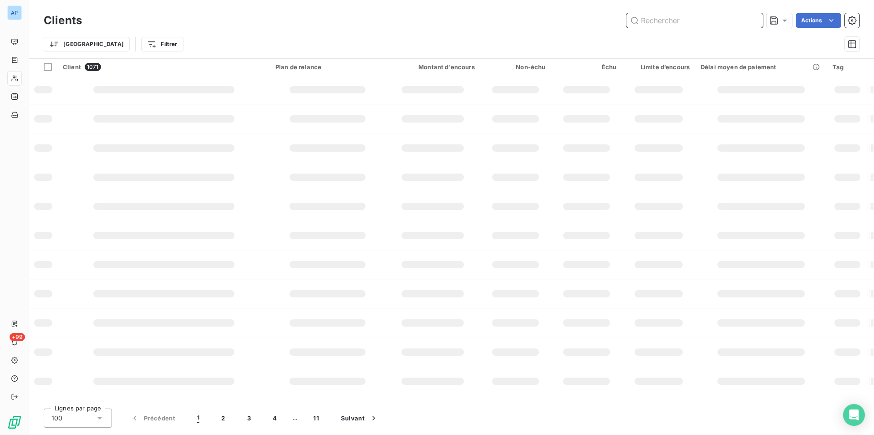
click at [753, 21] on input "text" at bounding box center [695, 20] width 137 height 15
click at [700, 21] on input "text" at bounding box center [695, 20] width 137 height 15
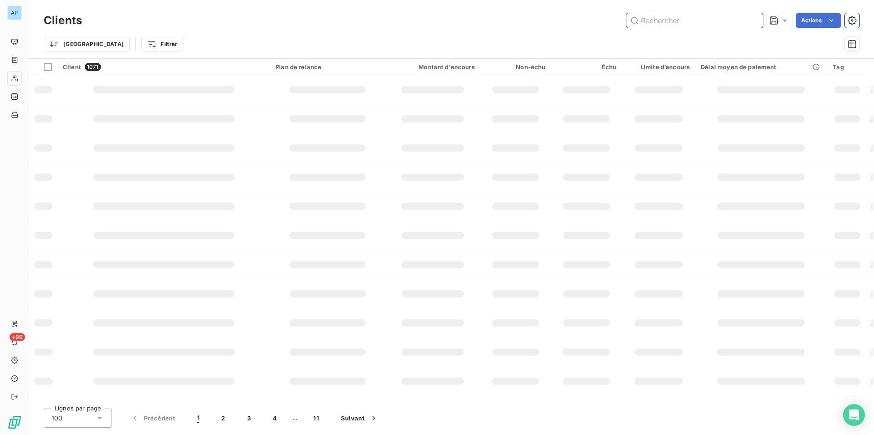
click at [700, 21] on input "text" at bounding box center [695, 20] width 137 height 15
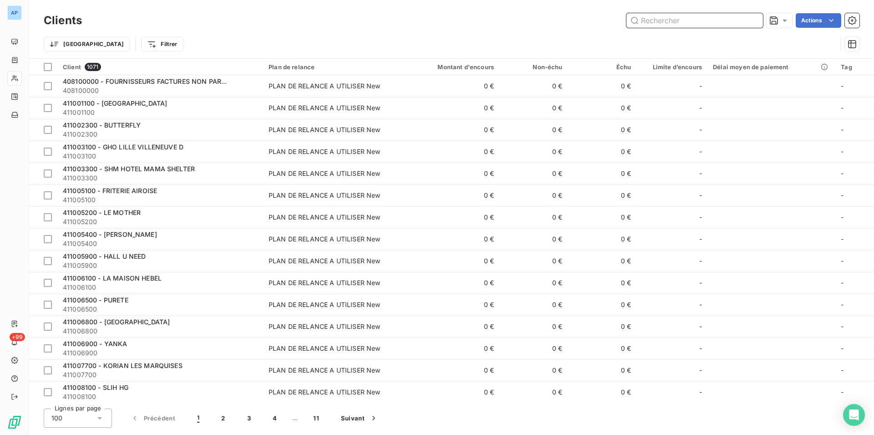
click at [700, 21] on input "text" at bounding box center [695, 20] width 137 height 15
paste input "411376500"
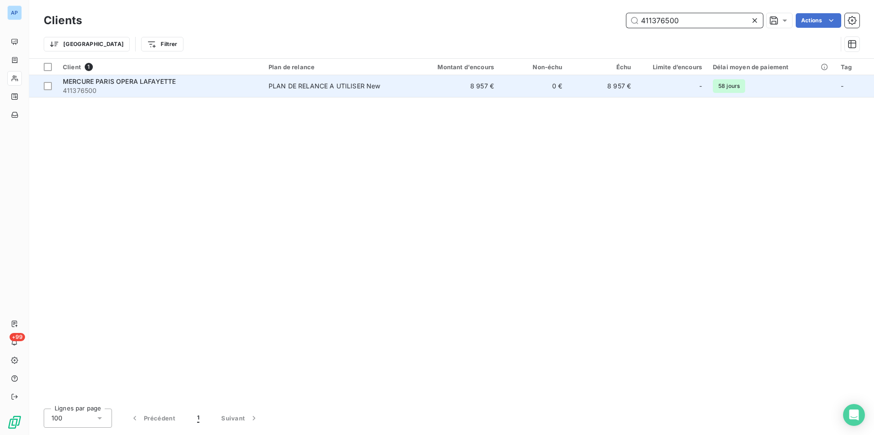
type input "411376500"
click at [338, 87] on div "PLAN DE RELANCE A UTILISER New" at bounding box center [325, 86] width 112 height 9
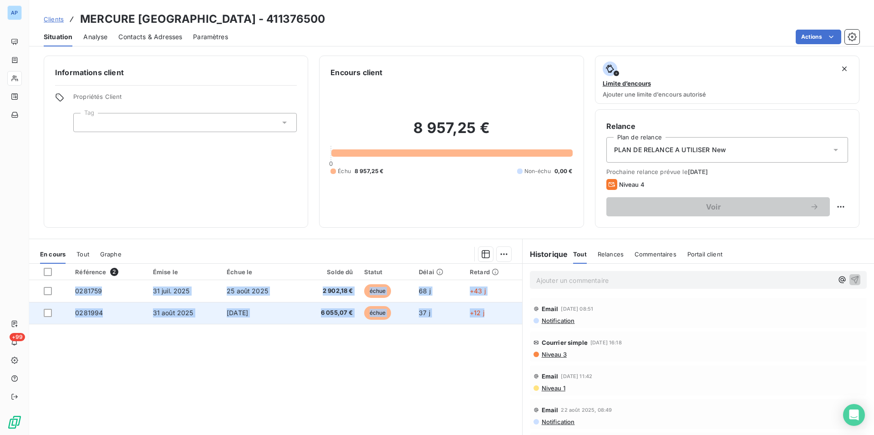
drag, startPoint x: 78, startPoint y: 14, endPoint x: 491, endPoint y: 323, distance: 515.4
click at [491, 323] on div "Clients MERCURE PARIS OPERA LAFAYETTE - 411376500 Situation Analyse Contacts & …" at bounding box center [451, 217] width 845 height 435
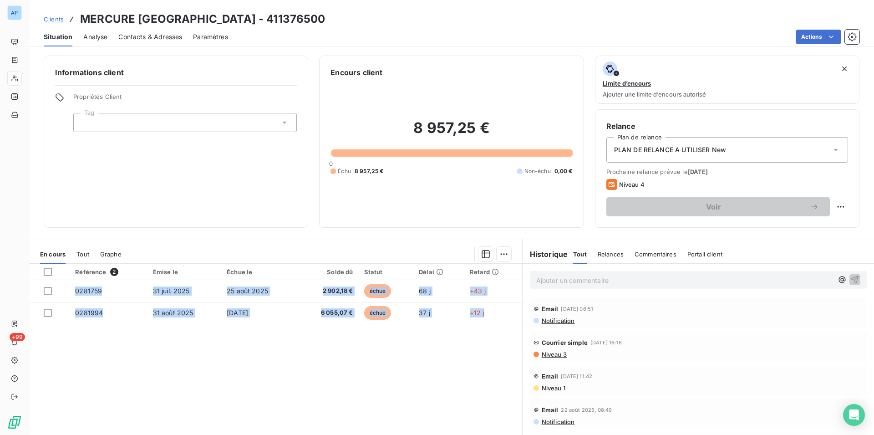
click at [141, 41] on span "Contacts & Adresses" at bounding box center [150, 36] width 64 height 9
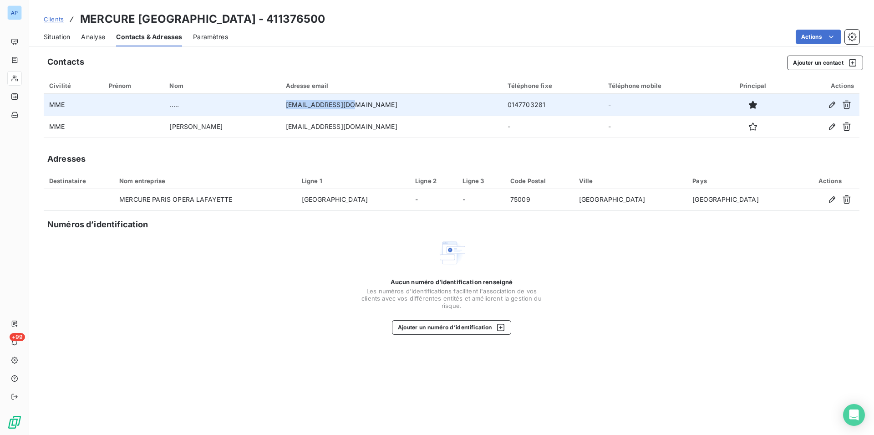
drag, startPoint x: 394, startPoint y: 102, endPoint x: 313, endPoint y: 106, distance: 81.6
click at [313, 106] on td "hb8g5-gm@accor.com" at bounding box center [392, 105] width 222 height 22
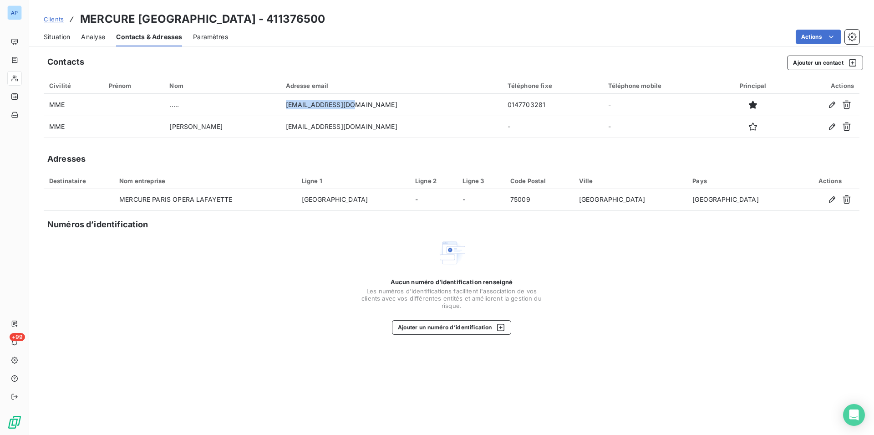
click at [58, 34] on span "Situation" at bounding box center [57, 36] width 26 height 9
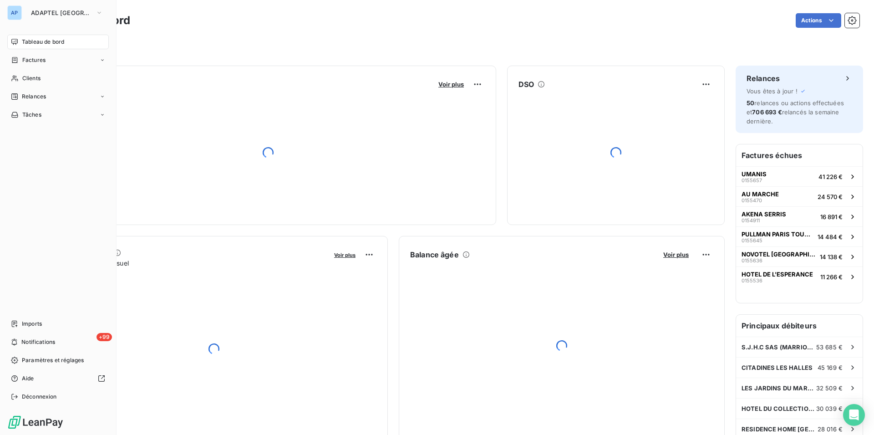
click at [45, 77] on div "Clients" at bounding box center [58, 78] width 102 height 15
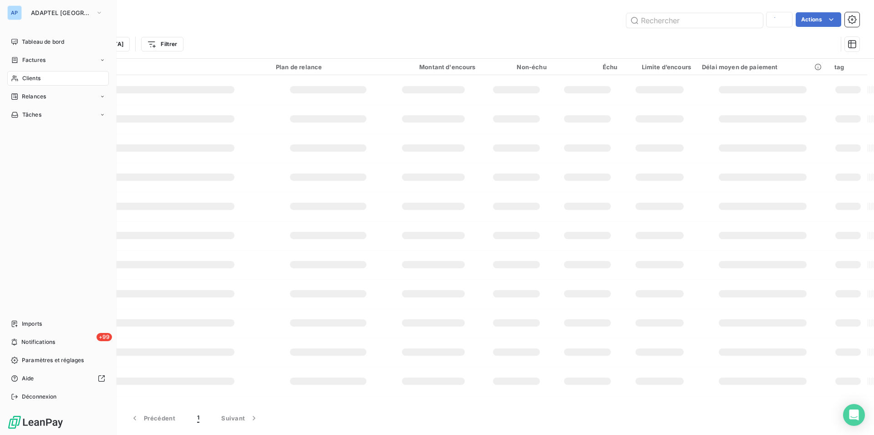
click at [16, 74] on div "Clients" at bounding box center [58, 78] width 102 height 15
click at [18, 81] on icon at bounding box center [15, 78] width 8 height 7
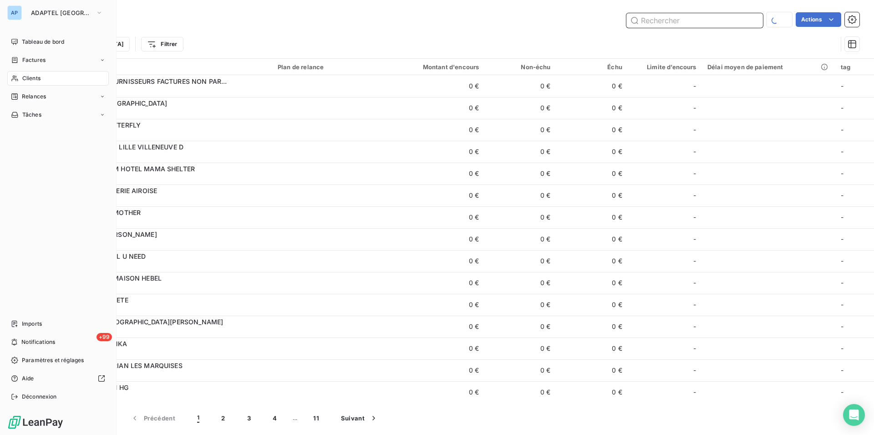
click at [664, 19] on input "text" at bounding box center [695, 20] width 137 height 15
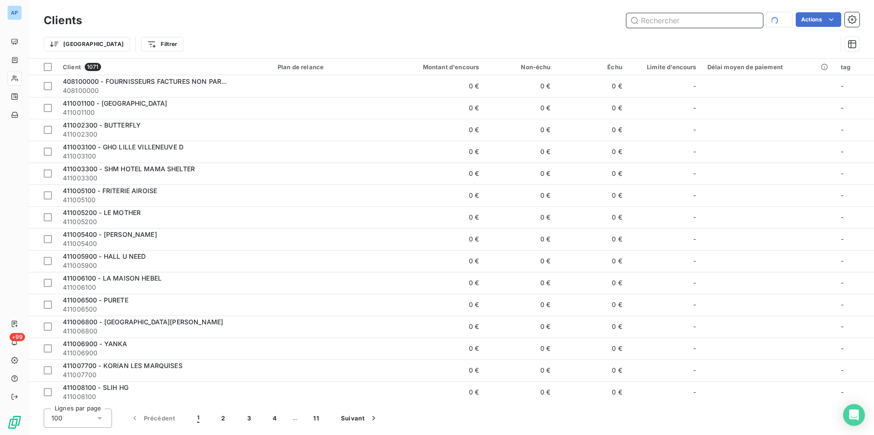
paste input "411300900"
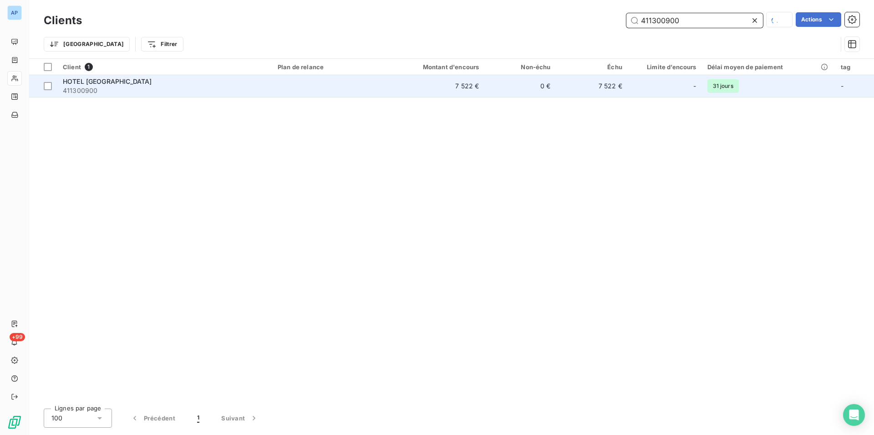
type input "411300900"
click at [195, 91] on span "411300900" at bounding box center [165, 90] width 204 height 9
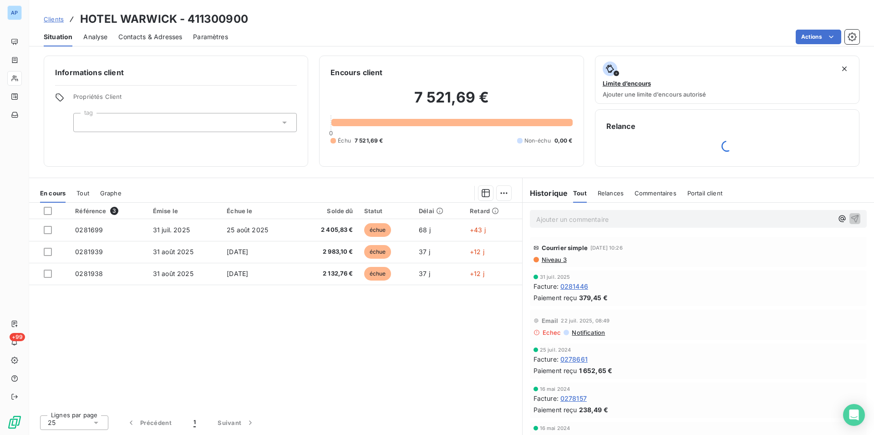
click at [280, 324] on div "Référence 3 Émise le Échue le Solde dû Statut Délai Retard 0281699 31 juil. 202…" at bounding box center [275, 305] width 493 height 205
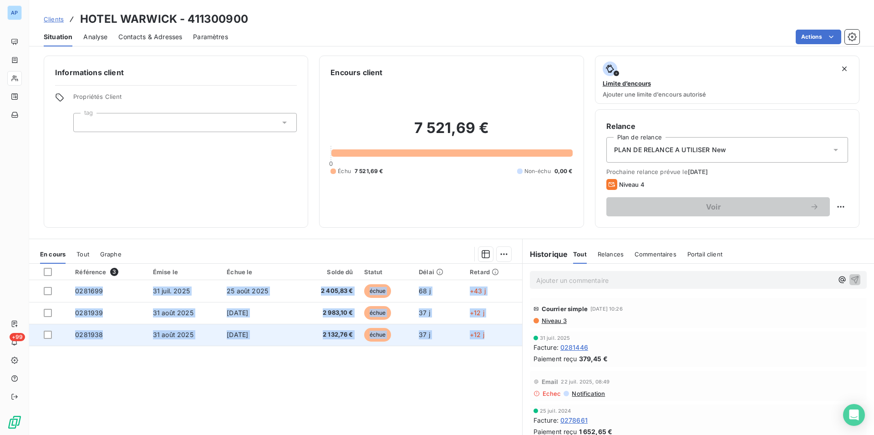
drag, startPoint x: 86, startPoint y: 19, endPoint x: 498, endPoint y: 344, distance: 524.4
click at [498, 344] on div "Clients HOTEL WARWICK - 411300900 Situation Analyse Contacts & Adresses Paramèt…" at bounding box center [451, 217] width 845 height 435
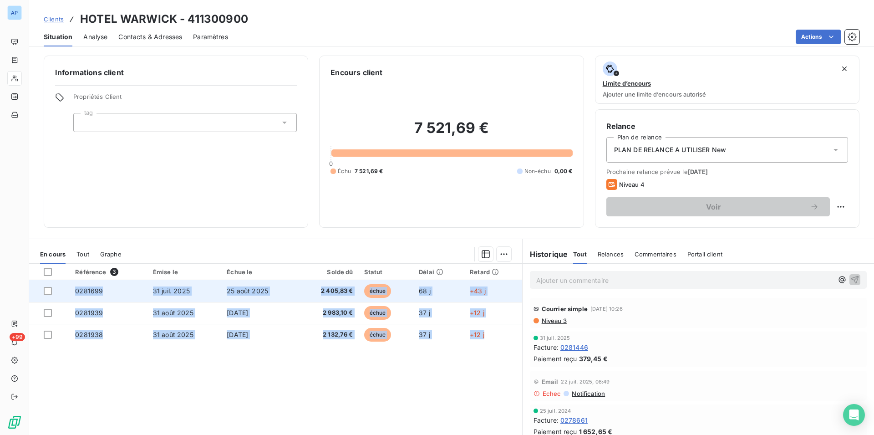
copy tbody "0281699 31 juil. 2025 25 août 2025 2 405,83 € échue 68 j +43 j 0281939 31 août …"
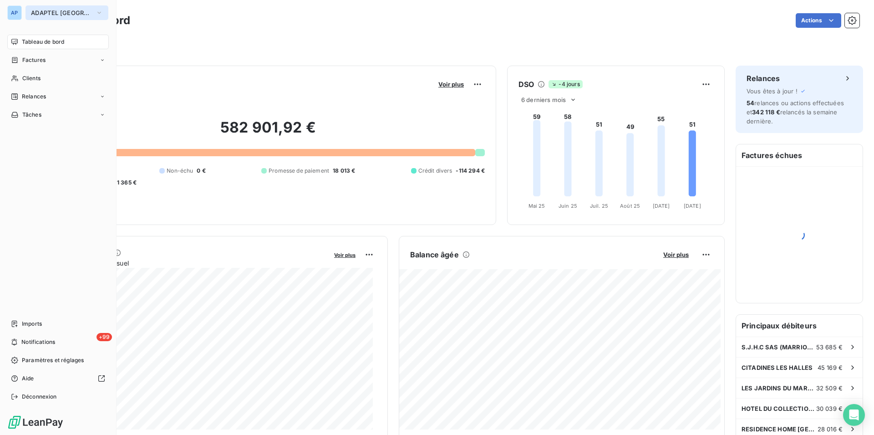
click at [45, 14] on span "ADAPTEL [GEOGRAPHIC_DATA]" at bounding box center [61, 12] width 61 height 7
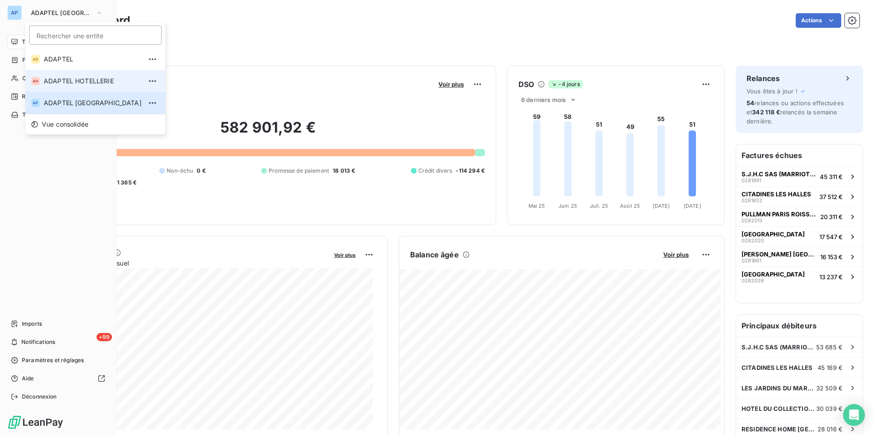
click at [71, 80] on span "ADAPTEL HOTELLERIE" at bounding box center [93, 81] width 98 height 9
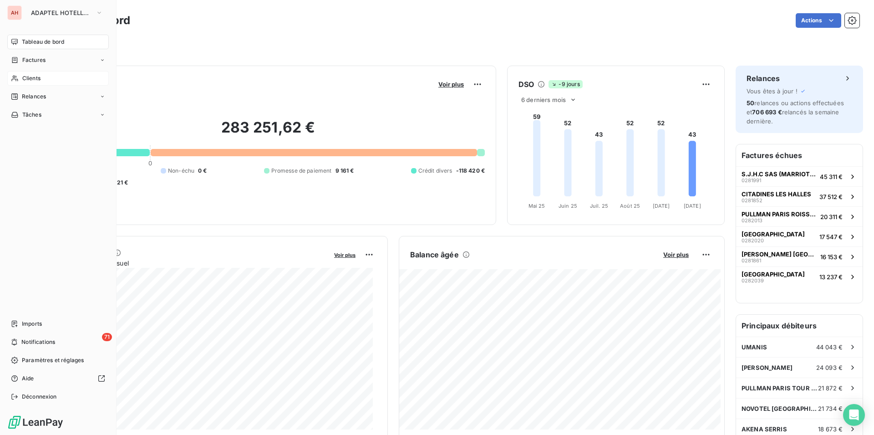
click at [37, 74] on span "Clients" at bounding box center [31, 78] width 18 height 8
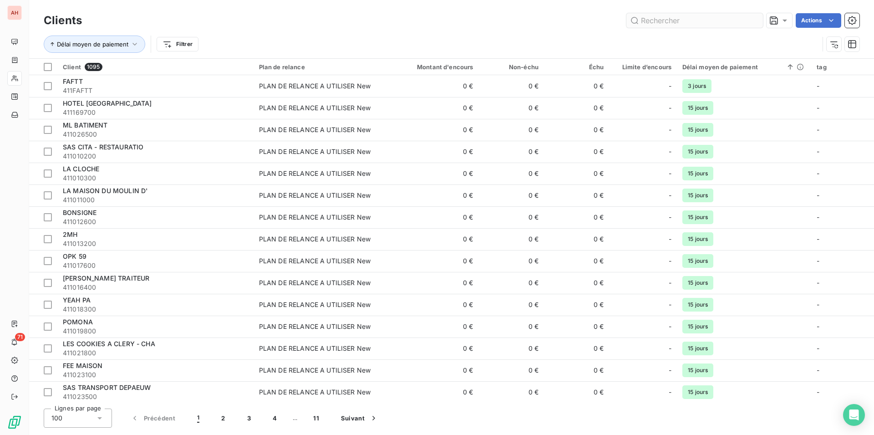
click at [689, 23] on input "text" at bounding box center [695, 20] width 137 height 15
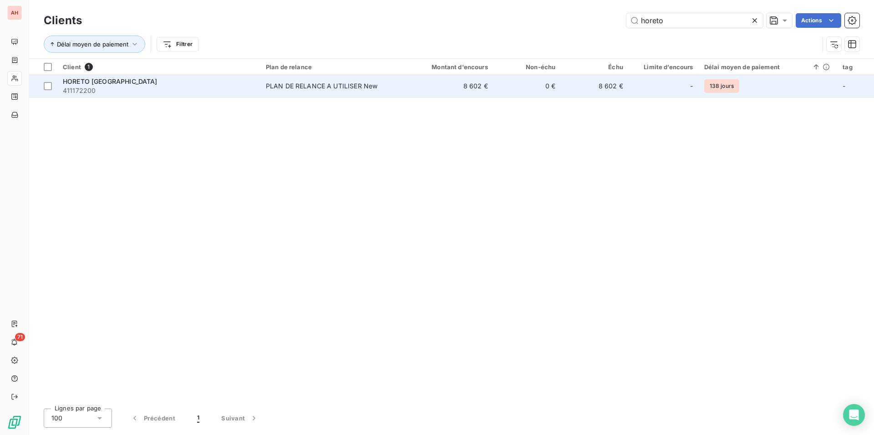
type input "horeto"
click at [295, 84] on div "PLAN DE RELANCE A UTILISER New" at bounding box center [322, 86] width 112 height 9
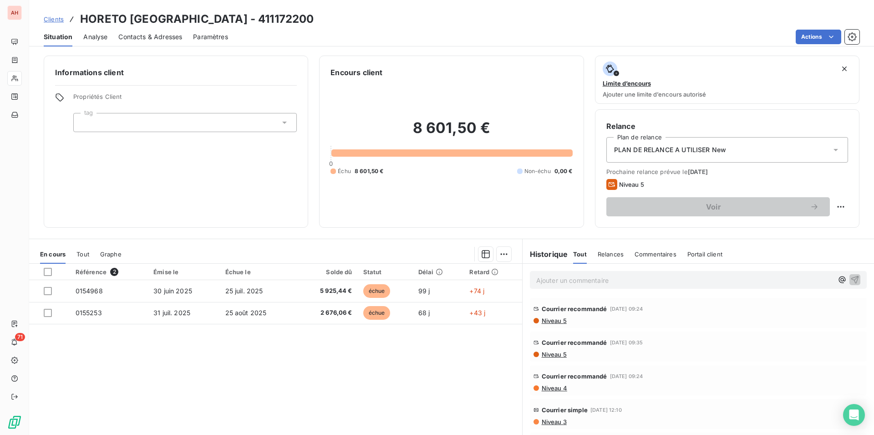
click at [564, 278] on p "Ajouter un commentaire ﻿" at bounding box center [684, 280] width 297 height 11
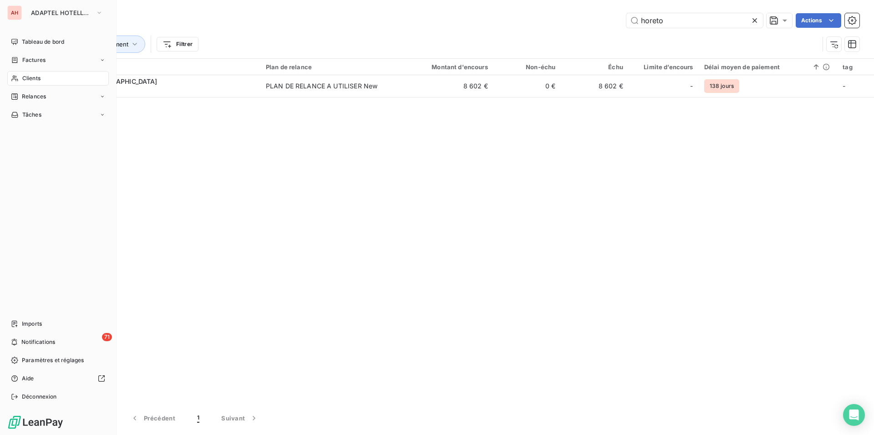
click at [23, 78] on span "Clients" at bounding box center [31, 78] width 18 height 8
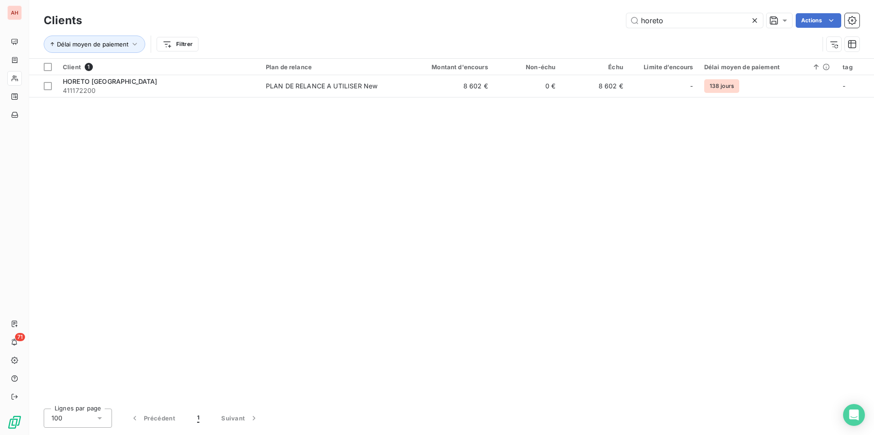
click at [755, 18] on icon at bounding box center [755, 20] width 9 height 9
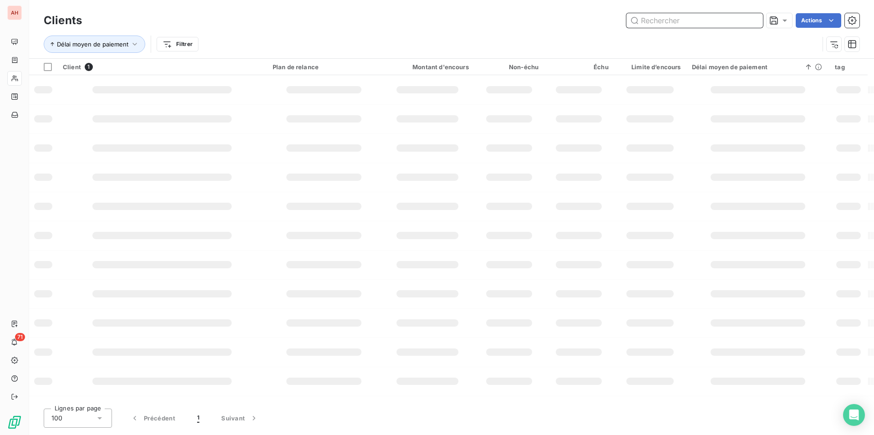
click at [755, 18] on input "text" at bounding box center [695, 20] width 137 height 15
click at [742, 17] on input "text" at bounding box center [695, 20] width 137 height 15
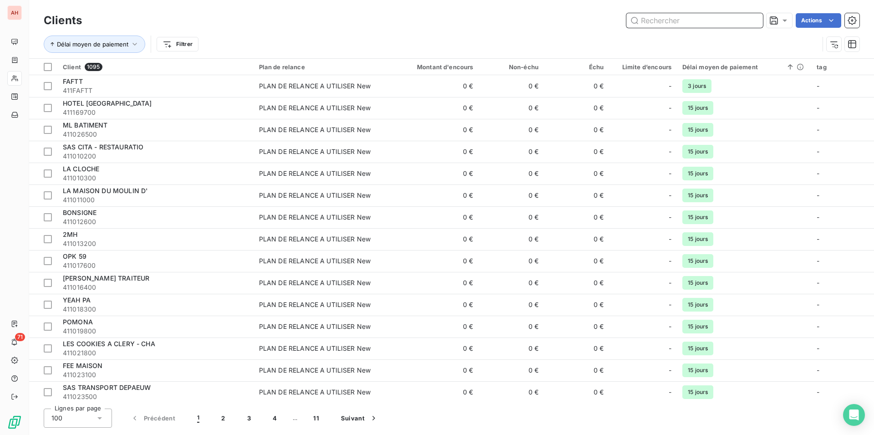
click at [742, 17] on input "text" at bounding box center [695, 20] width 137 height 15
paste input "MERCURE PARIS OPERA LAFAY"
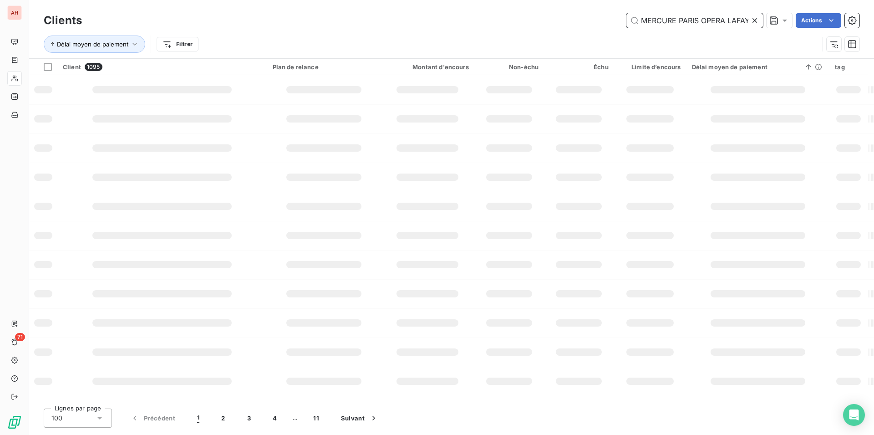
scroll to position [0, 1]
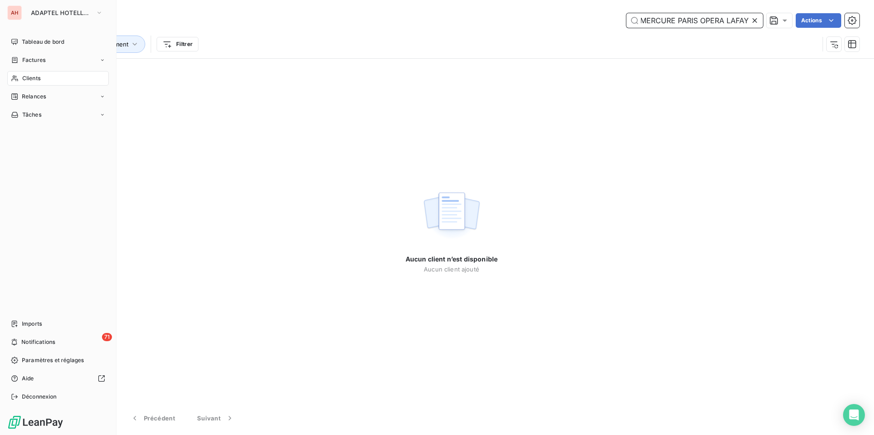
type input "MERCURE PARIS OPERA LAFAY"
click at [25, 78] on span "Clients" at bounding box center [31, 78] width 18 height 8
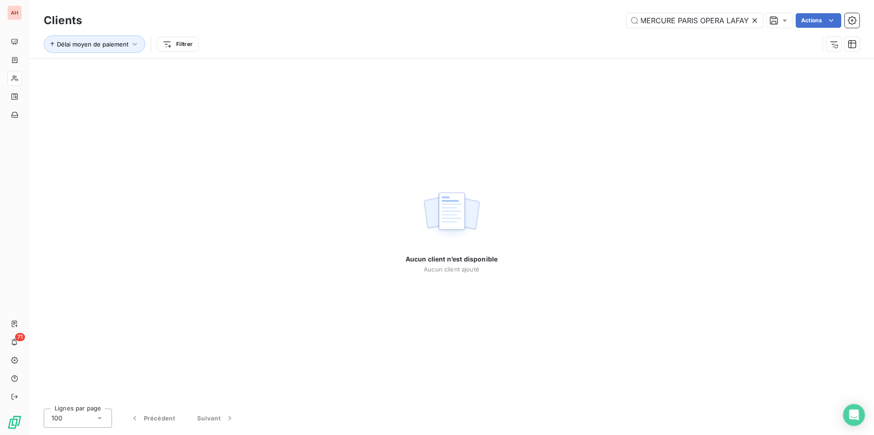
click at [758, 20] on icon at bounding box center [755, 20] width 9 height 9
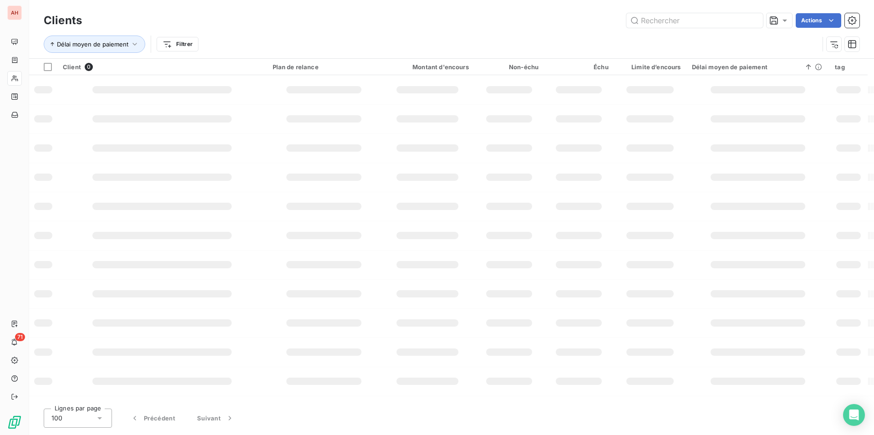
scroll to position [0, 0]
click at [720, 24] on input "text" at bounding box center [695, 20] width 137 height 15
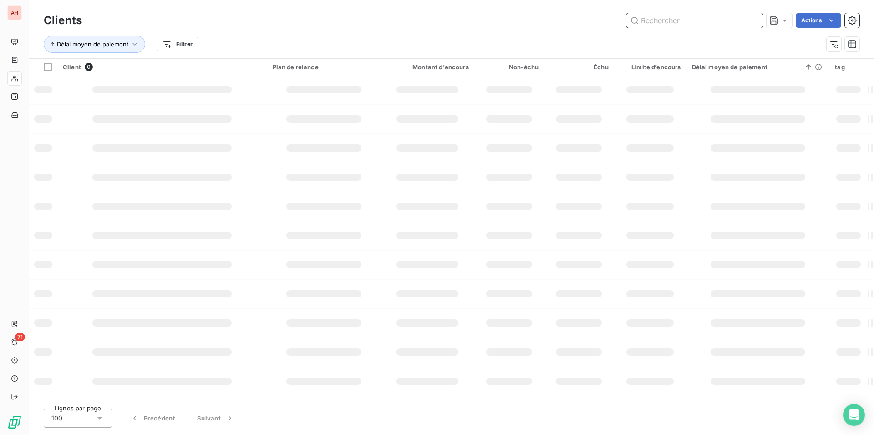
click at [720, 24] on input "text" at bounding box center [695, 20] width 137 height 15
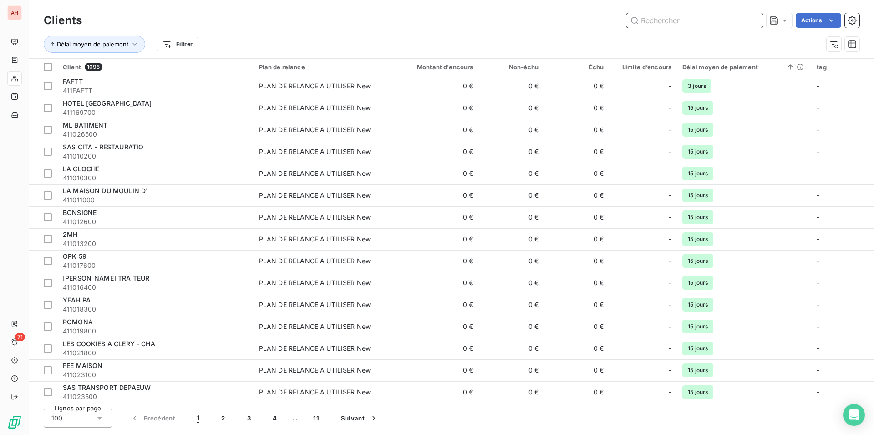
click at [720, 24] on input "text" at bounding box center [695, 20] width 137 height 15
paste input "MERCURE PARIS OPERA LAFAY"
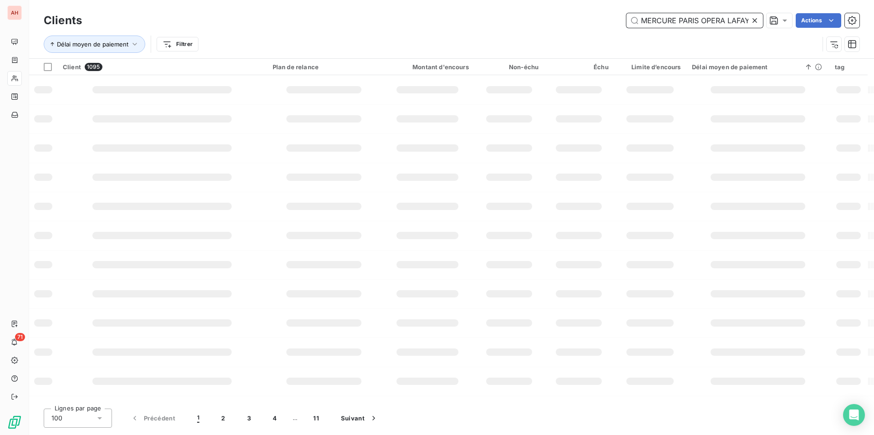
scroll to position [0, 1]
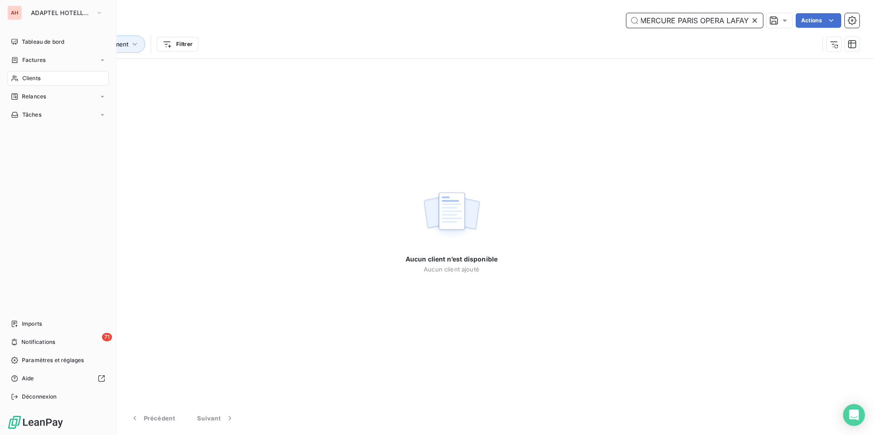
type input "MERCURE PARIS OPERA LAFAY"
click at [19, 77] on div "Clients" at bounding box center [58, 78] width 102 height 15
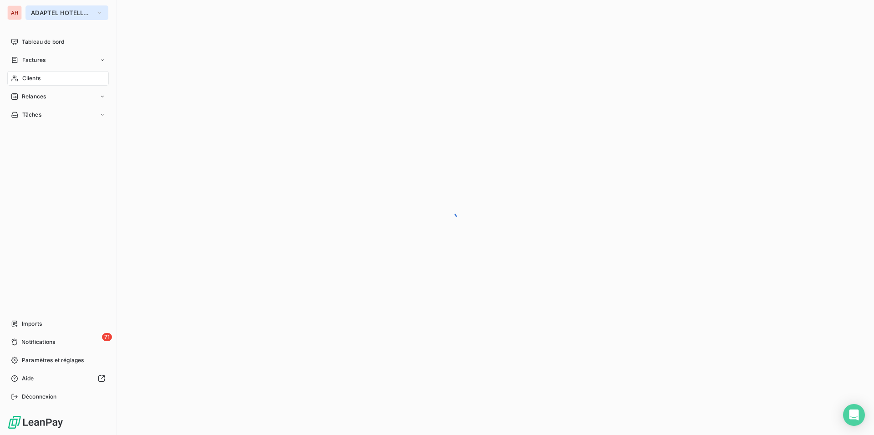
click at [46, 15] on span "ADAPTEL HOTELLERIE" at bounding box center [61, 12] width 61 height 7
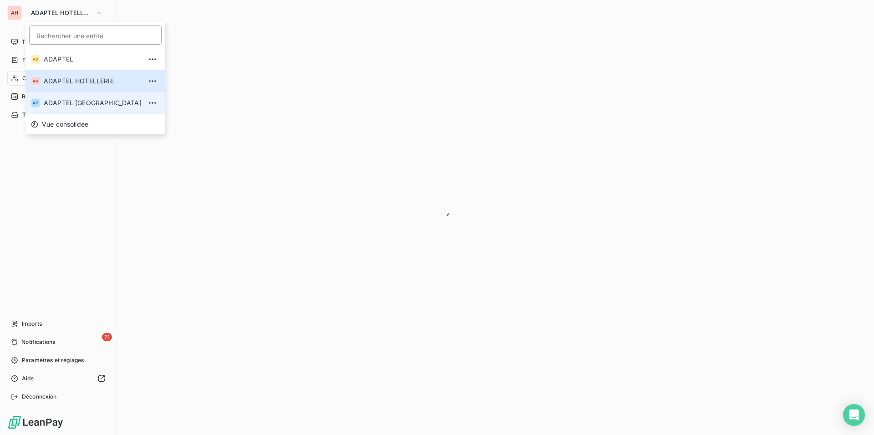
click at [77, 105] on span "ADAPTEL [GEOGRAPHIC_DATA]" at bounding box center [93, 102] width 98 height 9
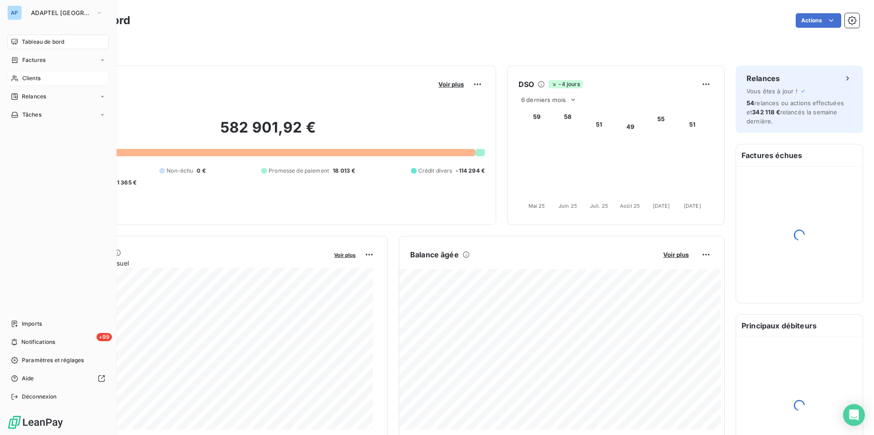
click at [16, 81] on icon at bounding box center [15, 78] width 8 height 7
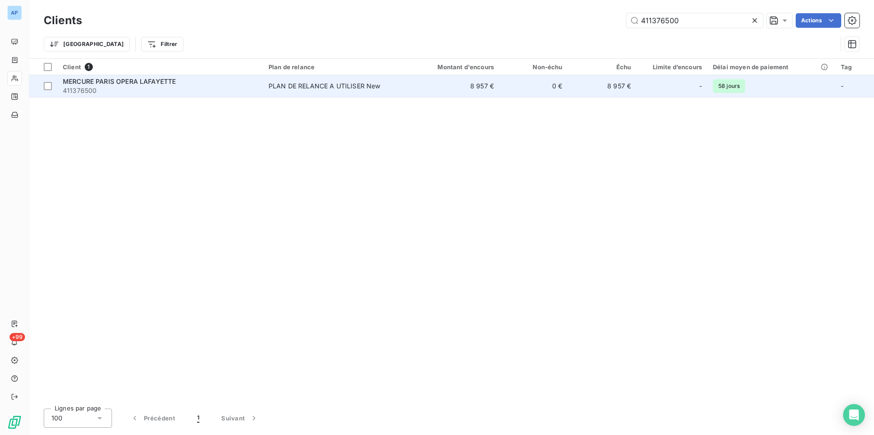
click at [326, 92] on td "PLAN DE RELANCE A UTILISER New" at bounding box center [335, 86] width 144 height 22
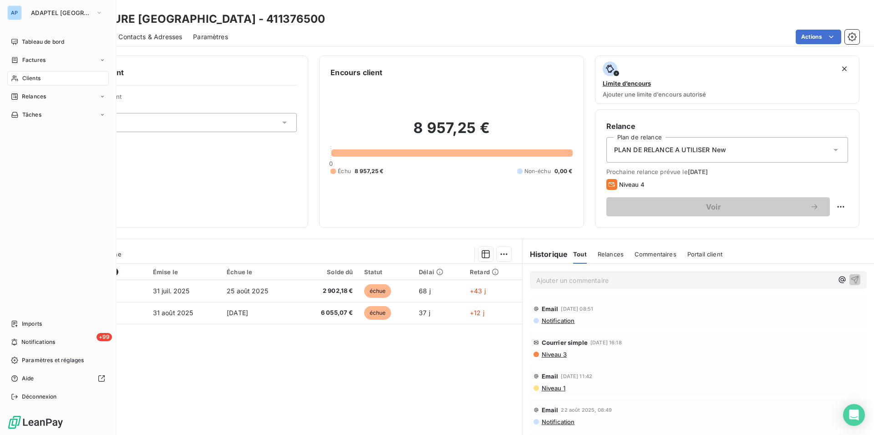
click at [20, 77] on div "Clients" at bounding box center [58, 78] width 102 height 15
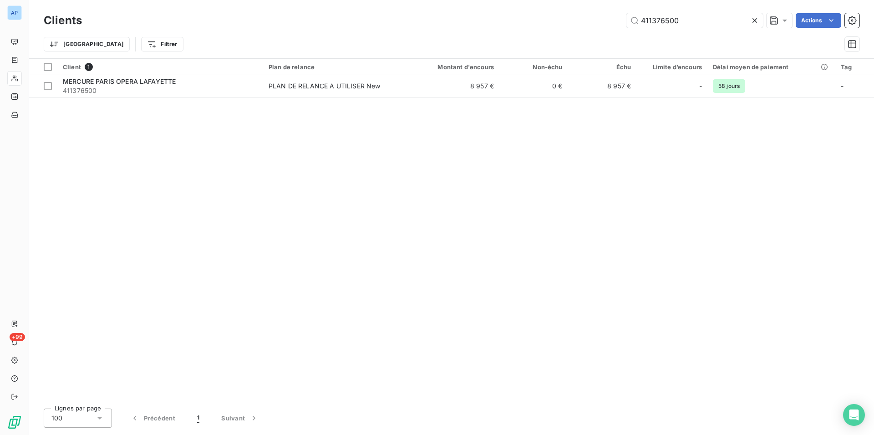
click at [753, 21] on icon at bounding box center [755, 20] width 5 height 5
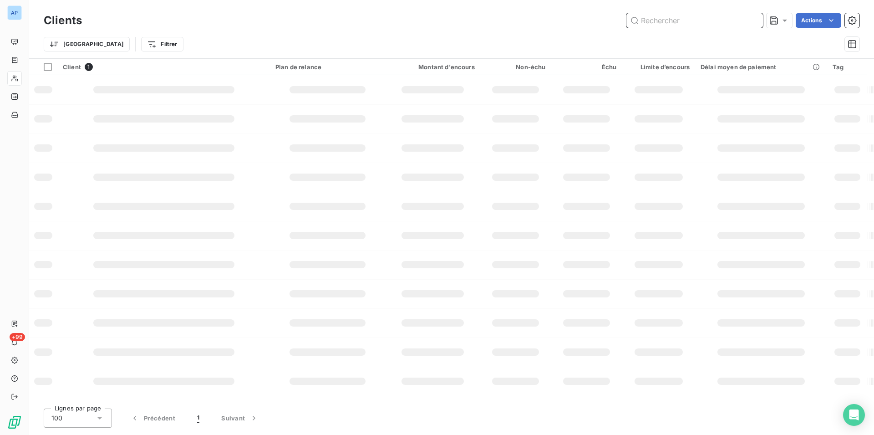
click at [753, 21] on input "text" at bounding box center [695, 20] width 137 height 15
click at [690, 21] on input "text" at bounding box center [695, 20] width 137 height 15
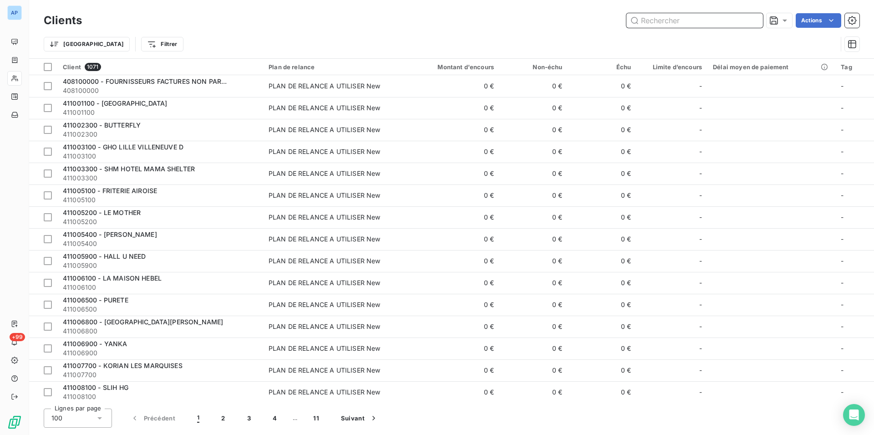
click at [690, 21] on input "text" at bounding box center [695, 20] width 137 height 15
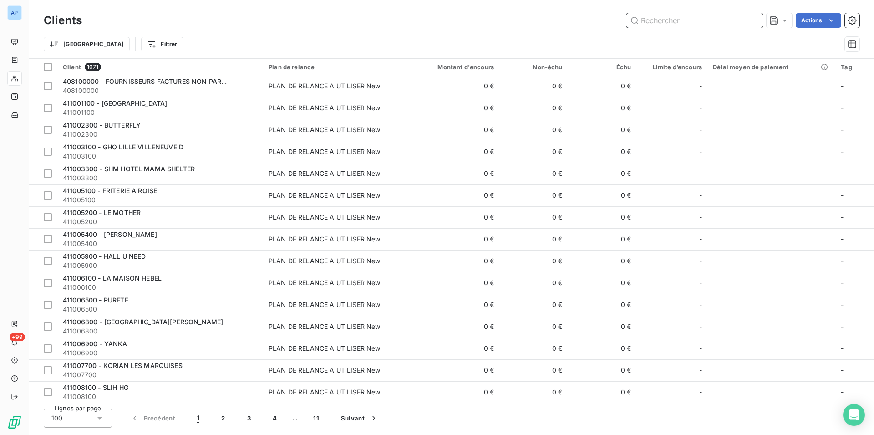
click at [690, 21] on input "text" at bounding box center [695, 20] width 137 height 15
paste input "411389900"
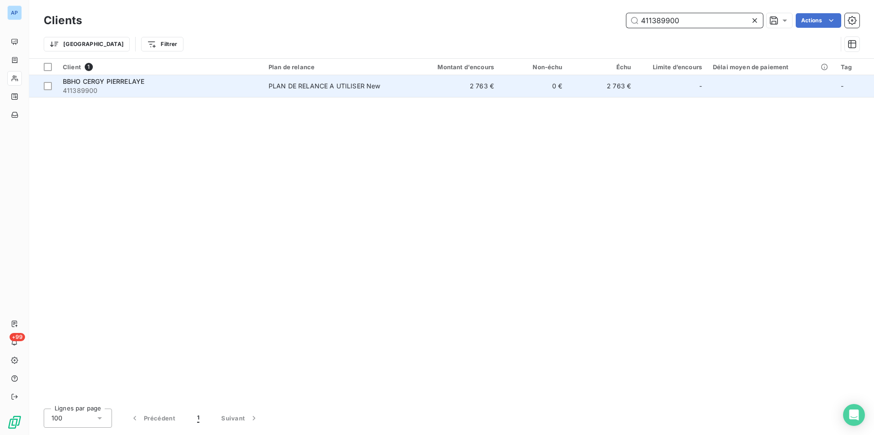
type input "411389900"
click at [389, 88] on span "PLAN DE RELANCE A UTILISER New" at bounding box center [335, 86] width 133 height 9
